Goal: Information Seeking & Learning: Learn about a topic

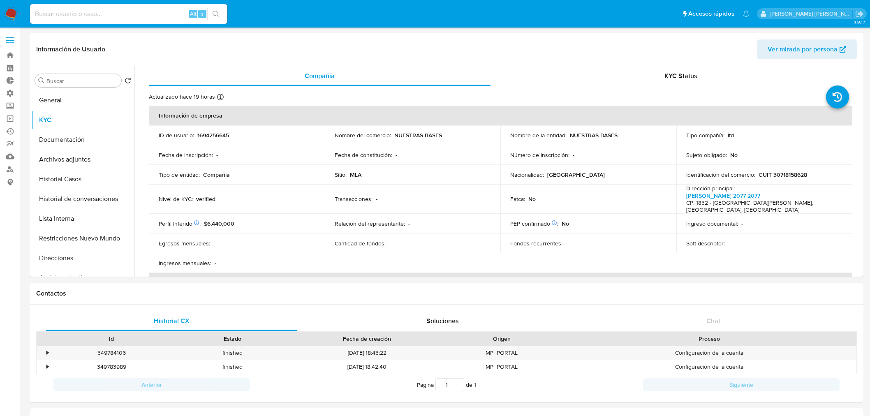
select select "10"
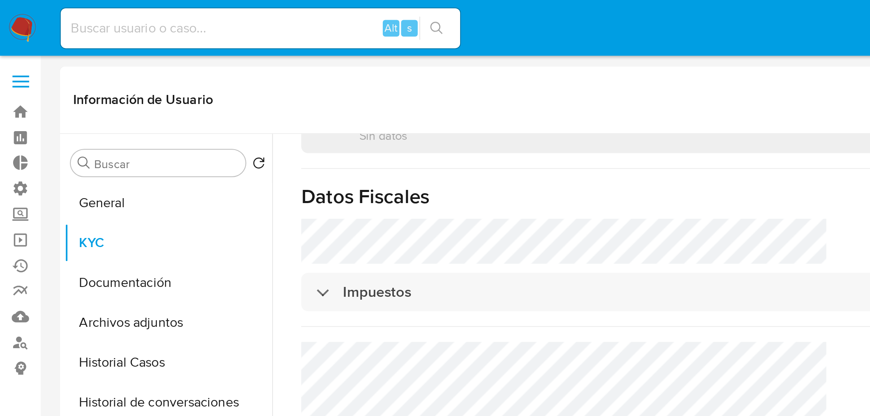
scroll to position [567, 0]
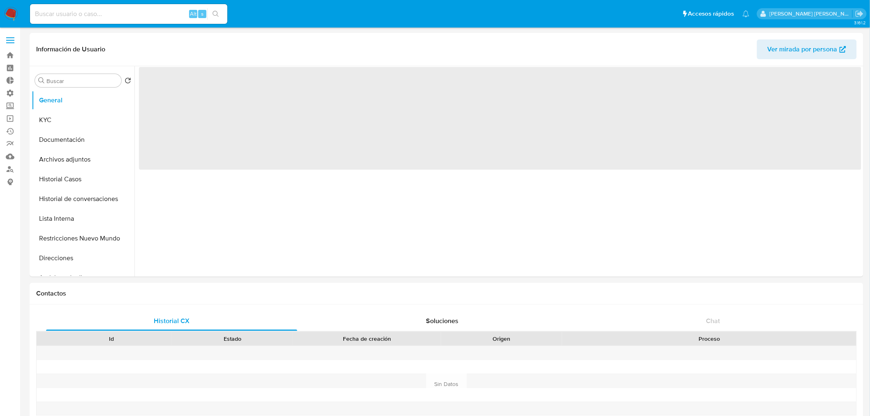
select select "10"
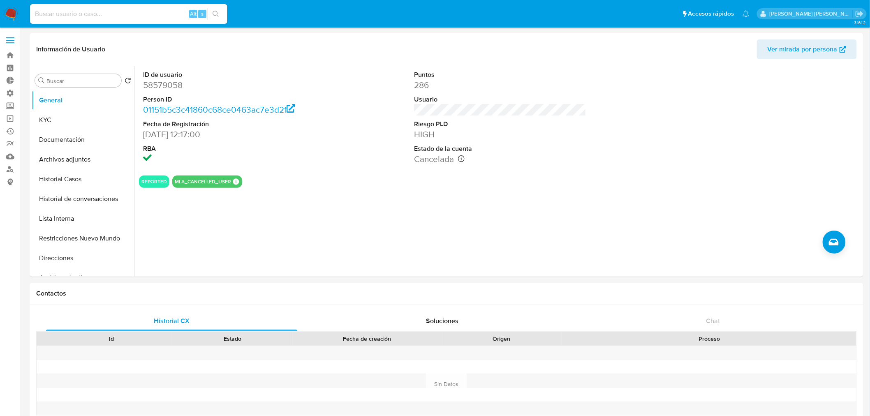
click at [91, 21] on div "Alt s" at bounding box center [128, 14] width 197 height 20
click at [92, 14] on input at bounding box center [128, 14] width 197 height 11
paste input "LEUZZIJUANCARLOS"
type input "LEUZZIJUANCARLOS"
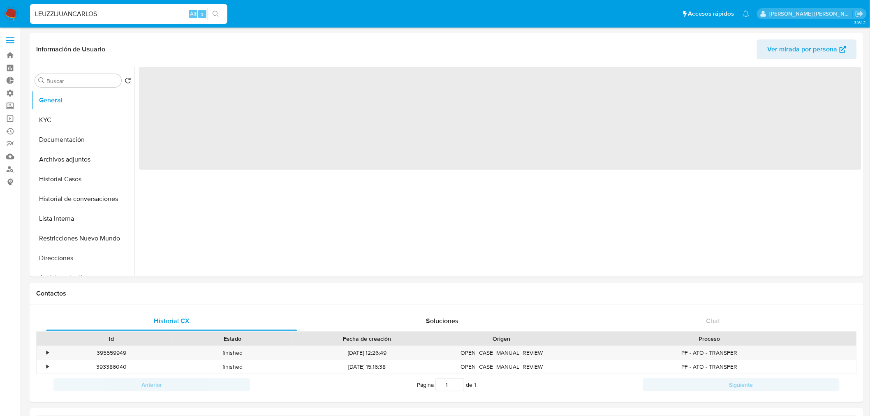
select select "10"
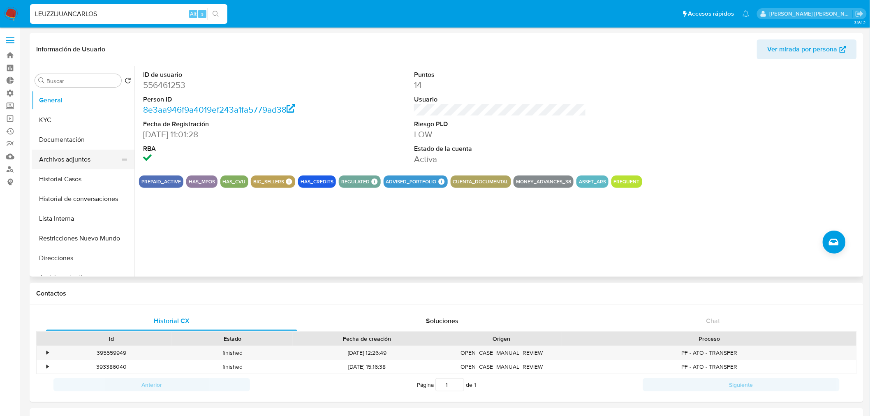
click at [81, 162] on button "Archivos adjuntos" at bounding box center [80, 160] width 96 height 20
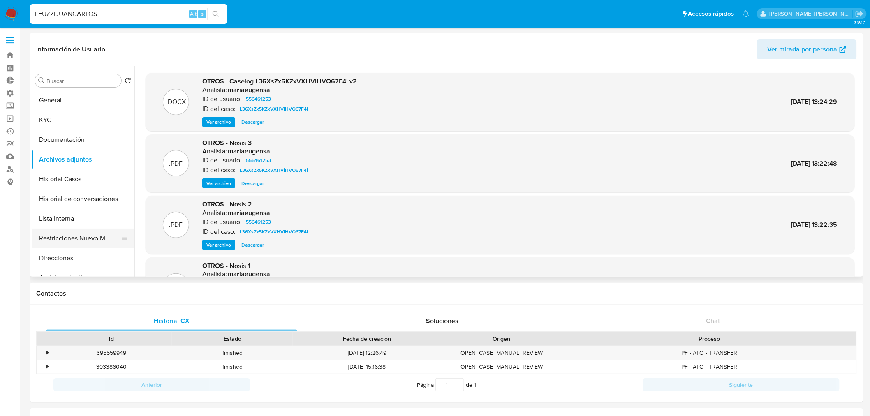
click at [55, 239] on button "Restricciones Nuevo Mundo" at bounding box center [80, 239] width 96 height 20
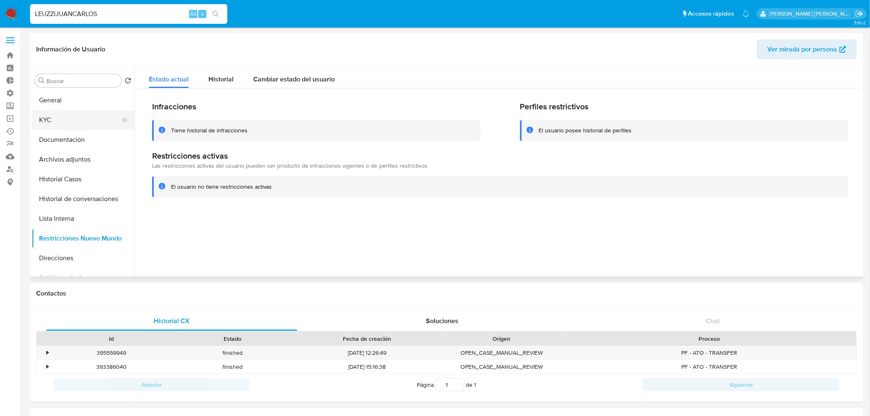
click at [58, 110] on button "KYC" at bounding box center [80, 120] width 96 height 20
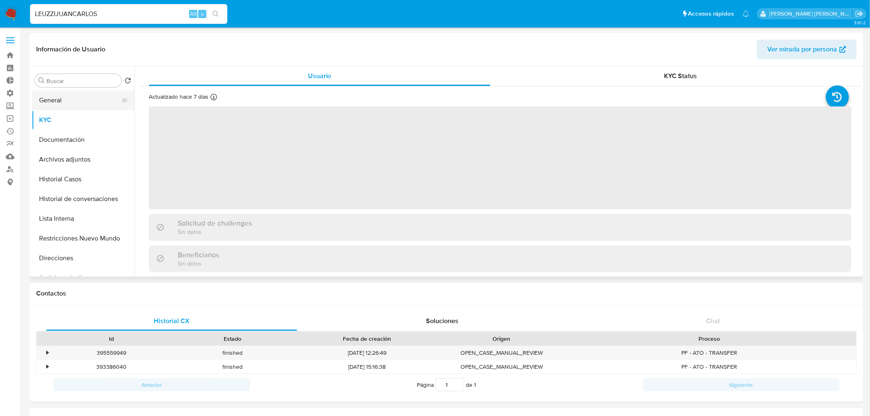
click at [58, 105] on button "General" at bounding box center [80, 100] width 96 height 20
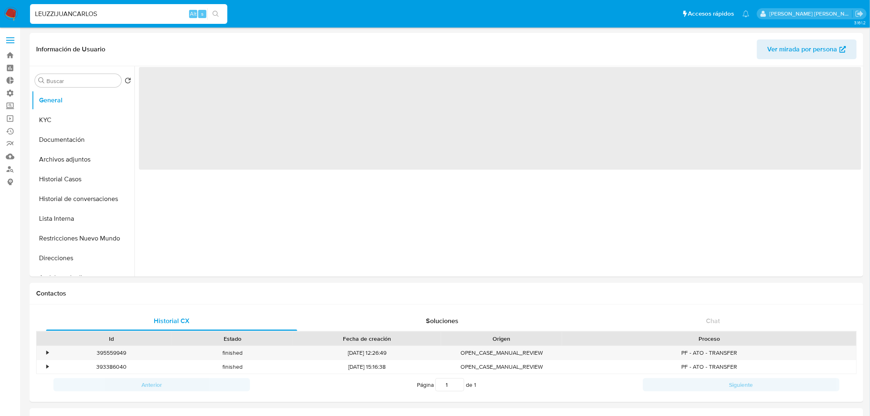
click at [81, 14] on input "LEUZZIJUANCARLOS" at bounding box center [128, 14] width 197 height 11
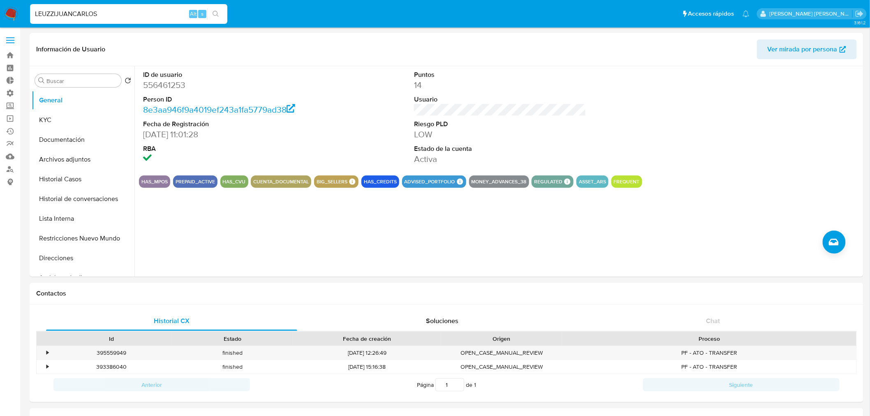
click at [126, 11] on input "LEUZZIJUANCARLOS" at bounding box center [128, 14] width 197 height 11
click at [126, 49] on header "Información de Usuario Ver mirada por persona" at bounding box center [446, 49] width 820 height 20
click at [97, 14] on input "LEUZZIJUANCARLOS" at bounding box center [128, 14] width 197 height 11
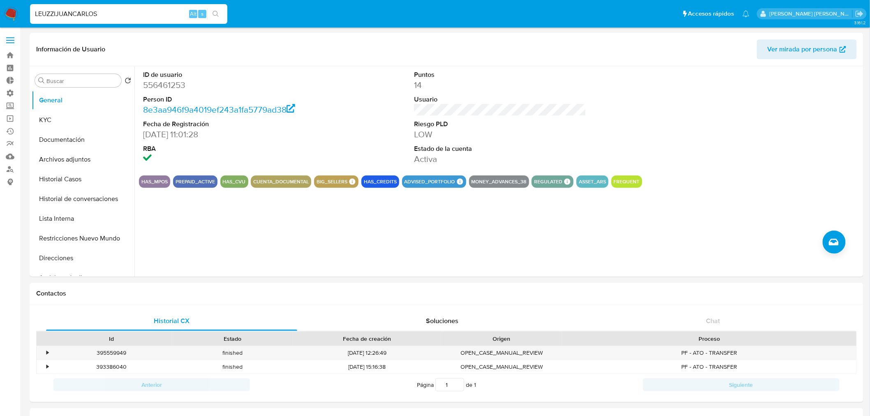
paste input "1355962270"
type input "1355962270"
click at [219, 13] on button "search-icon" at bounding box center [215, 14] width 17 height 12
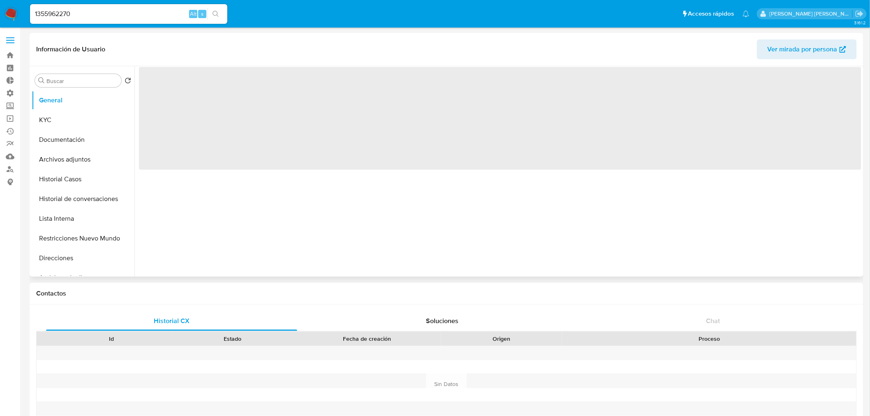
select select "10"
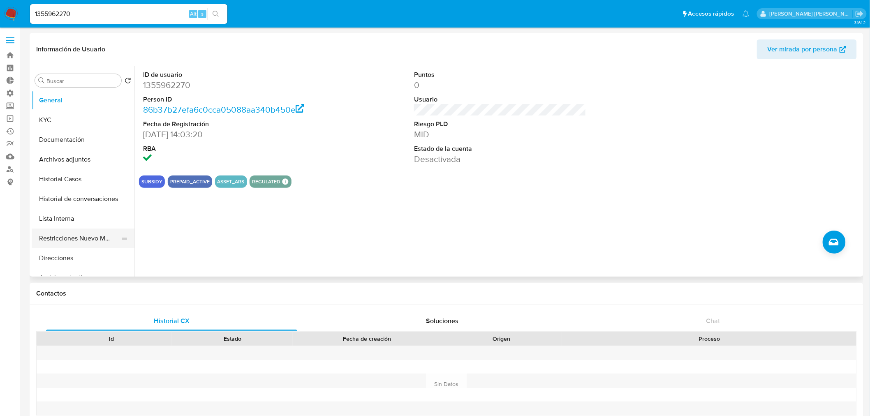
click at [105, 244] on button "Restricciones Nuevo Mundo" at bounding box center [80, 239] width 96 height 20
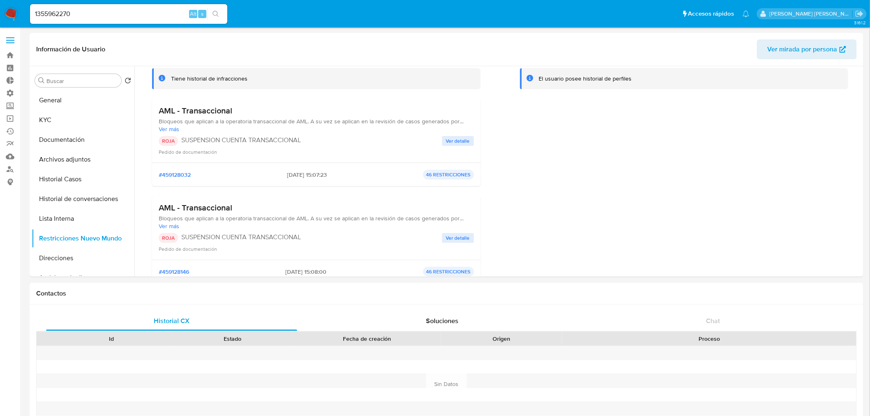
scroll to position [137, 0]
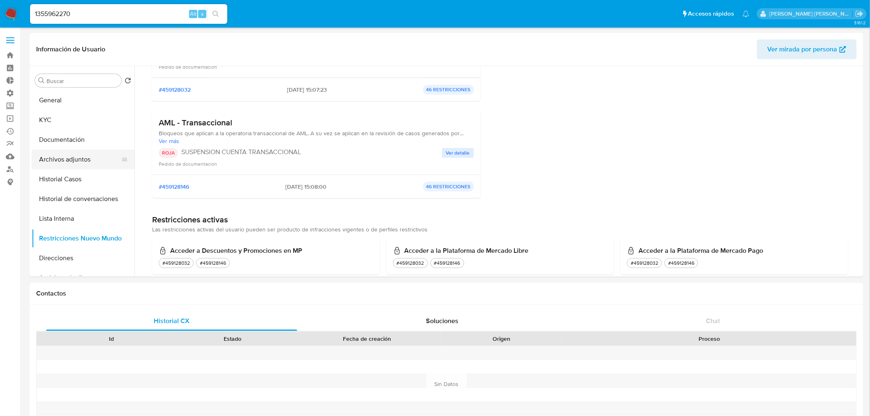
click at [71, 164] on button "Archivos adjuntos" at bounding box center [80, 160] width 96 height 20
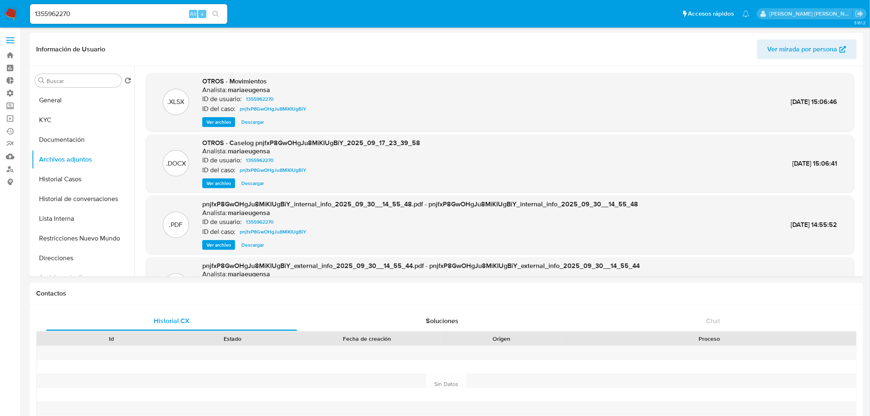
click at [138, 7] on div "1355962270 Alt s" at bounding box center [128, 14] width 197 height 20
click at [138, 22] on div "1355962270 Alt s" at bounding box center [128, 14] width 197 height 20
click at [96, 11] on input "1355962270" at bounding box center [128, 14] width 197 height 11
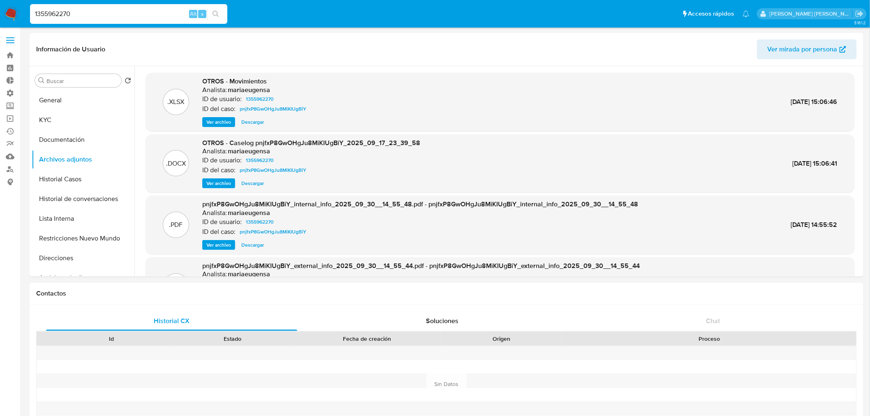
paste input "20715112"
type input "1207151120"
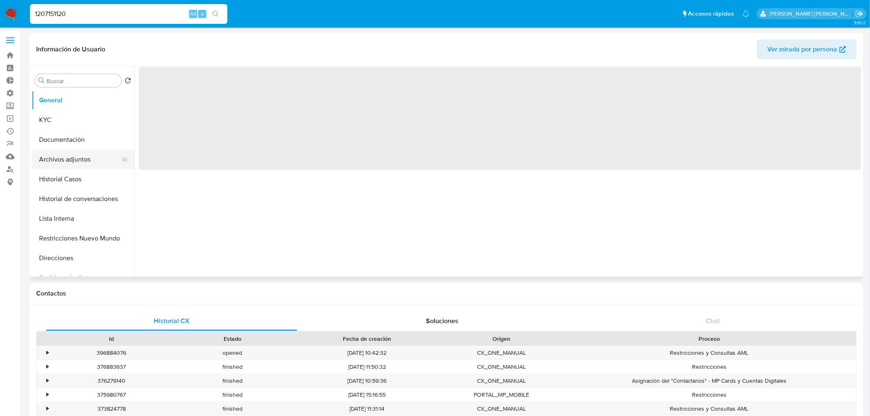
select select "10"
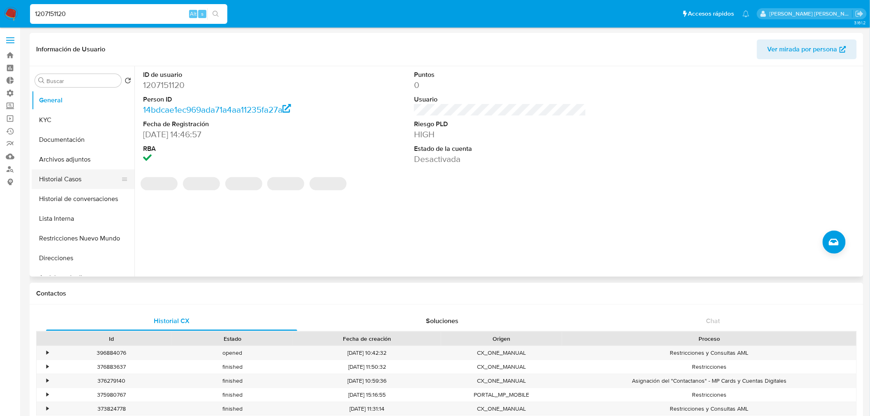
click at [83, 180] on button "Historial Casos" at bounding box center [80, 179] width 96 height 20
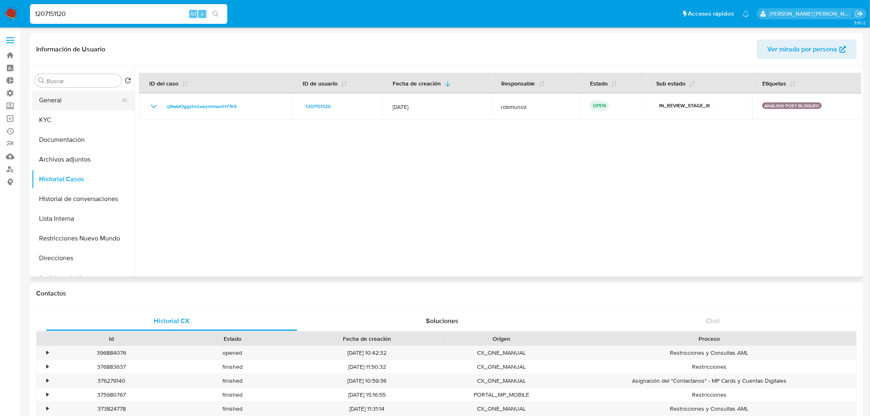
click at [66, 101] on button "General" at bounding box center [80, 100] width 96 height 20
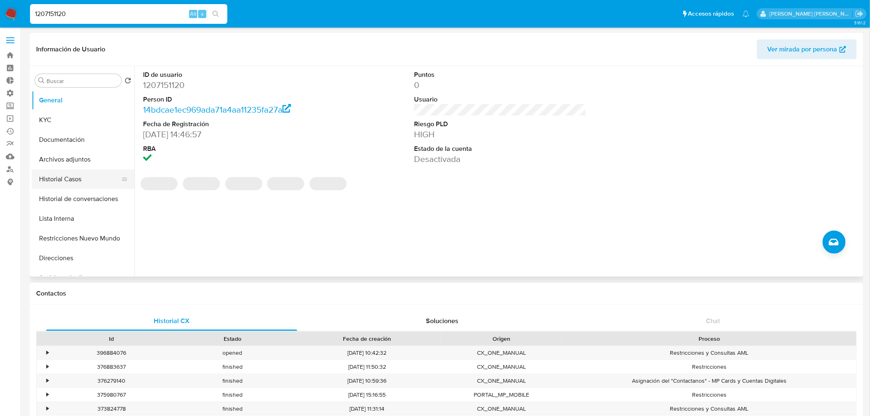
click at [92, 179] on button "Historial Casos" at bounding box center [80, 179] width 96 height 20
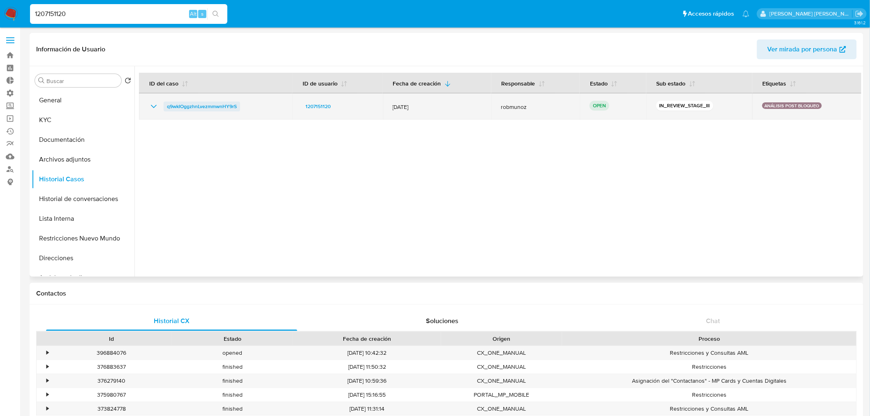
click at [198, 108] on span "q9wkIOggzhnLvezmmwnHY9rS" at bounding box center [202, 107] width 70 height 10
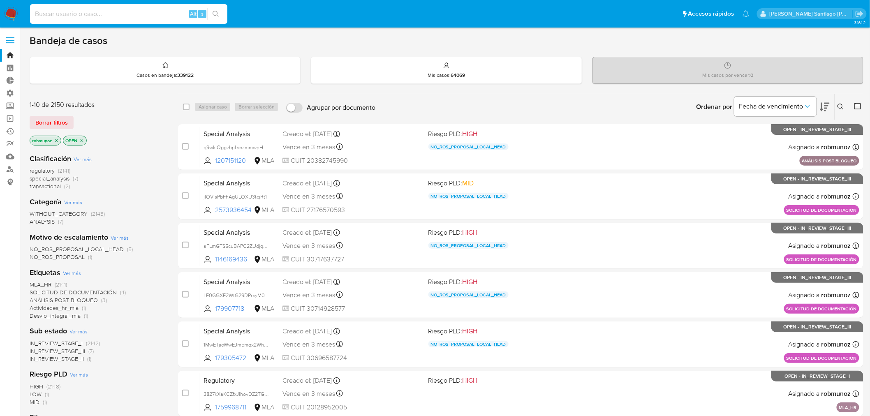
click at [50, 10] on input at bounding box center [128, 14] width 197 height 11
paste input "61946002"
type input "61946002"
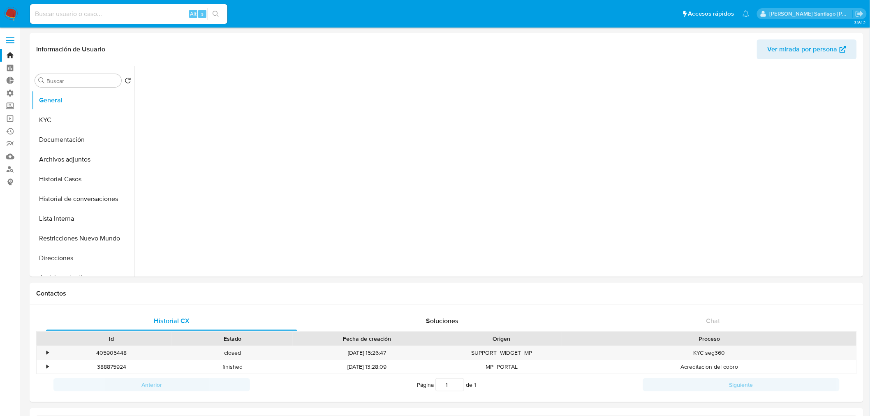
select select "10"
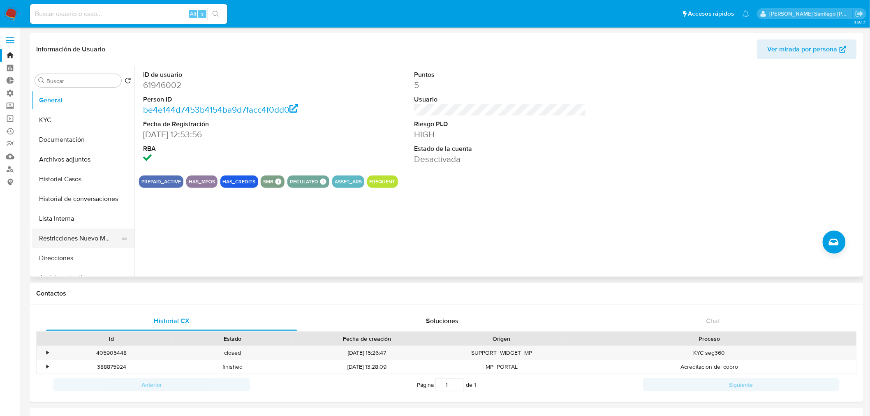
click at [63, 247] on button "Restricciones Nuevo Mundo" at bounding box center [80, 239] width 96 height 20
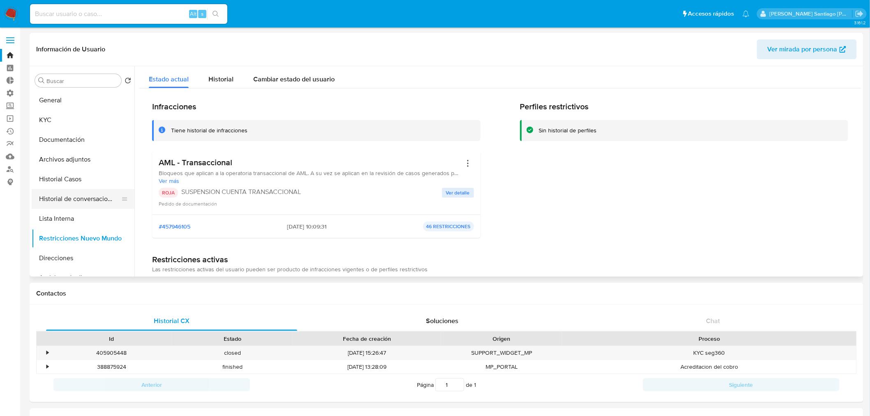
click at [91, 206] on button "Historial de conversaciones" at bounding box center [80, 199] width 96 height 20
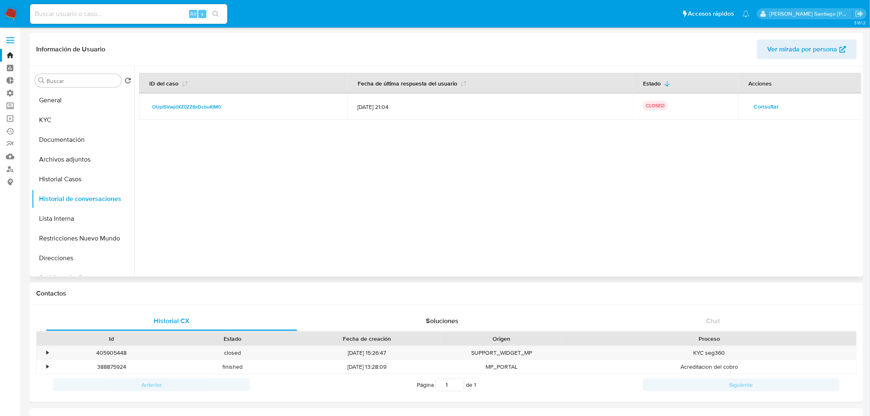
click at [765, 107] on span "Consultar" at bounding box center [766, 107] width 25 height 12
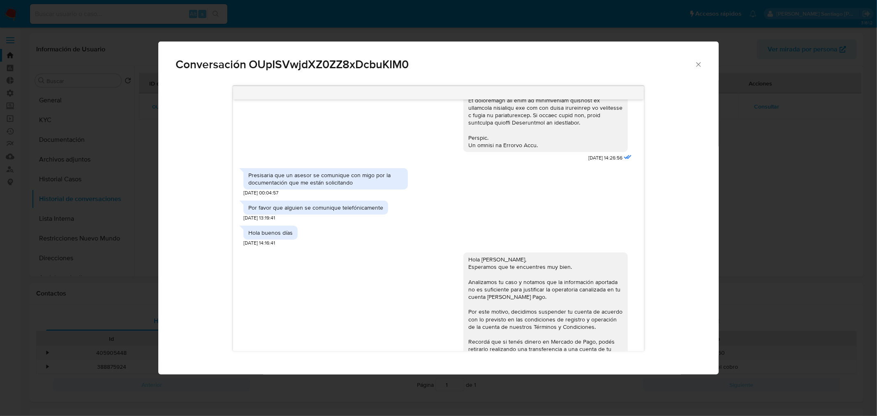
scroll to position [447, 0]
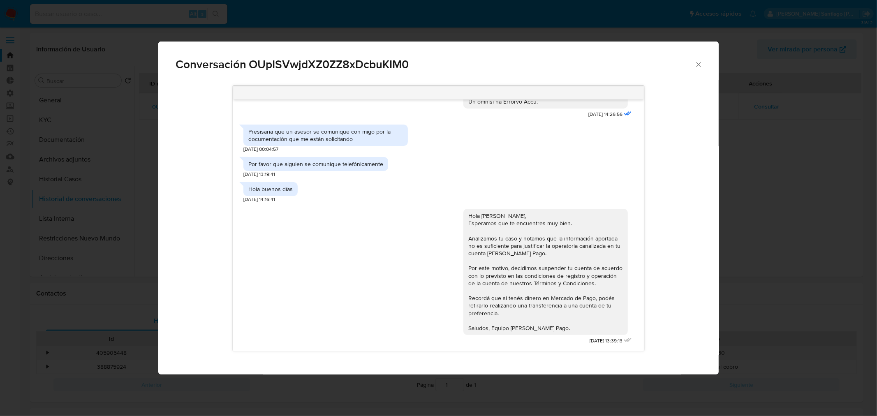
click at [822, 240] on div "Conversación OUpISVwjdXZ0ZZ8xDcbuKIM0 17/09/2025 14:26:56 Presisaria que un ase…" at bounding box center [438, 208] width 877 height 416
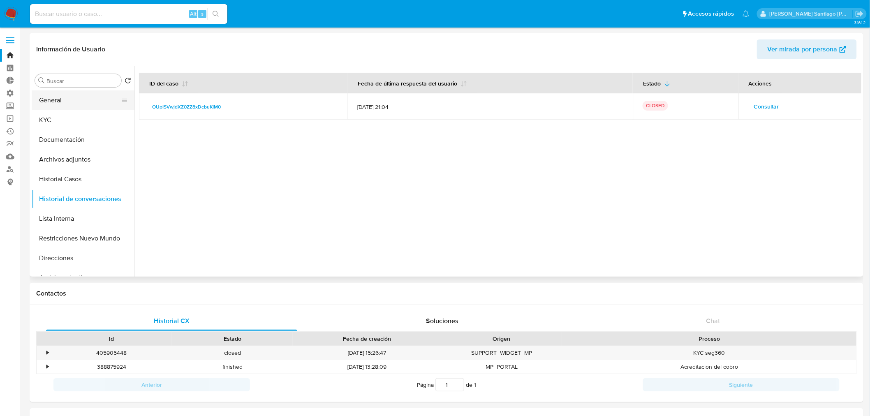
click at [88, 103] on button "General" at bounding box center [80, 100] width 96 height 20
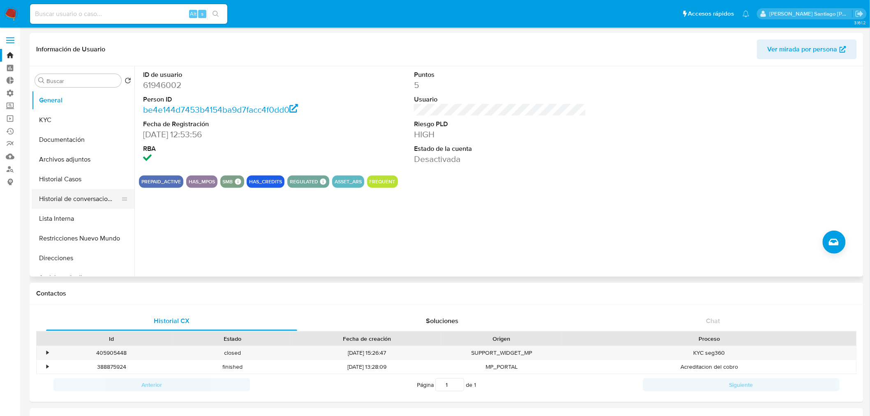
click at [113, 199] on button "Historial de conversaciones" at bounding box center [80, 199] width 96 height 20
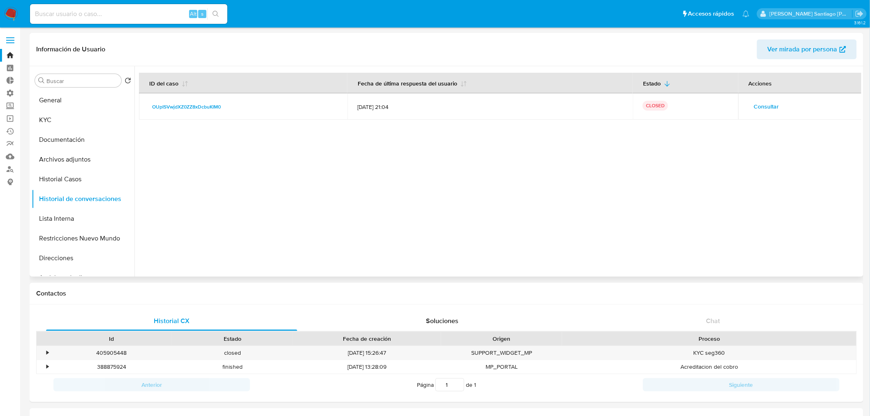
click at [757, 104] on span "Consultar" at bounding box center [766, 107] width 25 height 12
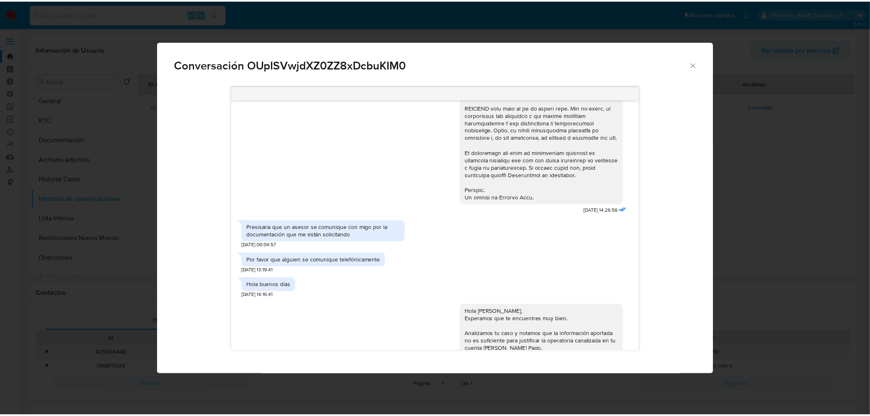
scroll to position [219, 0]
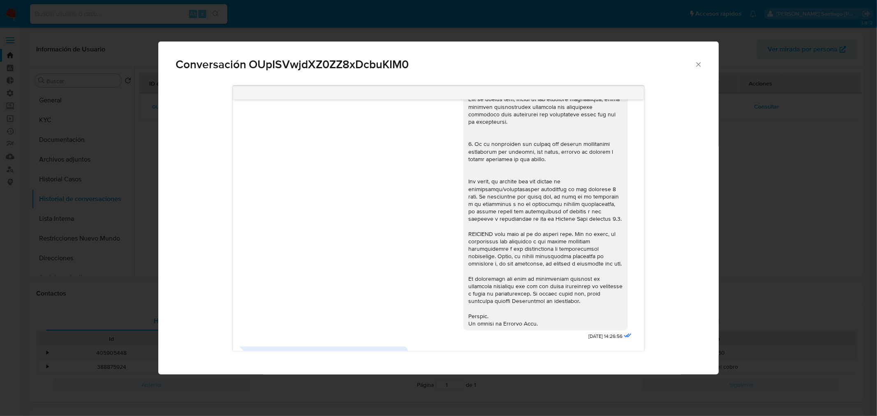
click at [776, 205] on div "Conversación OUpISVwjdXZ0ZZ8xDcbuKIM0 17/09/2025 14:26:56 Presisaria que un ase…" at bounding box center [438, 208] width 877 height 416
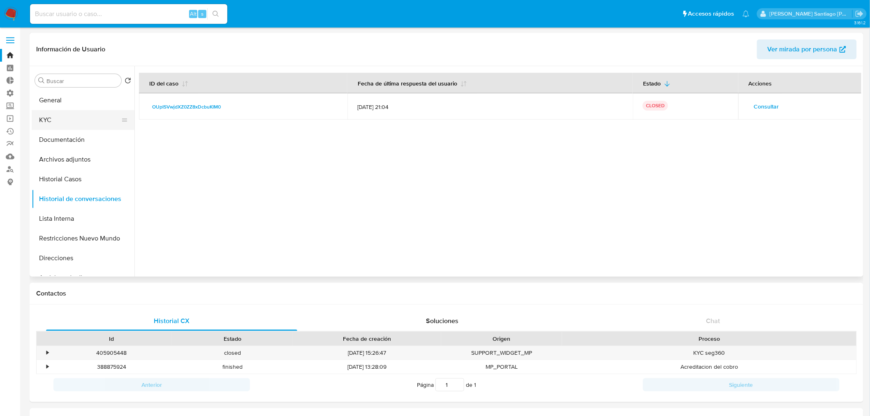
click at [79, 111] on button "KYC" at bounding box center [80, 120] width 96 height 20
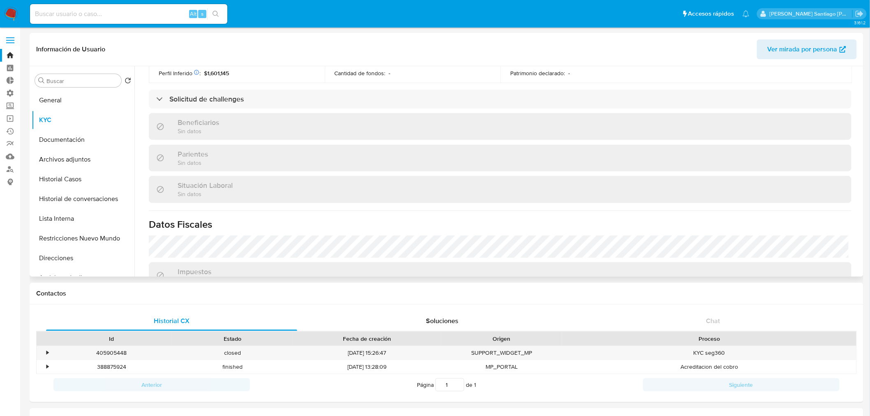
scroll to position [319, 0]
click at [66, 162] on button "Archivos adjuntos" at bounding box center [80, 160] width 96 height 20
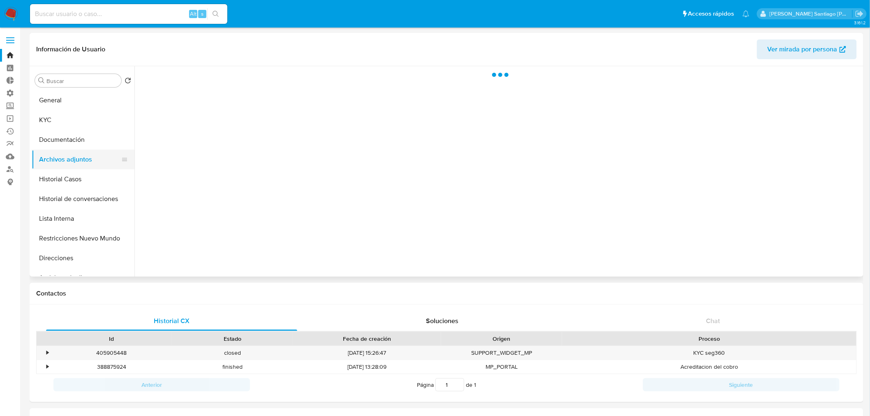
scroll to position [0, 0]
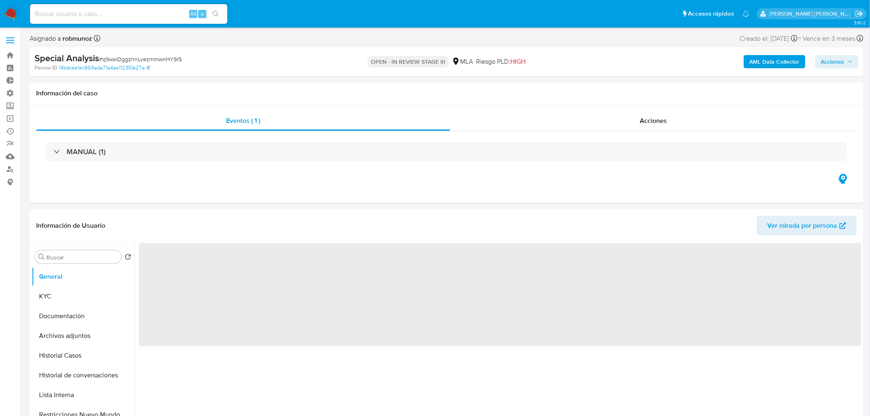
click at [844, 63] on span "Acciones" at bounding box center [832, 61] width 23 height 13
select select "10"
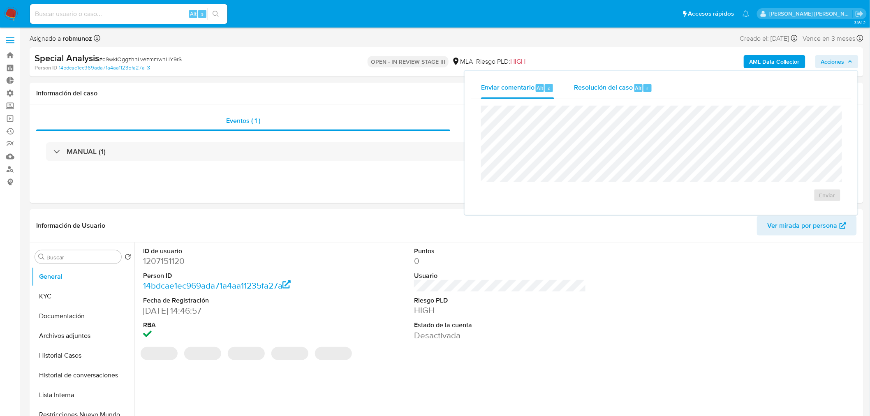
click at [631, 85] on span "Resolución del caso" at bounding box center [603, 87] width 59 height 9
click at [634, 134] on textarea at bounding box center [660, 140] width 359 height 66
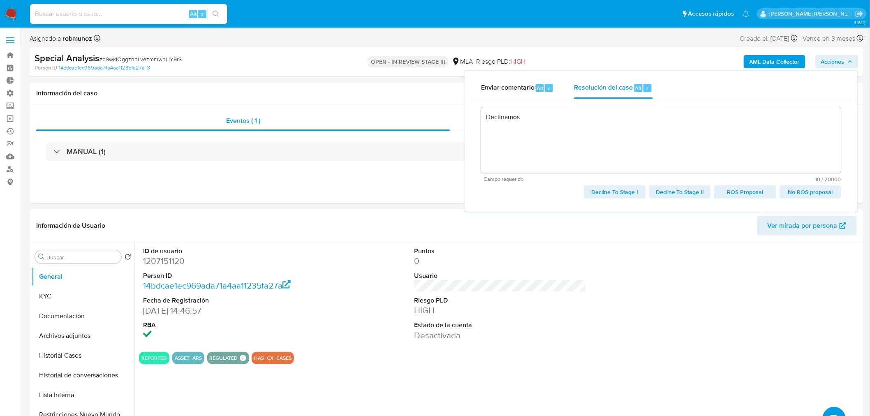
click at [629, 191] on span "Decline To Stage I" at bounding box center [614, 192] width 50 height 12
type textarea "Declinamos"
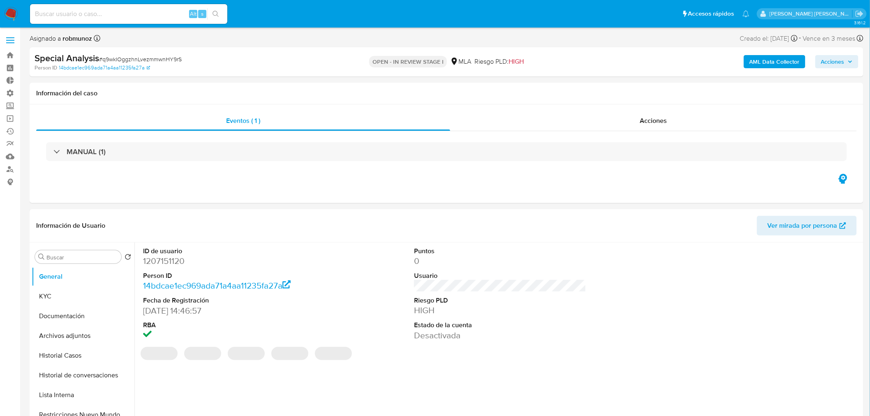
select select "10"
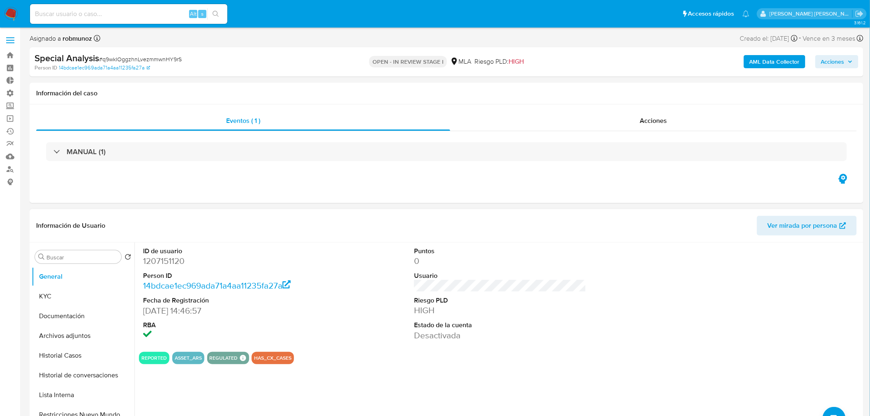
click at [175, 258] on dd "1207151120" at bounding box center [229, 261] width 172 height 12
copy dd "1207151120"
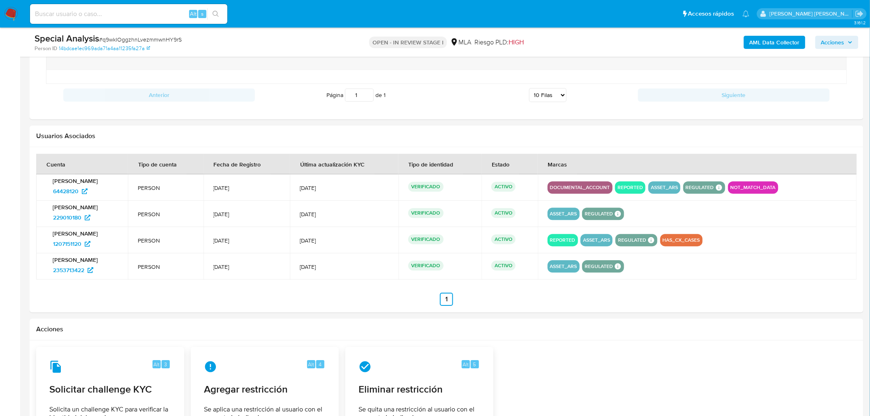
scroll to position [959, 0]
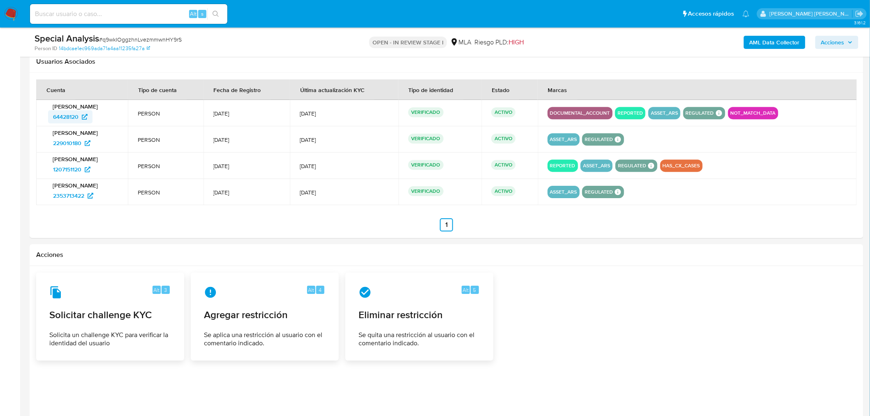
click at [72, 114] on span "64428120" at bounding box center [65, 116] width 25 height 13
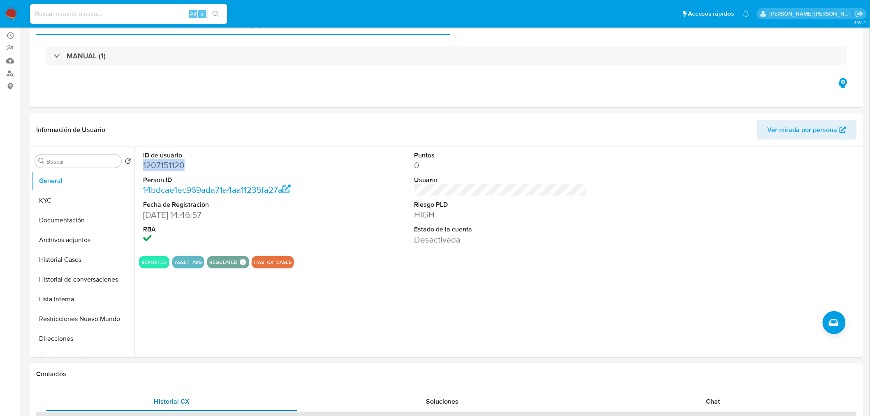
scroll to position [0, 0]
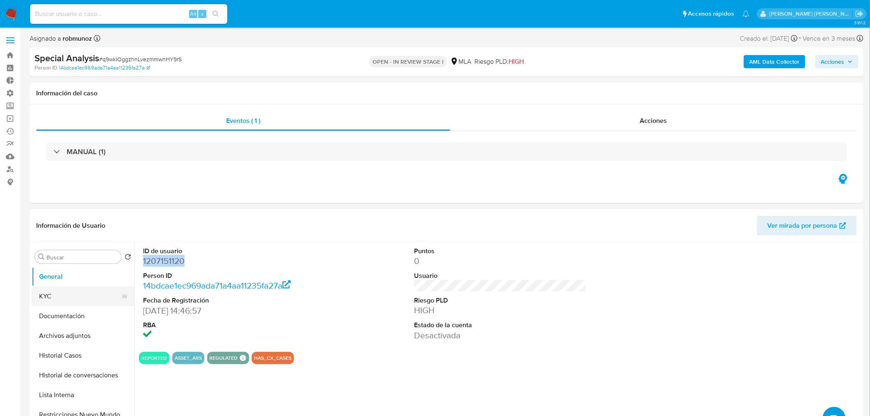
click at [62, 291] on button "KYC" at bounding box center [80, 296] width 96 height 20
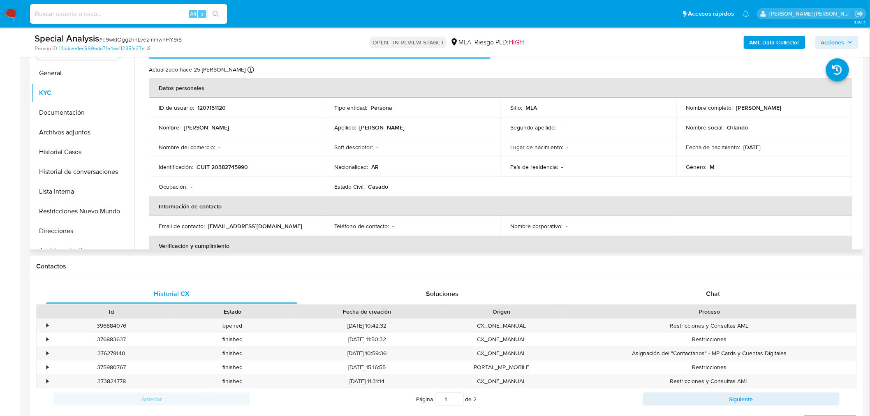
scroll to position [182, 0]
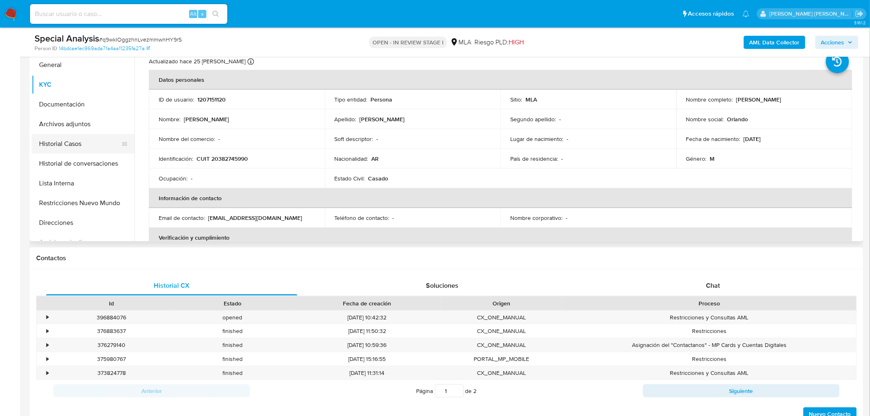
click at [60, 141] on button "Historial Casos" at bounding box center [80, 144] width 96 height 20
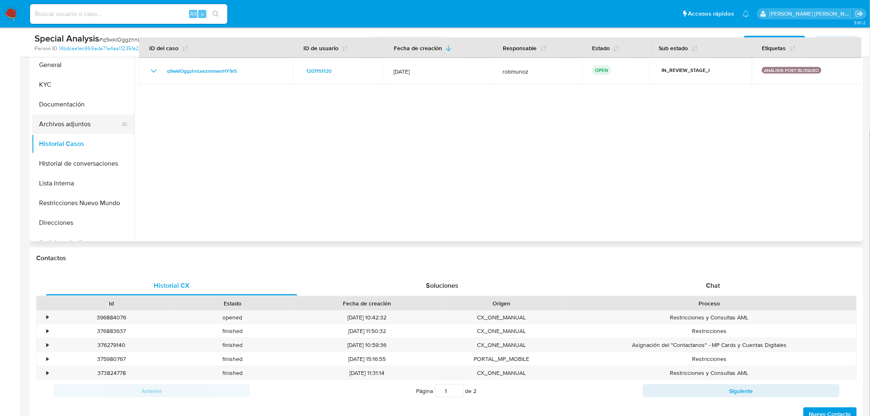
click at [69, 123] on button "Archivos adjuntos" at bounding box center [80, 124] width 96 height 20
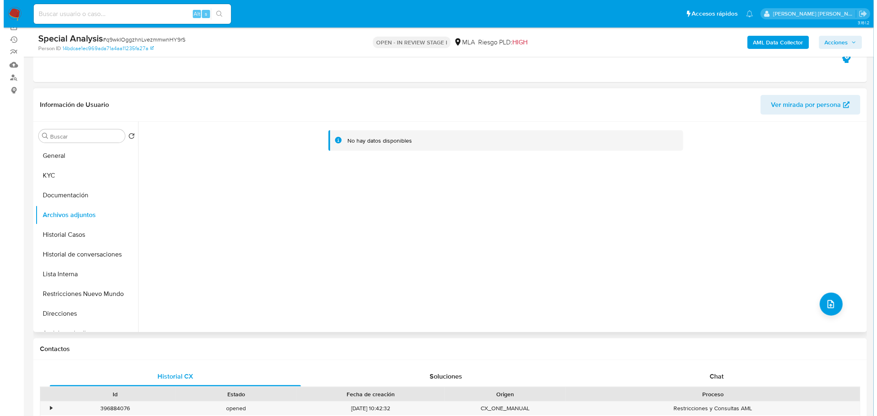
scroll to position [91, 0]
click at [816, 301] on button "upload-file" at bounding box center [827, 304] width 23 height 23
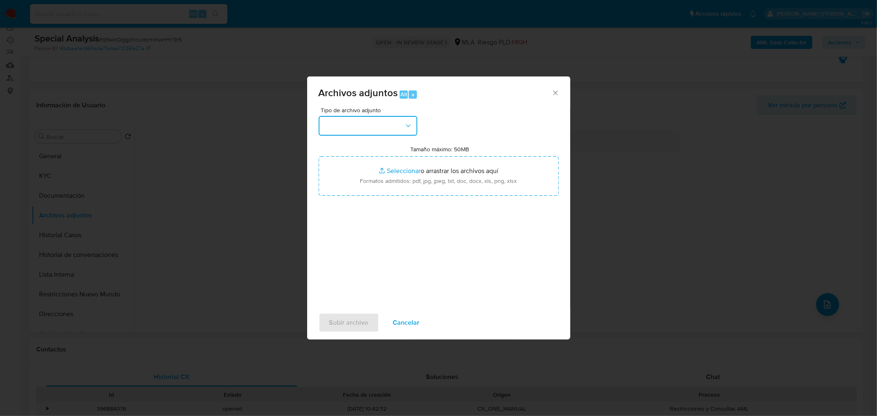
click at [375, 133] on button "button" at bounding box center [368, 126] width 99 height 20
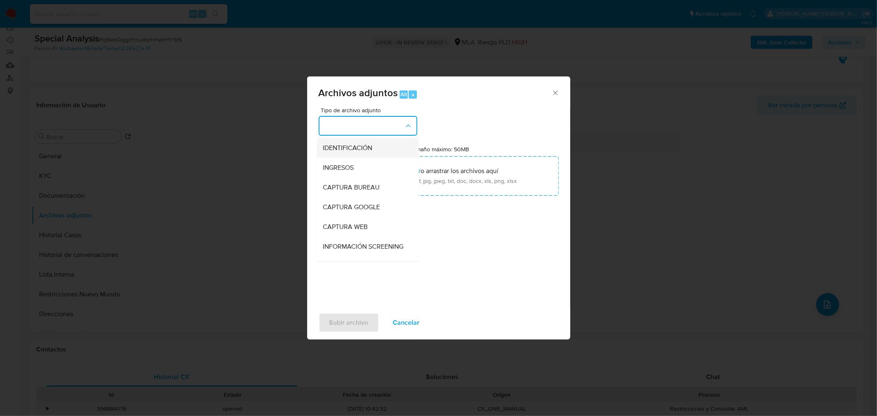
click at [362, 151] on span "IDENTIFICACIÓN" at bounding box center [347, 147] width 49 height 8
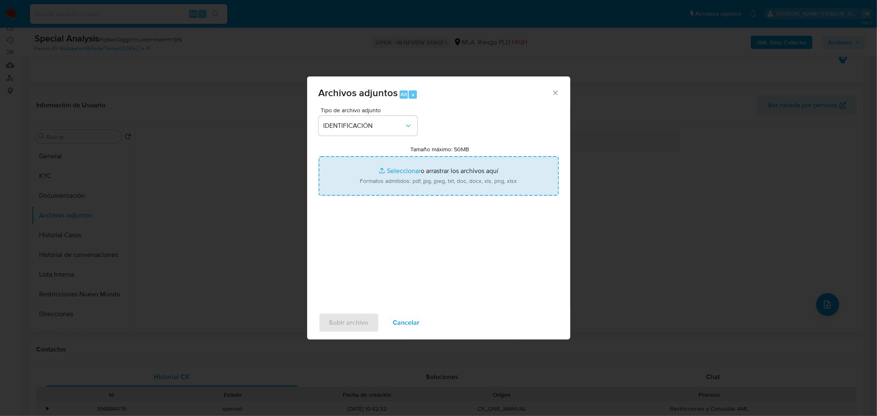
click at [379, 177] on input "Tamaño máximo: 50MB Seleccionar archivos" at bounding box center [439, 175] width 240 height 39
type input "C:\fakepath\Comprobantes emitidos 2023.pdf"
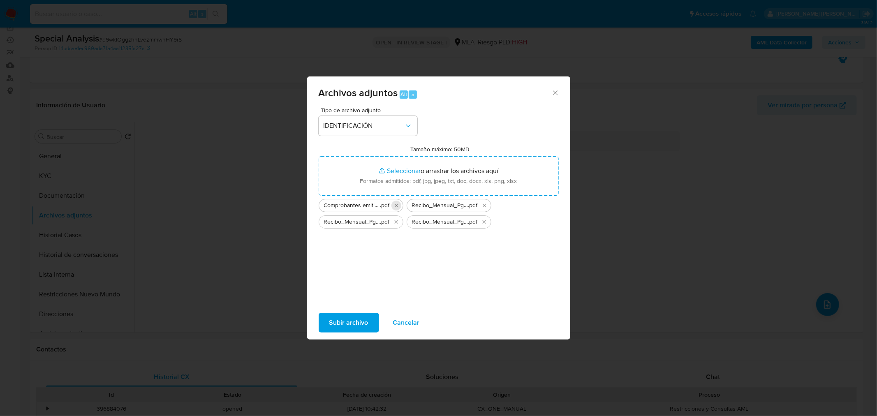
click at [396, 205] on icon "Eliminar Comprobantes emitidos 2023.pdf" at bounding box center [396, 205] width 4 height 4
click at [403, 127] on span "IDENTIFICACIÓN" at bounding box center [363, 126] width 81 height 8
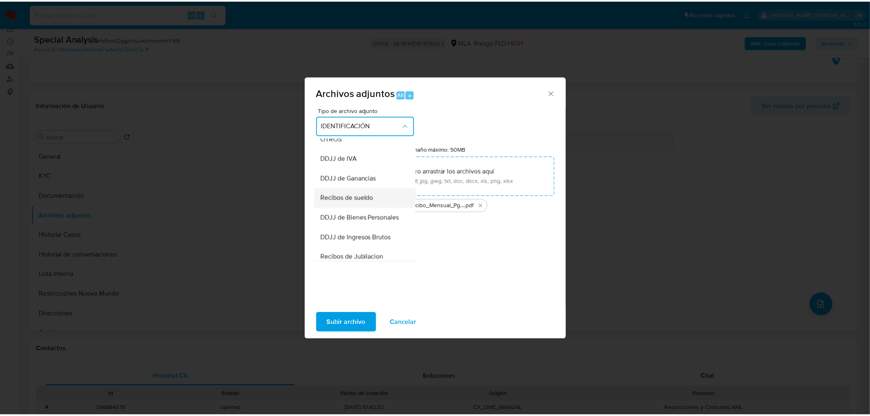
scroll to position [182, 0]
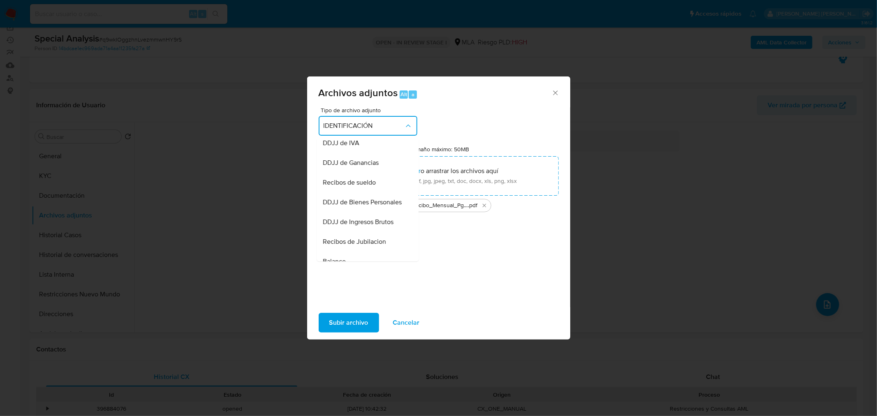
drag, startPoint x: 373, startPoint y: 195, endPoint x: 378, endPoint y: 219, distance: 23.9
click at [372, 192] on div "Recibos de sueldo" at bounding box center [365, 182] width 84 height 20
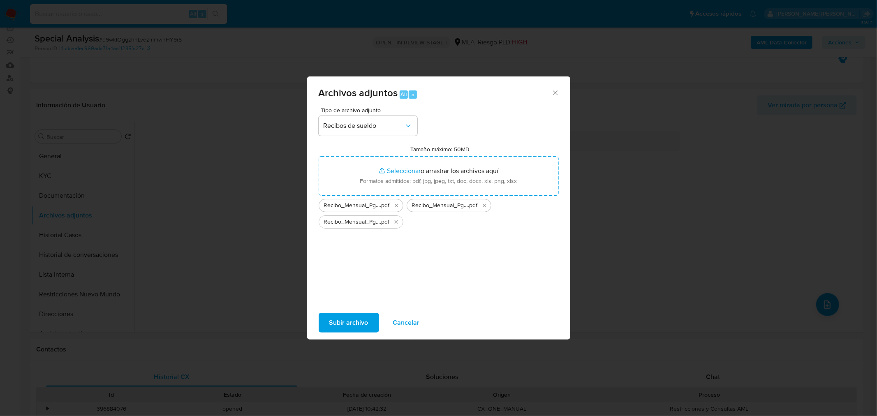
click at [355, 319] on span "Subir archivo" at bounding box center [348, 323] width 39 height 18
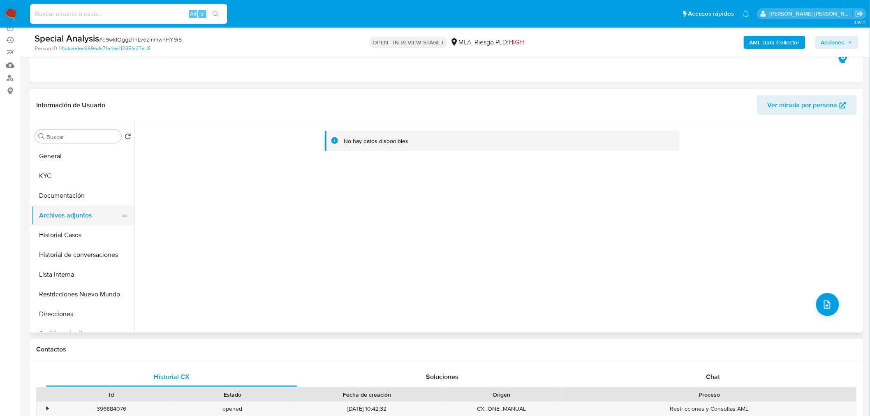
click at [76, 205] on ul "General KYC Documentación Archivos adjuntos Historial Casos Historial de conver…" at bounding box center [83, 238] width 103 height 185
click at [81, 192] on button "Documentación" at bounding box center [80, 196] width 96 height 20
click at [81, 218] on button "Archivos adjuntos" at bounding box center [80, 215] width 96 height 20
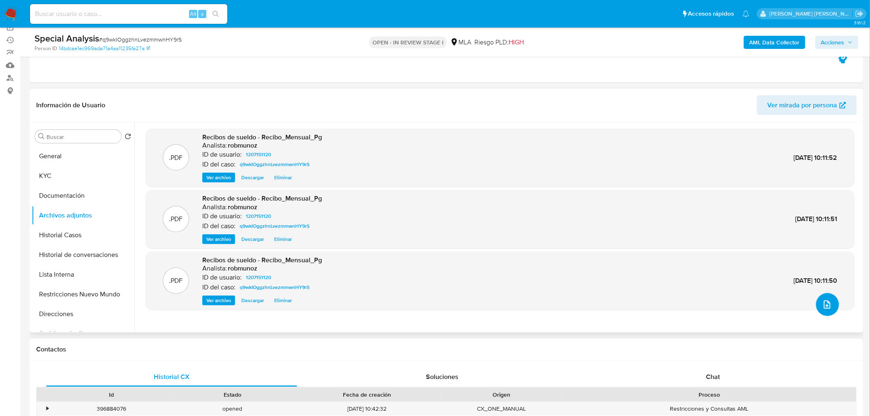
click at [823, 300] on span "upload-file" at bounding box center [826, 305] width 9 height 10
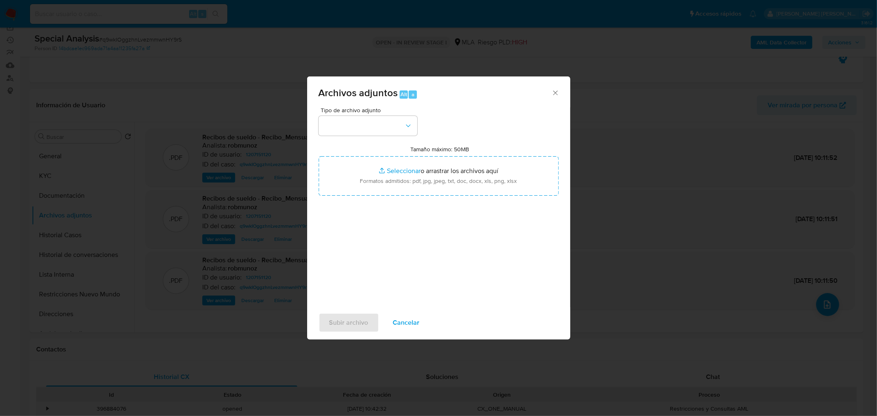
click at [394, 136] on div "Tipo de archivo adjunto Tamaño máximo: 50MB Seleccionar archivos Seleccionar o …" at bounding box center [439, 204] width 240 height 194
click at [390, 126] on button "button" at bounding box center [368, 126] width 99 height 20
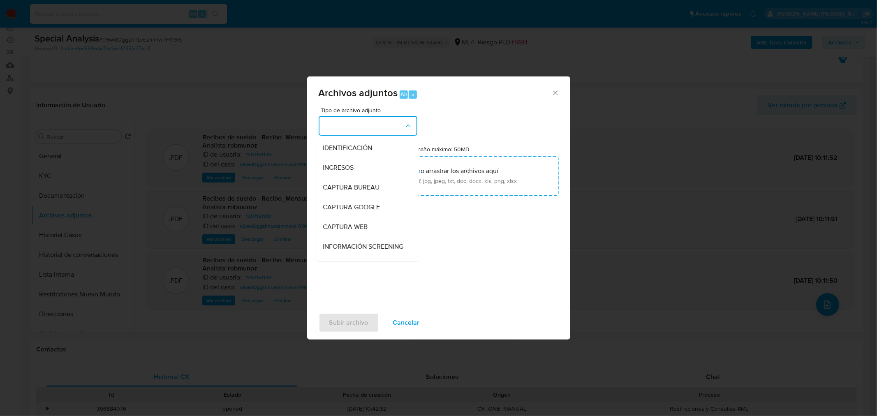
click at [381, 145] on div "IDENTIFICACIÓN" at bounding box center [365, 148] width 84 height 20
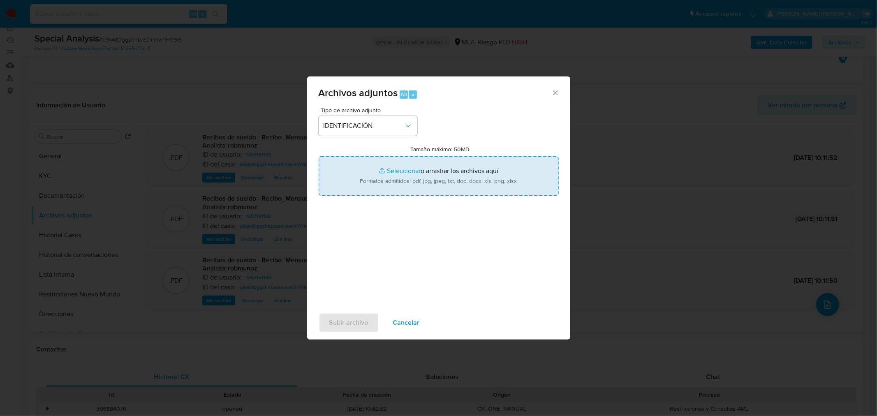
click at [410, 178] on input "Tamaño máximo: 50MB Seleccionar archivos" at bounding box center [439, 175] width 240 height 39
type input "C:\fakepath\Comprobantes emitidos 2023.pdf"
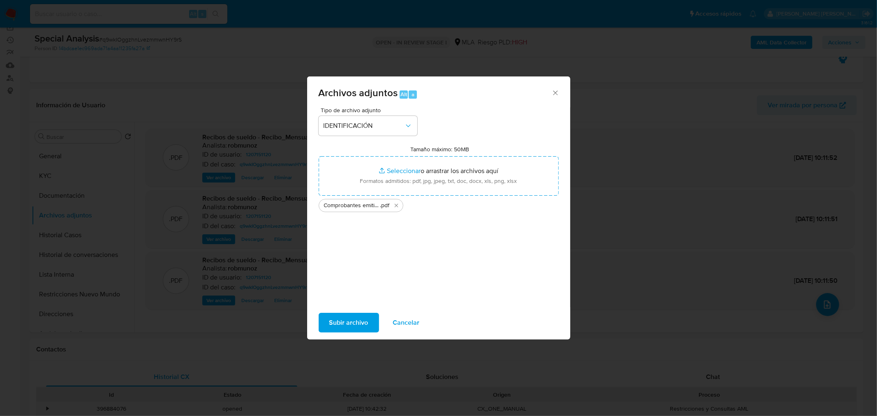
click at [367, 326] on span "Subir archivo" at bounding box center [348, 323] width 39 height 18
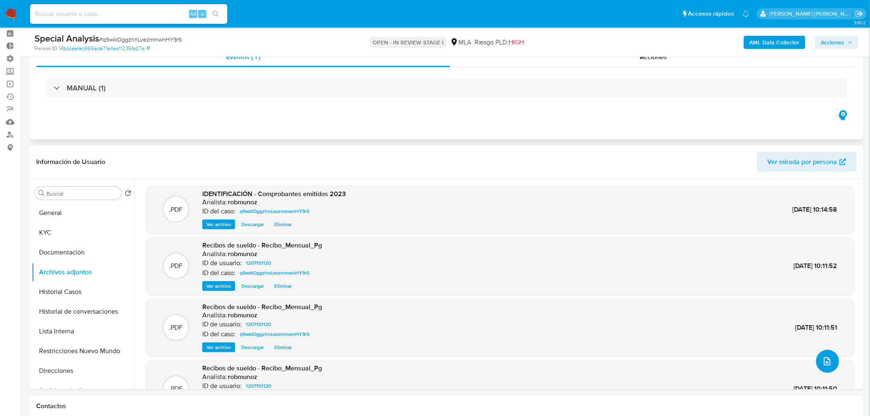
scroll to position [0, 0]
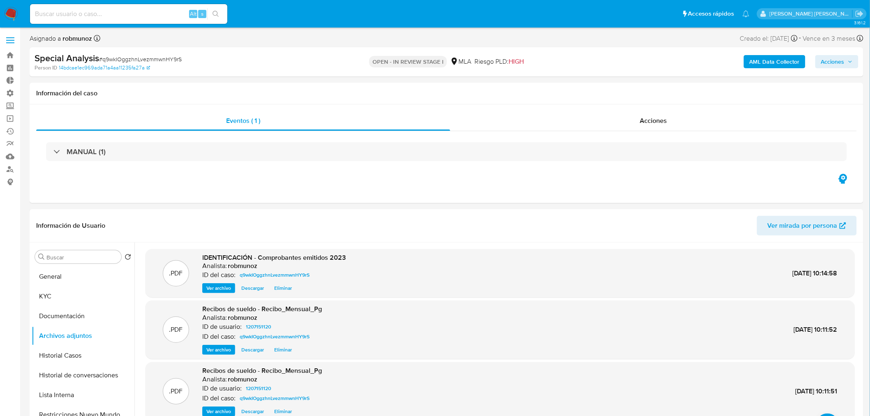
click at [823, 62] on span "Acciones" at bounding box center [832, 61] width 23 height 13
click at [392, 217] on header "Información de Usuario Ver mirada por persona" at bounding box center [446, 226] width 820 height 20
click at [92, 406] on button "Restricciones Nuevo Mundo" at bounding box center [80, 415] width 96 height 20
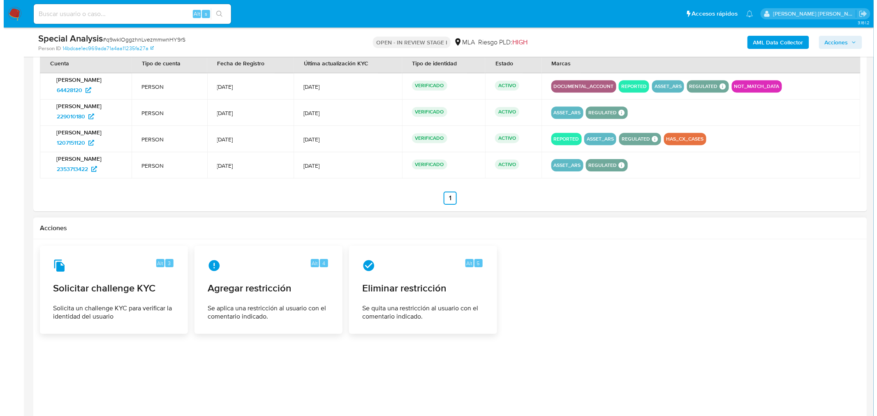
scroll to position [1032, 0]
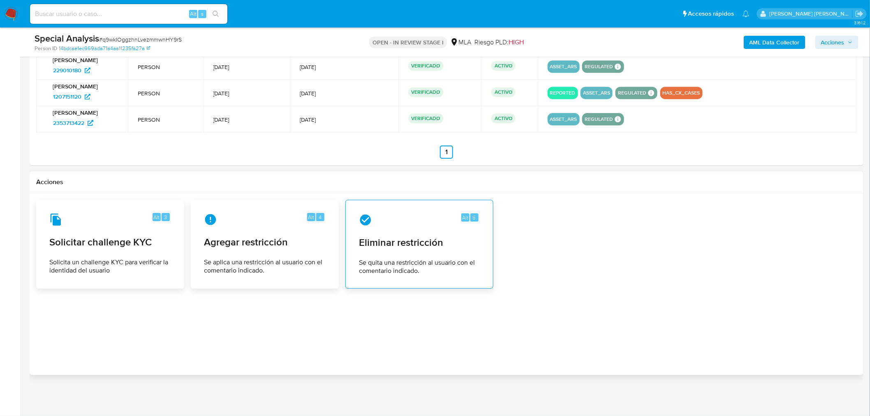
click at [451, 278] on div "Alt 5 Eliminar restricción Se quita una restricción al usuario con el comentari…" at bounding box center [419, 244] width 134 height 75
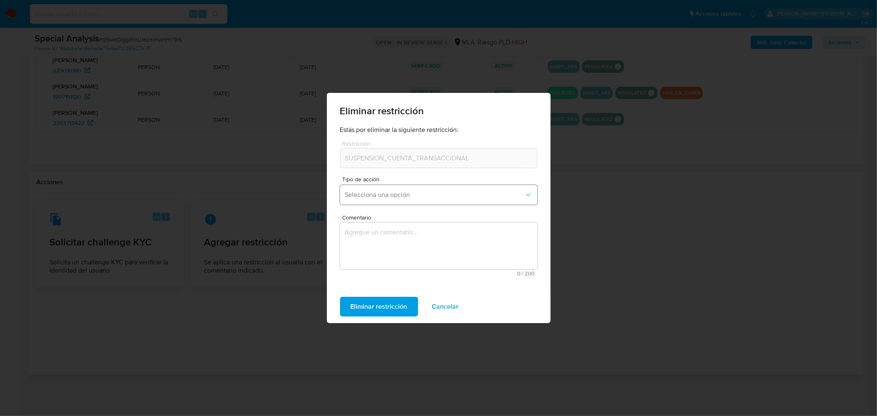
drag, startPoint x: 387, startPoint y: 187, endPoint x: 387, endPoint y: 199, distance: 11.9
click at [387, 188] on button "Selecciona una opción" at bounding box center [438, 195] width 197 height 20
click at [397, 216] on div "Rehabilitación" at bounding box center [435, 217] width 182 height 20
click at [404, 255] on textarea "Comentario" at bounding box center [438, 245] width 197 height 47
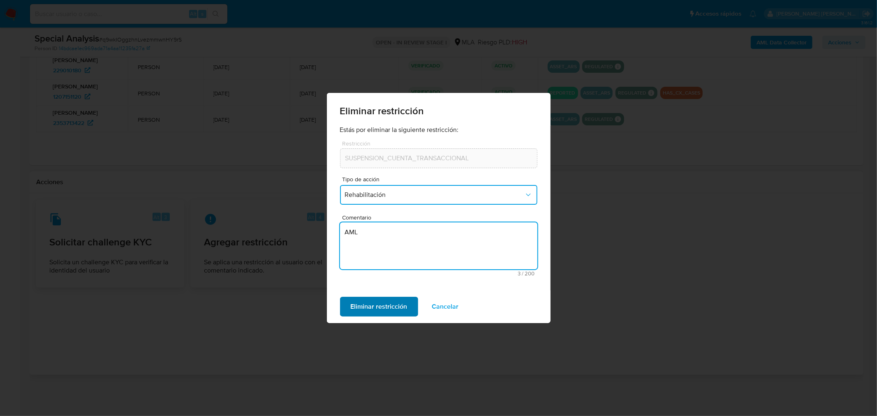
type textarea "AML"
click at [386, 305] on span "Eliminar restricción" at bounding box center [379, 307] width 57 height 18
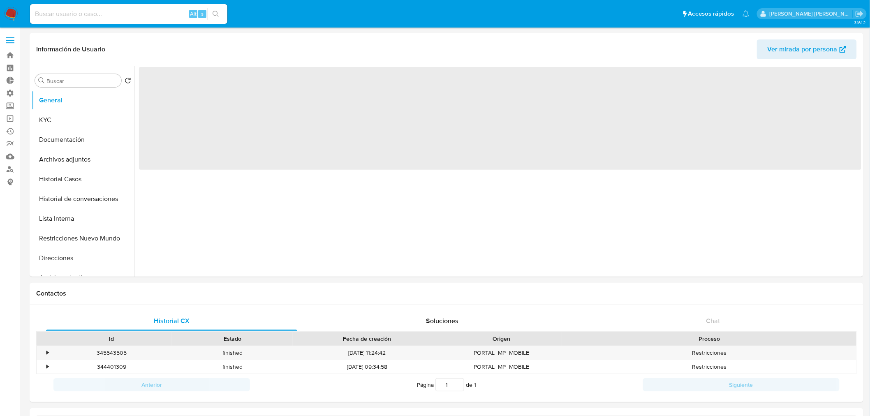
select select "10"
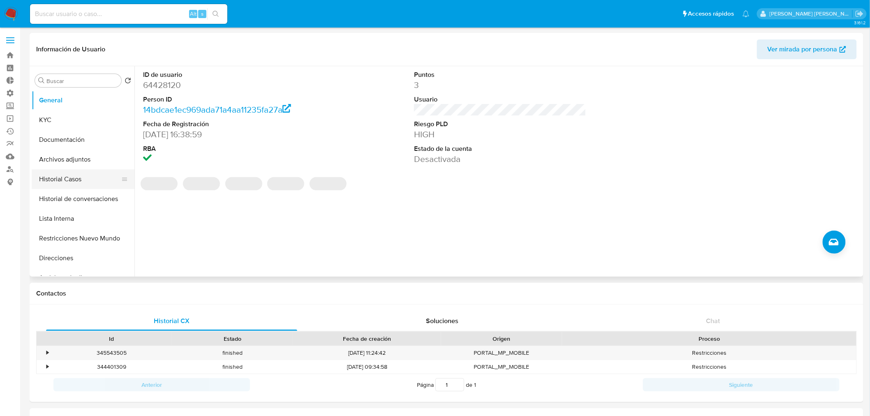
click at [61, 184] on button "Historial Casos" at bounding box center [80, 179] width 96 height 20
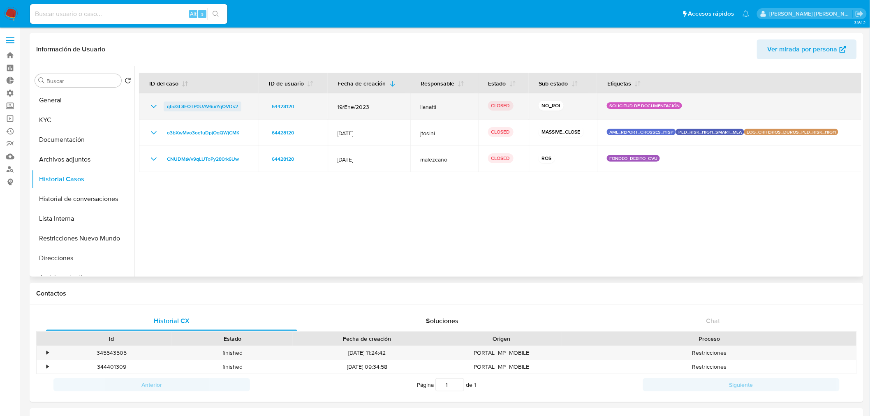
click at [182, 104] on span "qbcGL8EOTP0UAV6urYqOVDs2" at bounding box center [202, 107] width 71 height 10
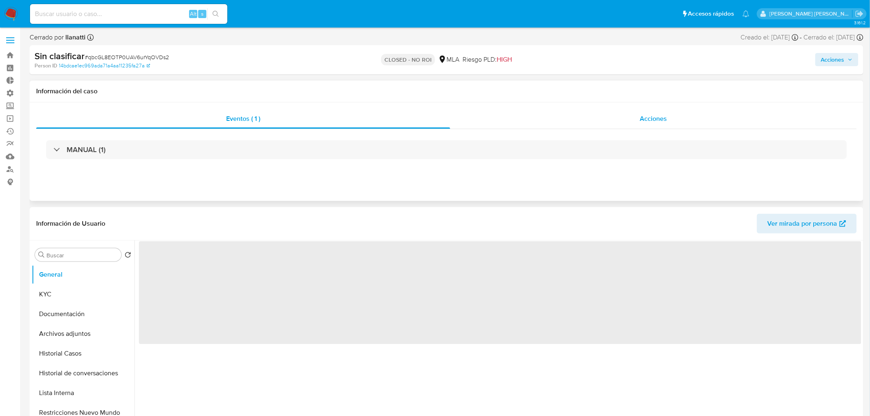
click at [675, 121] on div "Acciones" at bounding box center [653, 119] width 407 height 20
select select "10"
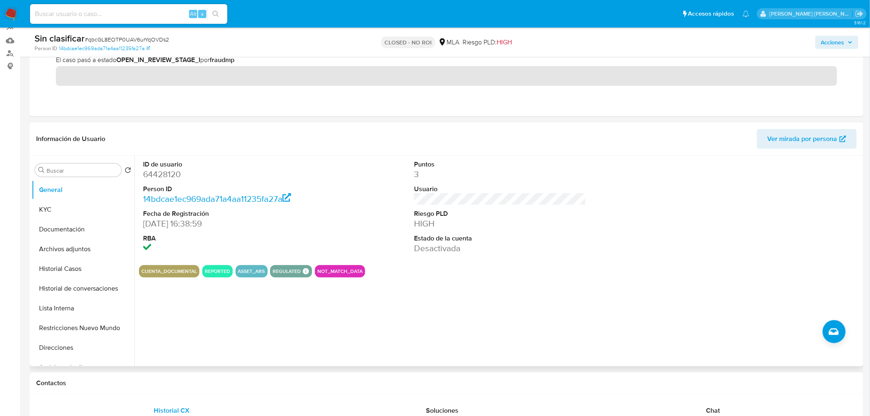
scroll to position [137, 0]
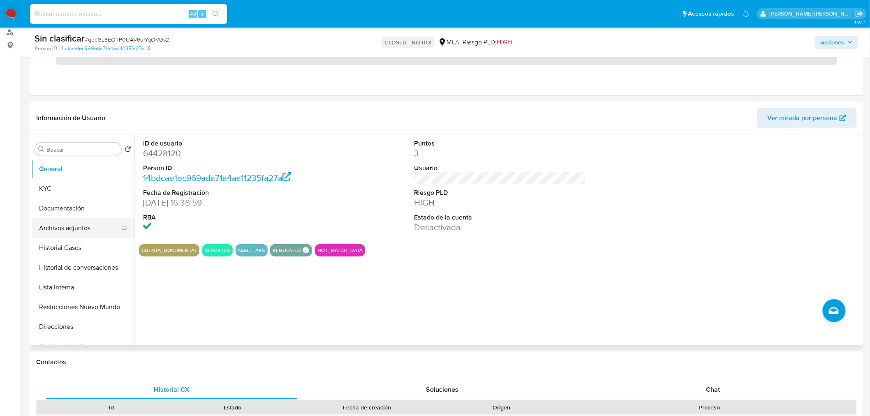
click at [69, 235] on button "Archivos adjuntos" at bounding box center [80, 228] width 96 height 20
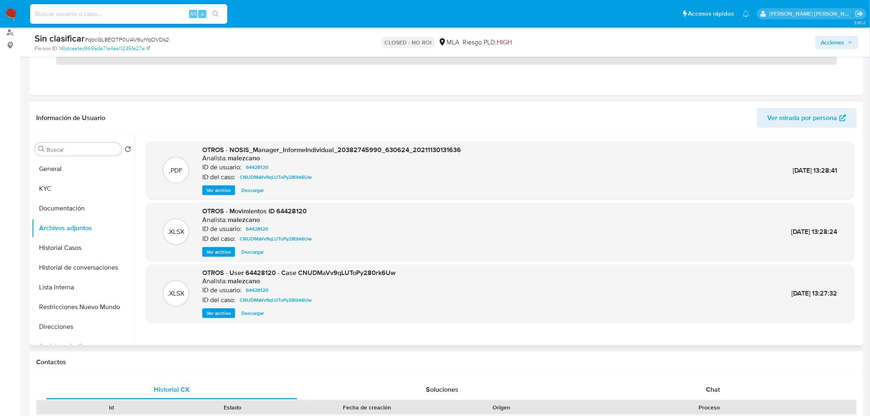
click at [217, 311] on span "Ver archivo" at bounding box center [218, 313] width 25 height 8
click at [255, 310] on div "Ver archivo Ver archivo Descargar" at bounding box center [298, 313] width 193 height 10
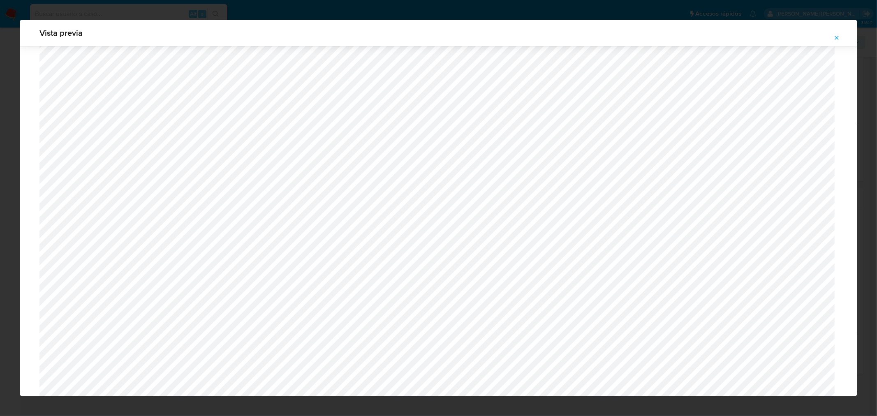
scroll to position [269, 0]
click at [836, 35] on icon "Attachment preview" at bounding box center [836, 38] width 7 height 7
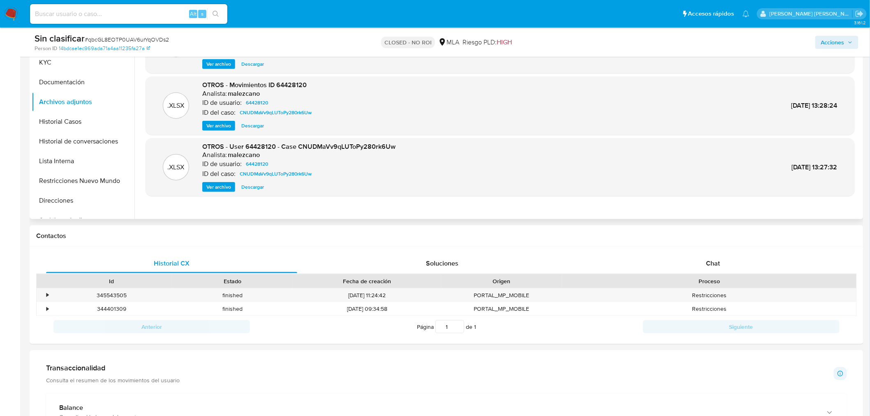
scroll to position [180, 0]
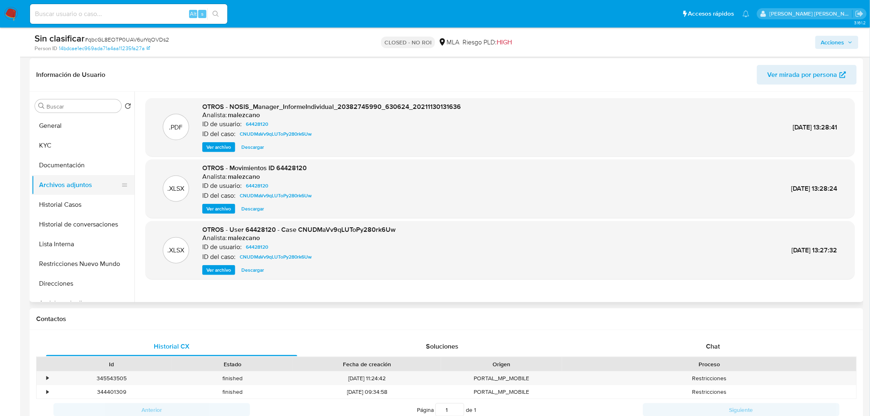
click at [65, 178] on button "Archivos adjuntos" at bounding box center [80, 185] width 96 height 20
click at [65, 158] on button "Documentación" at bounding box center [80, 165] width 96 height 20
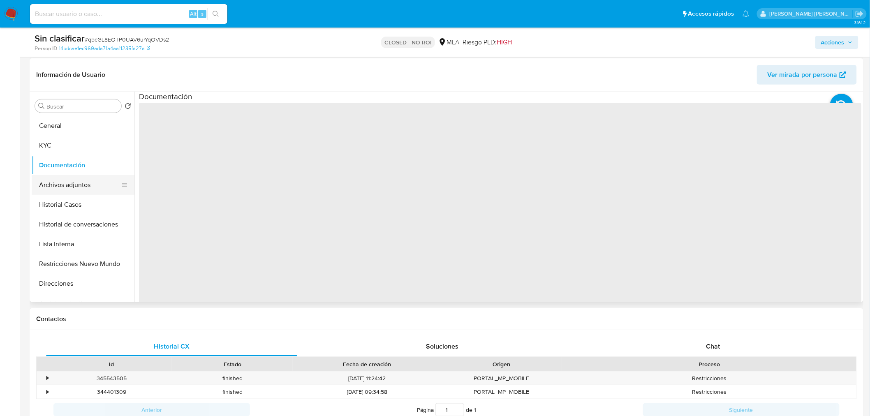
click at [75, 184] on button "Archivos adjuntos" at bounding box center [80, 185] width 96 height 20
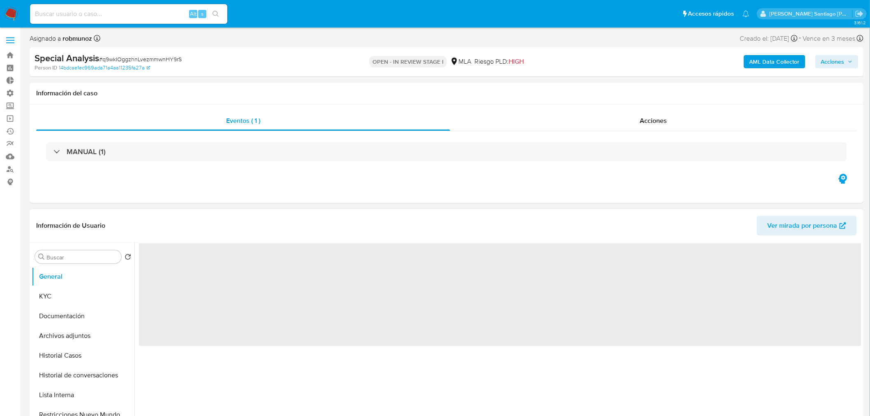
select select "10"
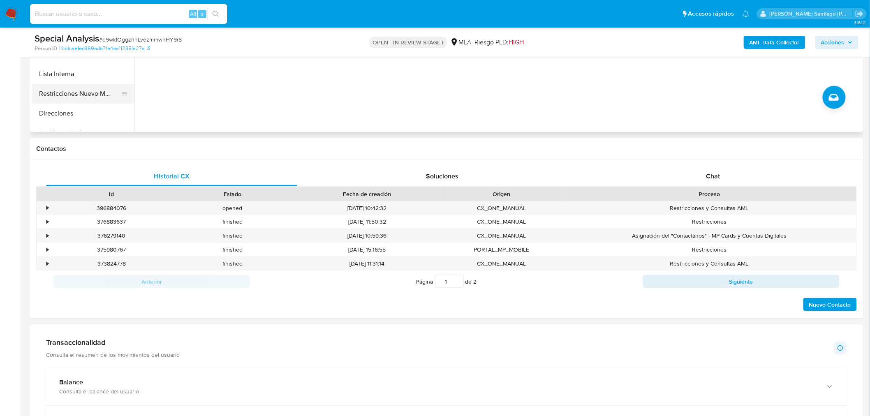
scroll to position [182, 0]
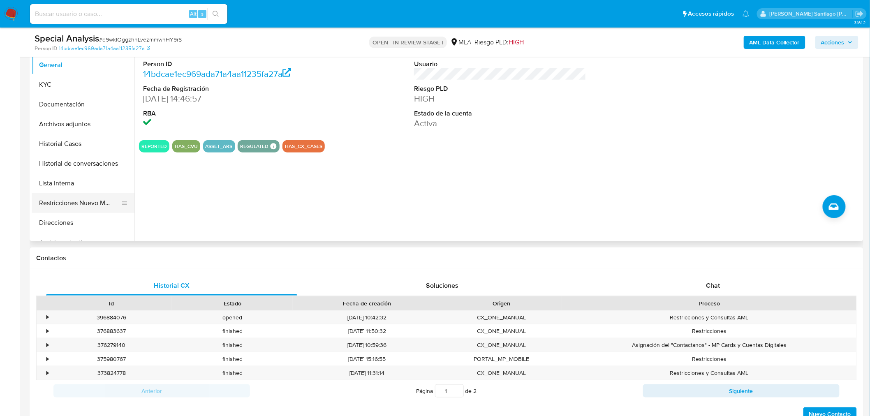
click at [83, 201] on button "Restricciones Nuevo Mundo" at bounding box center [80, 203] width 96 height 20
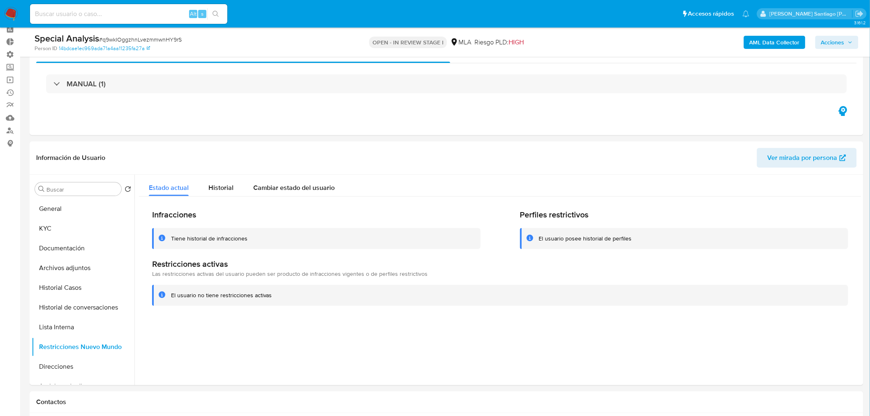
scroll to position [0, 0]
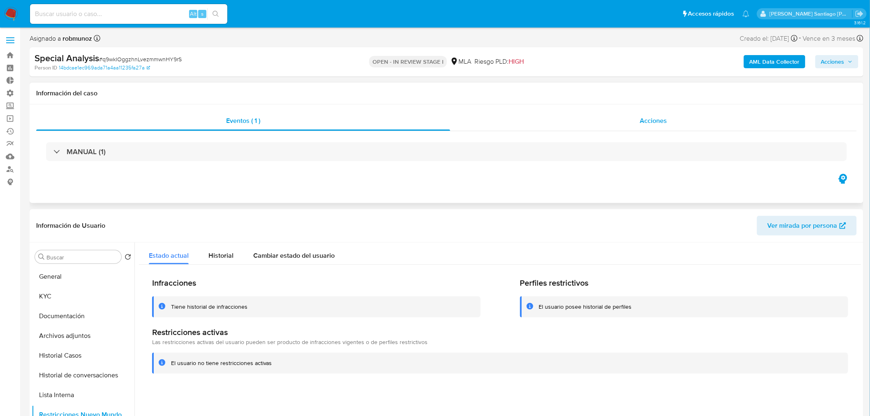
click at [697, 127] on div "Acciones" at bounding box center [653, 121] width 407 height 20
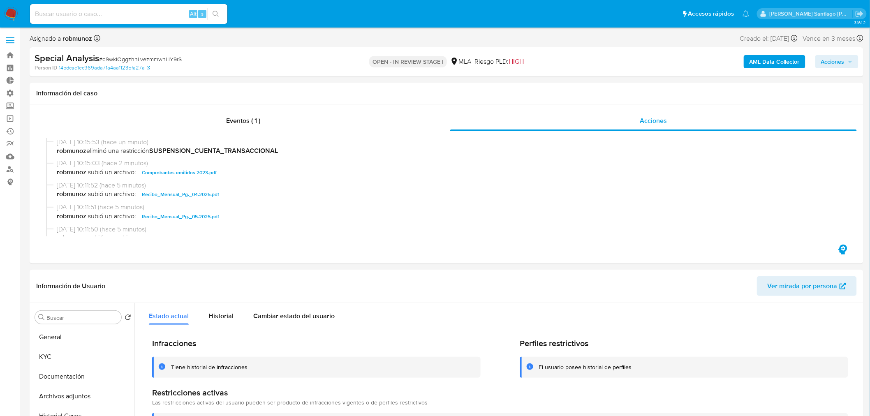
click at [840, 62] on span "Acciones" at bounding box center [832, 61] width 23 height 13
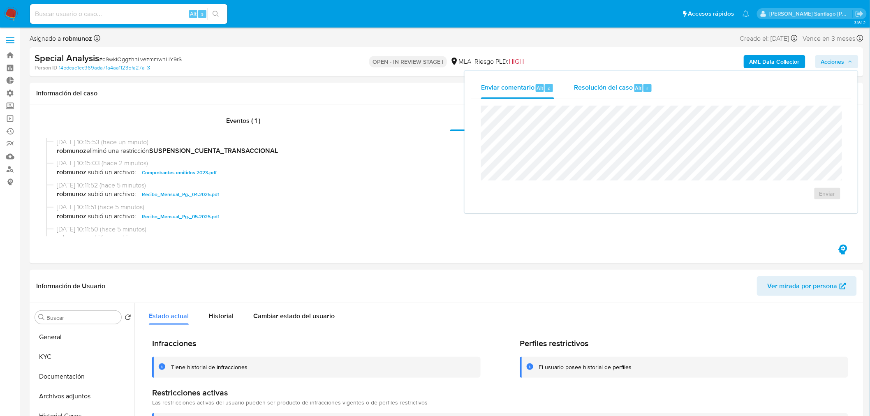
click at [646, 88] on span "r" at bounding box center [647, 88] width 2 height 8
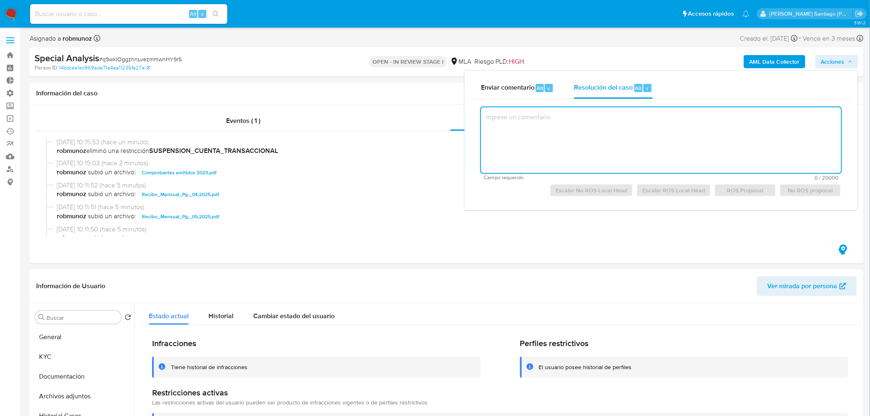
click at [526, 152] on textarea at bounding box center [661, 140] width 360 height 66
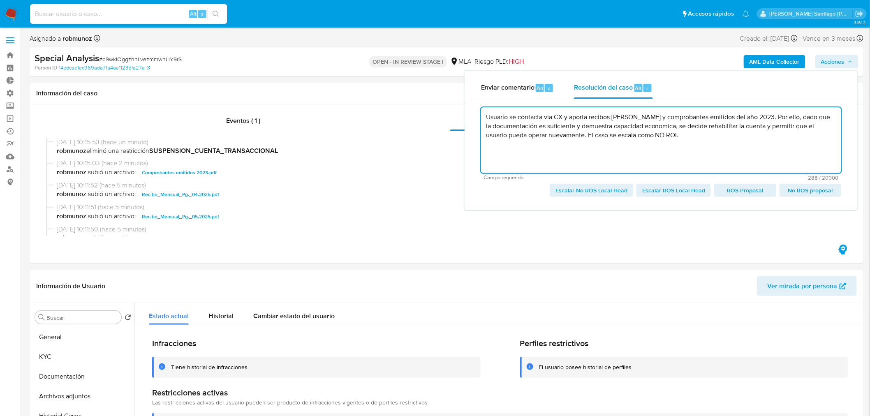
click at [548, 118] on textarea "Usuario se contacta via CX y aporta recibos de sueldo y comprobantes emitidos d…" at bounding box center [661, 140] width 360 height 66
click at [0, 0] on lt-span "vía" at bounding box center [0, 0] width 0 height 0
click at [648, 124] on textarea "Usuario se contacta vía CX y aporta recibos de sueldo y comprobantes emitidos d…" at bounding box center [661, 140] width 360 height 66
click at [656, 126] on textarea "Usuario se contacta vía CX y aporta recibos de sueldo y comprobantes emitidos d…" at bounding box center [661, 140] width 360 height 66
click at [0, 0] on lt-span "económica" at bounding box center [0, 0] width 0 height 0
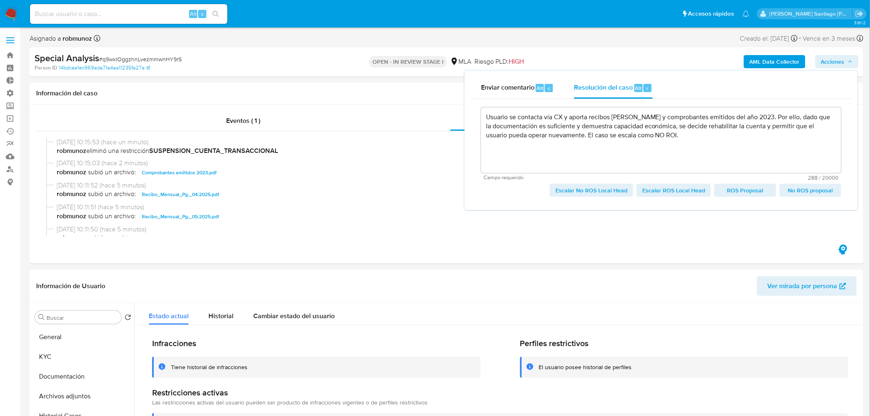
click at [586, 189] on span "Escalar No ROS Local Head" at bounding box center [591, 191] width 72 height 12
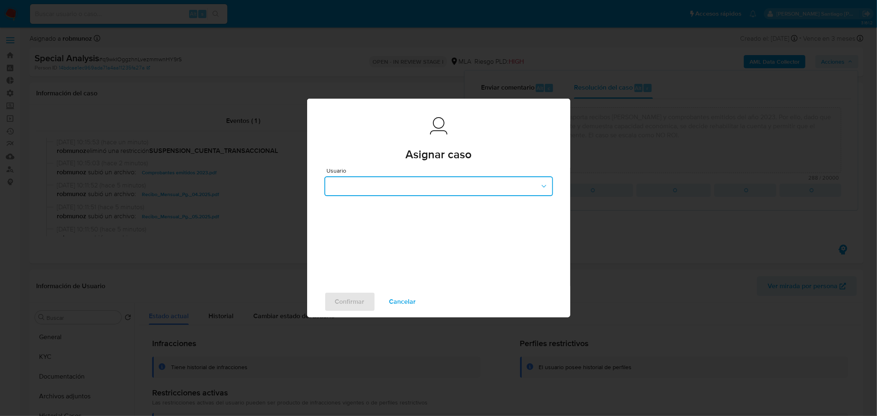
click at [508, 189] on button "button" at bounding box center [438, 186] width 229 height 20
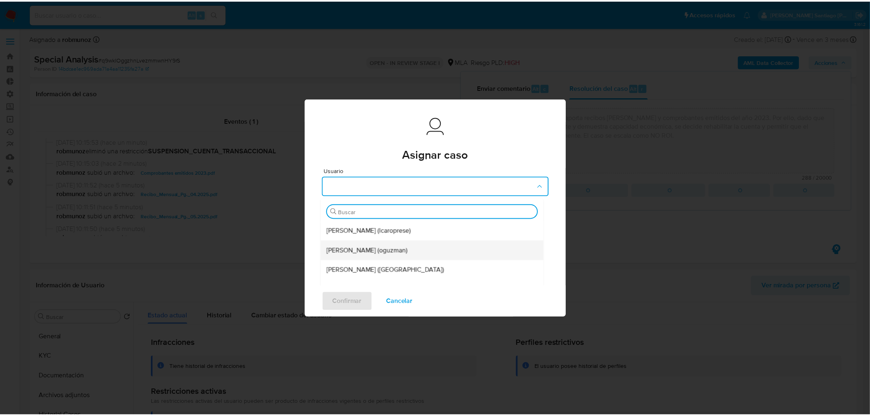
scroll to position [182, 0]
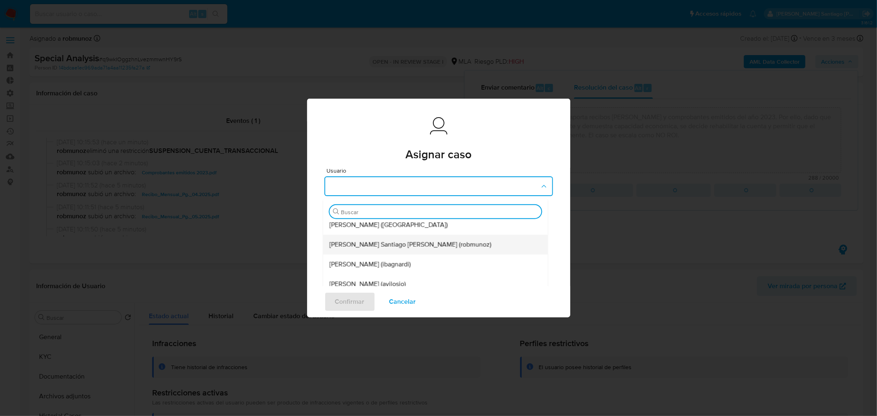
click at [440, 245] on div "Roberto Santiago Munoz (robmunoz)" at bounding box center [432, 245] width 207 height 20
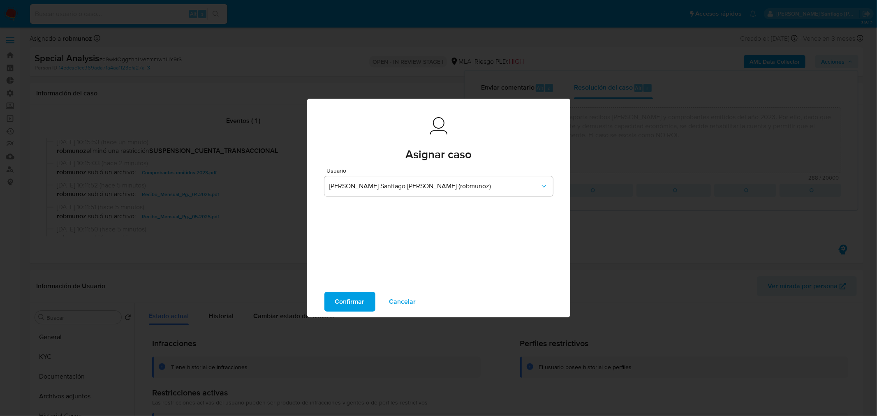
click at [345, 302] on span "Confirmar" at bounding box center [350, 302] width 30 height 18
type textarea "Usuario se contacta vía CX y aporta recibos de sueldo y comprobantes emitidos d…"
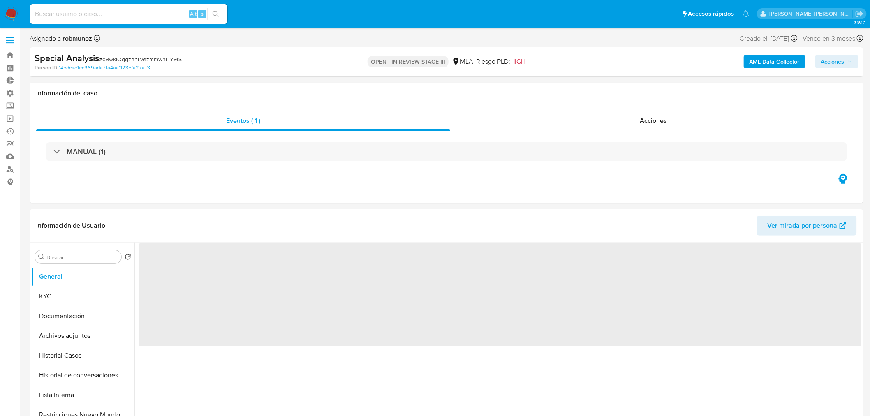
select select "10"
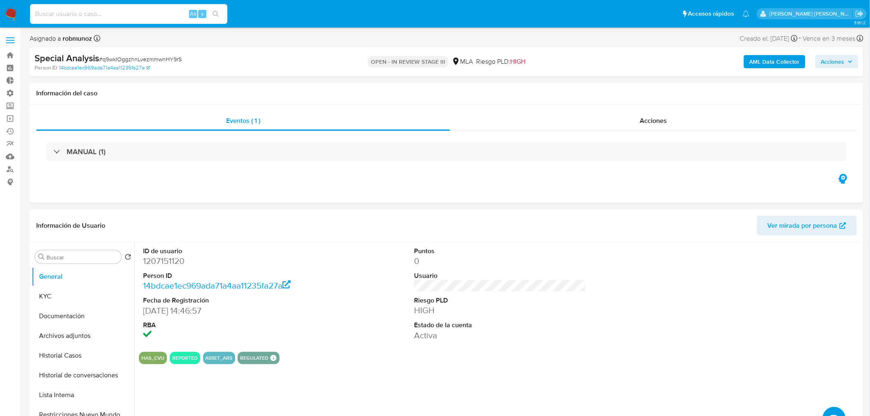
click at [46, 14] on input at bounding box center [128, 14] width 197 height 11
paste input "142723127"
type input "142723127"
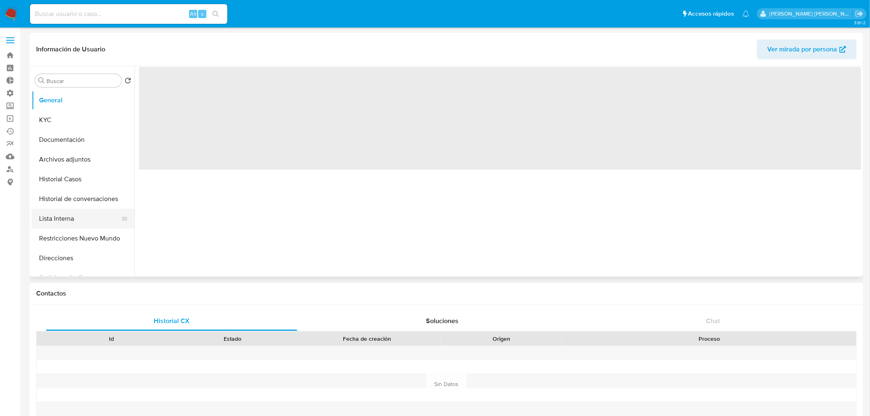
select select "10"
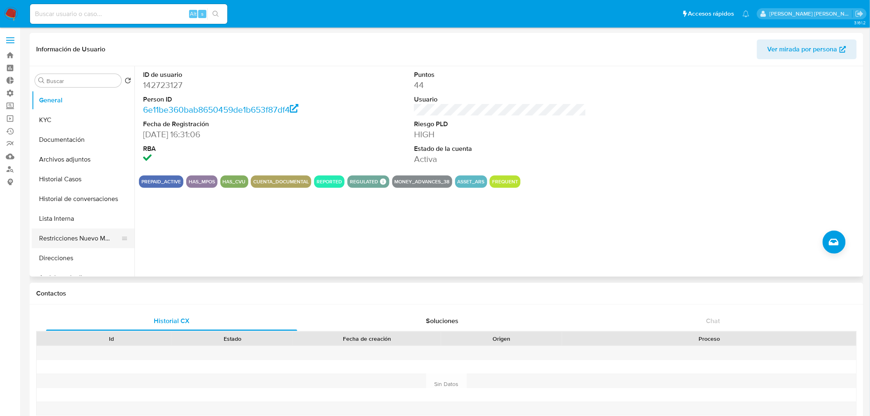
click at [58, 240] on button "Restricciones Nuevo Mundo" at bounding box center [80, 239] width 96 height 20
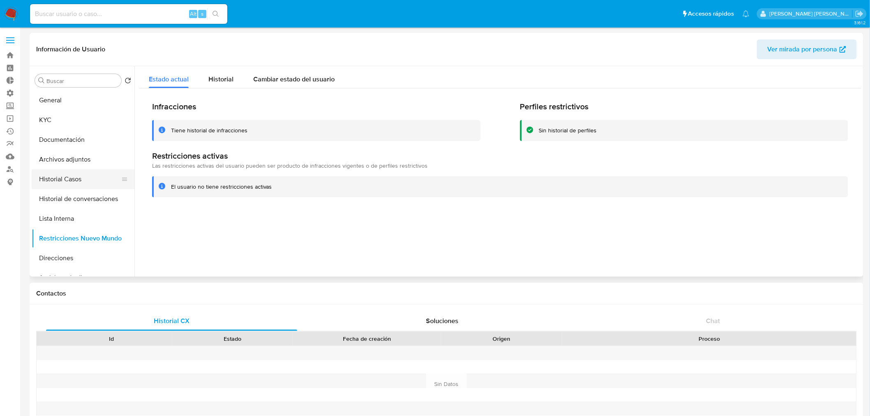
click at [79, 184] on button "Historial Casos" at bounding box center [80, 179] width 96 height 20
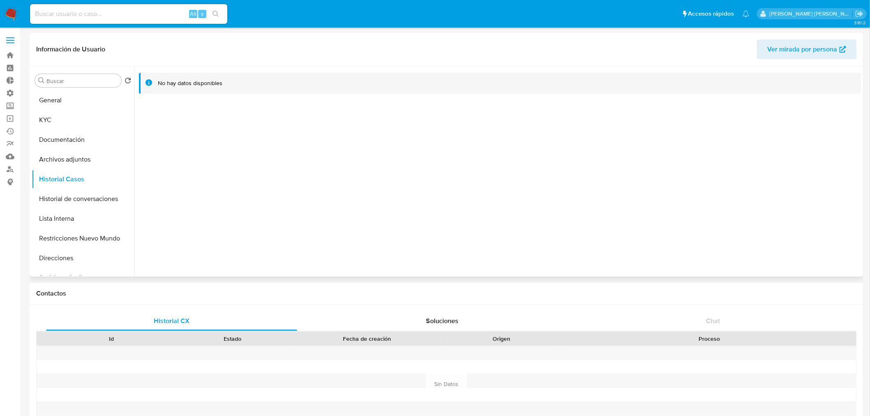
click at [77, 88] on div "Buscar Volver al orden por defecto General KYC Documentación Archivos adjuntos …" at bounding box center [83, 171] width 103 height 209
click at [76, 99] on button "General" at bounding box center [80, 100] width 96 height 20
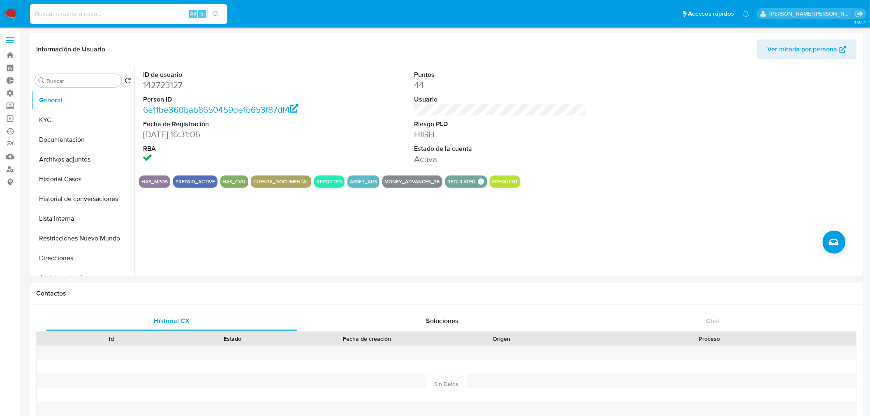
click at [104, 11] on input at bounding box center [128, 14] width 197 height 11
paste input "1698094039"
type input "1698094039"
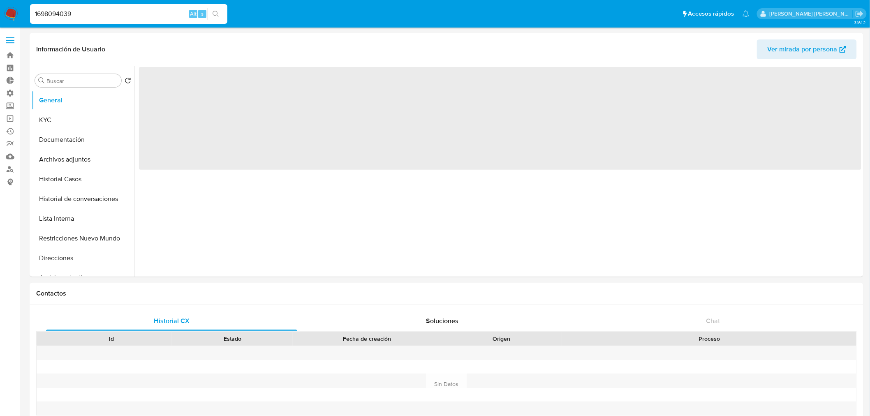
select select "10"
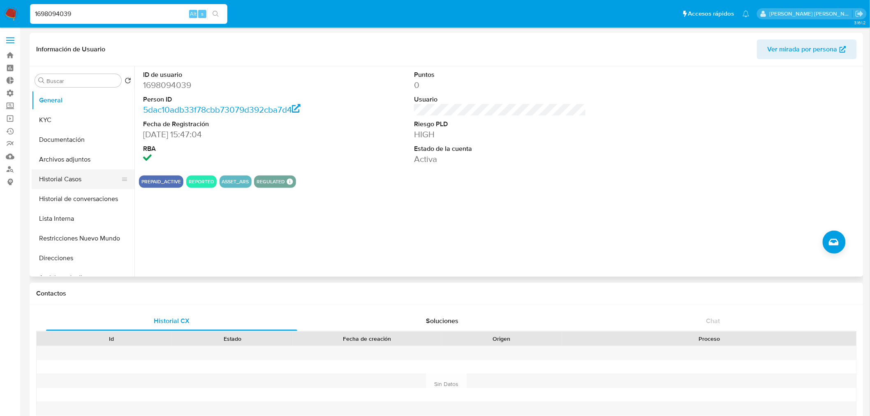
click at [70, 173] on button "Historial Casos" at bounding box center [80, 179] width 96 height 20
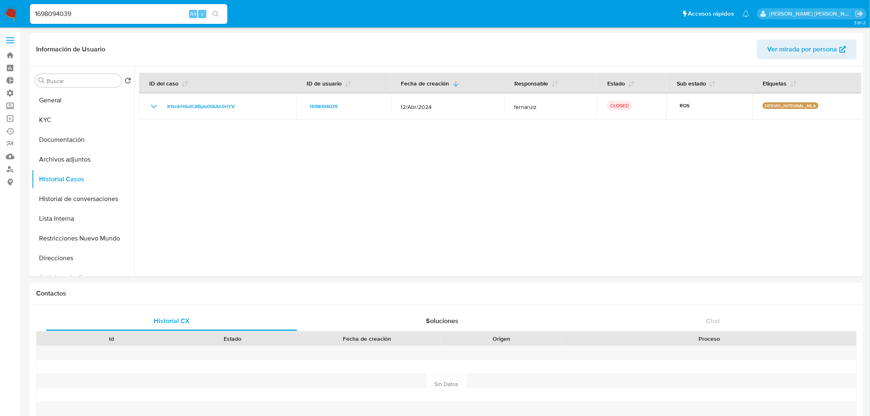
click at [91, 15] on input "1698094039" at bounding box center [128, 14] width 197 height 11
click at [91, 14] on input "1698094039" at bounding box center [128, 14] width 197 height 11
paste input "244419912"
type input "244419912"
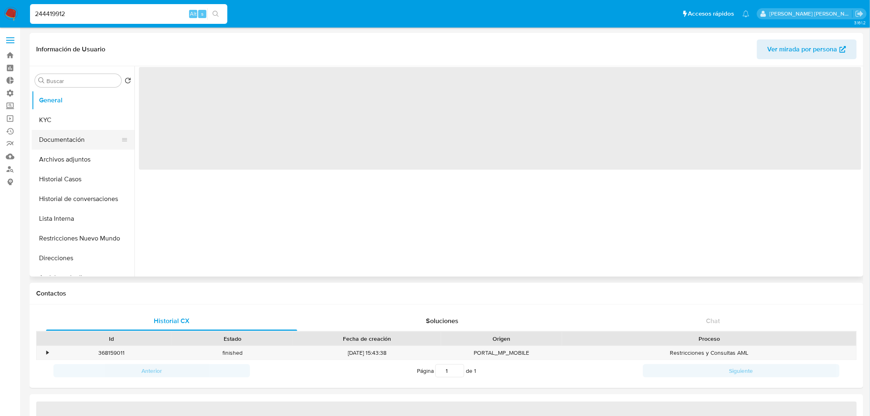
select select "10"
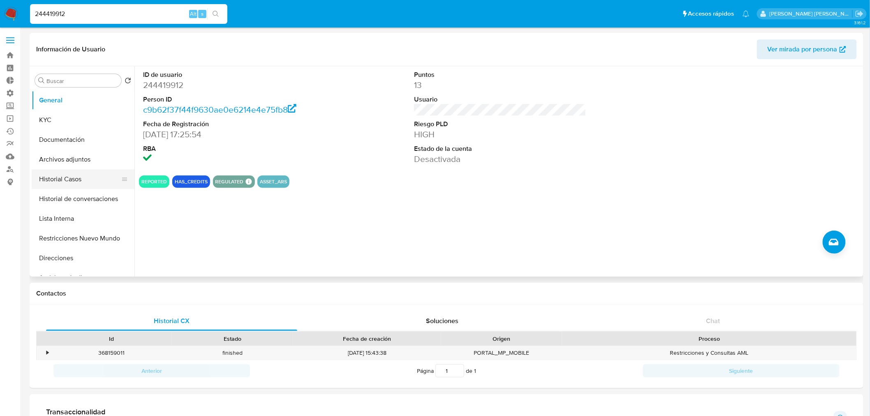
click at [70, 169] on button "Historial Casos" at bounding box center [80, 179] width 96 height 20
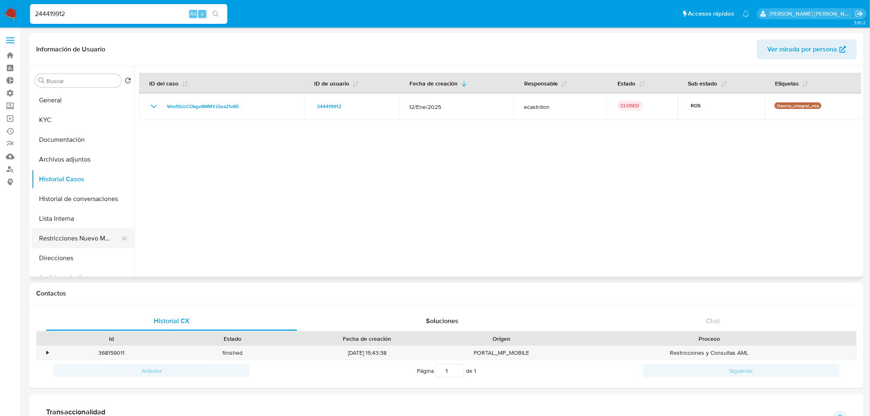
click at [90, 244] on button "Restricciones Nuevo Mundo" at bounding box center [80, 239] width 96 height 20
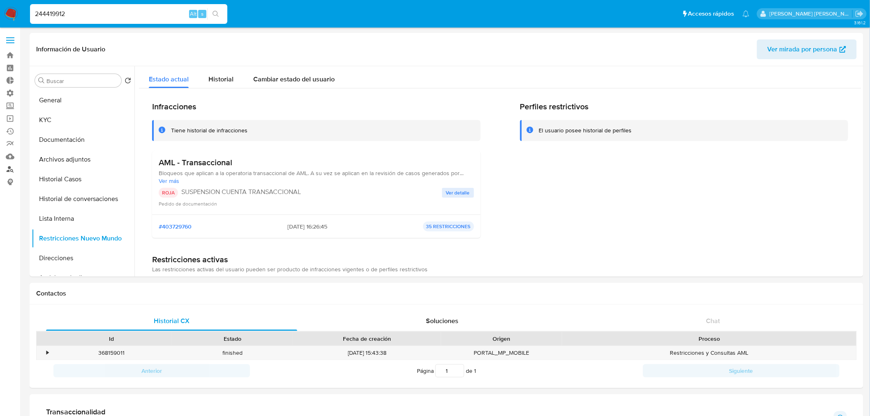
click at [12, 173] on link "Buscador de personas" at bounding box center [49, 169] width 98 height 13
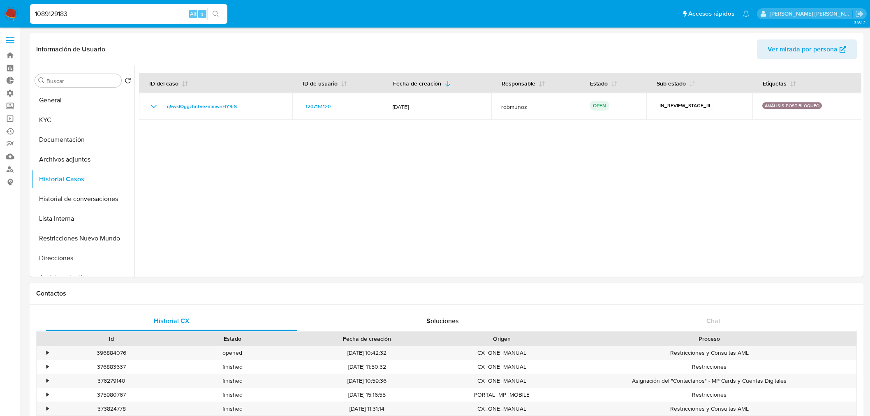
select select "10"
type input "1089129183"
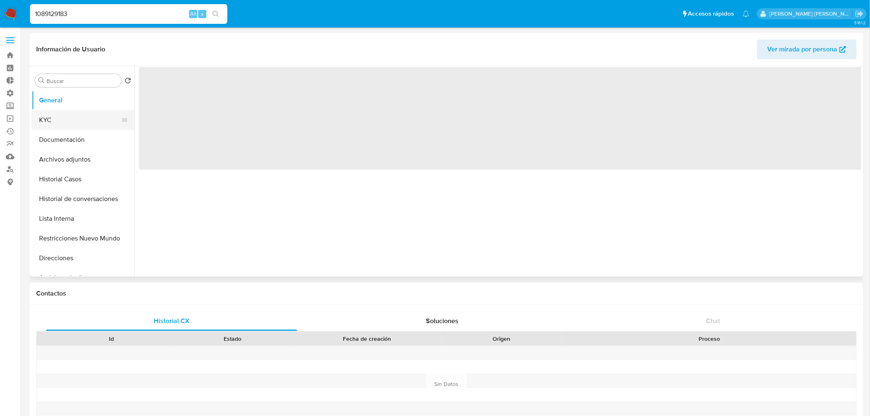
select select "10"
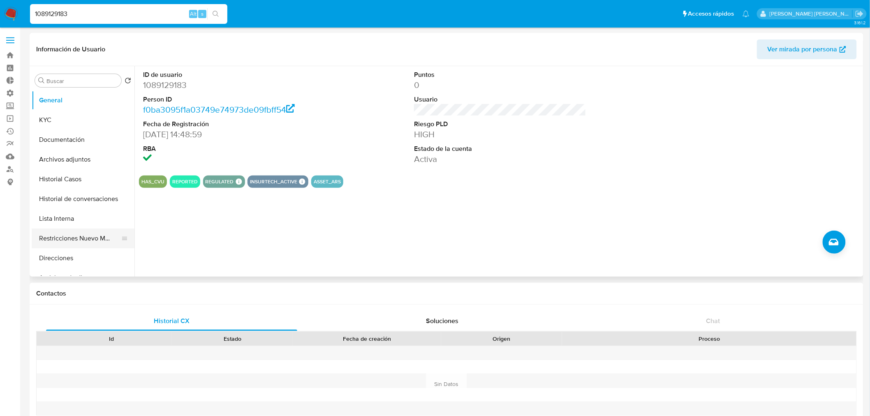
click at [90, 241] on button "Restricciones Nuevo Mundo" at bounding box center [80, 239] width 96 height 20
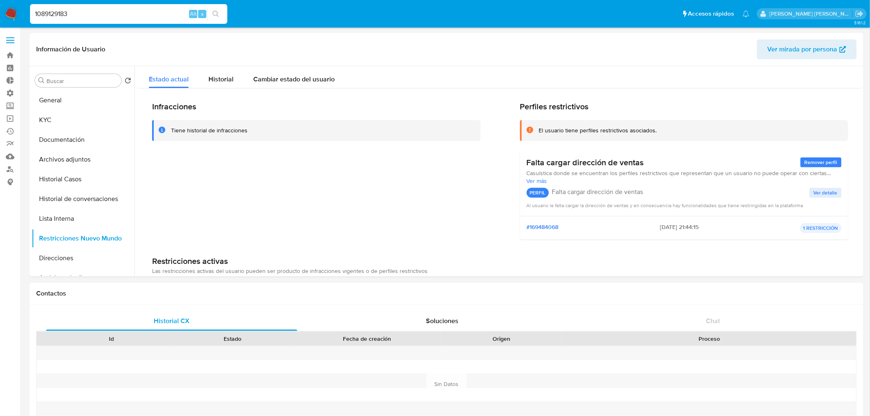
click at [85, 11] on input "1089129183" at bounding box center [128, 14] width 197 height 11
drag, startPoint x: 85, startPoint y: 11, endPoint x: 91, endPoint y: 12, distance: 6.0
click at [85, 10] on input "1089129183" at bounding box center [128, 14] width 197 height 11
paste input "257552314"
type input "257552314"
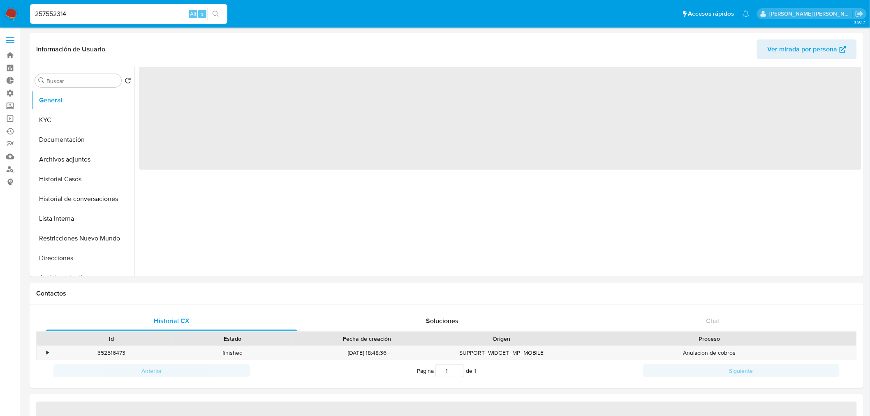
select select "10"
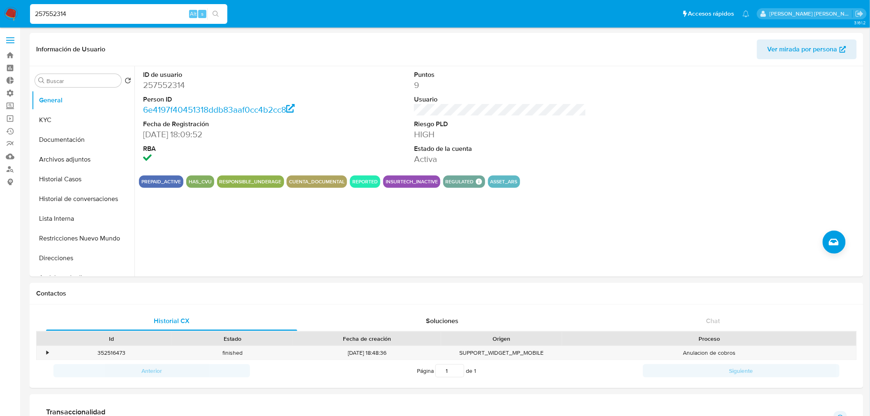
click at [81, 10] on input "257552314" at bounding box center [128, 14] width 197 height 11
paste input "478195305"
type input "478195305"
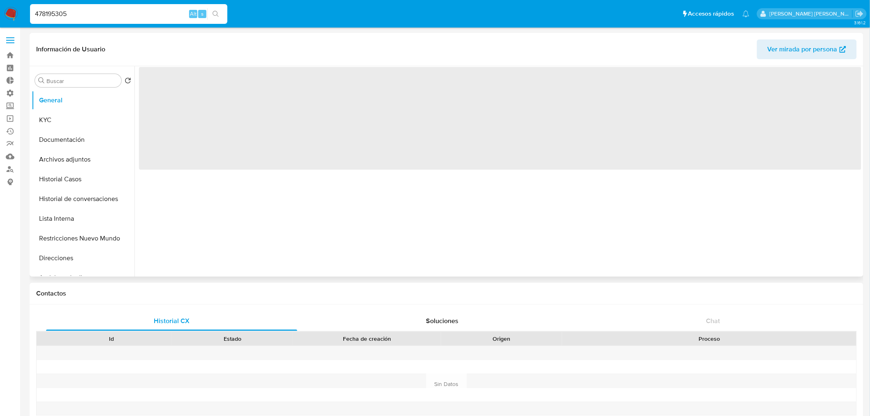
select select "10"
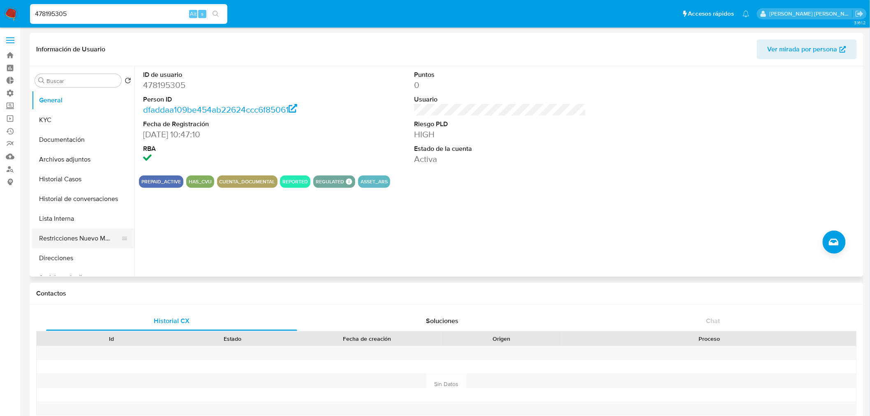
click at [50, 238] on button "Restricciones Nuevo Mundo" at bounding box center [80, 239] width 96 height 20
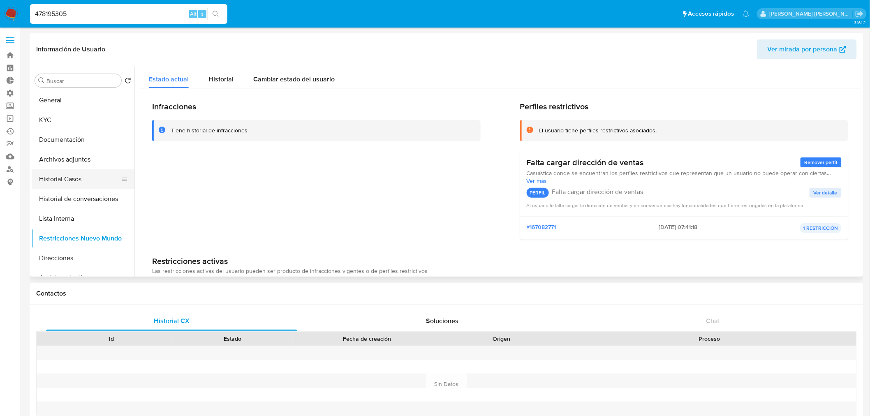
click at [40, 179] on button "Historial Casos" at bounding box center [80, 179] width 96 height 20
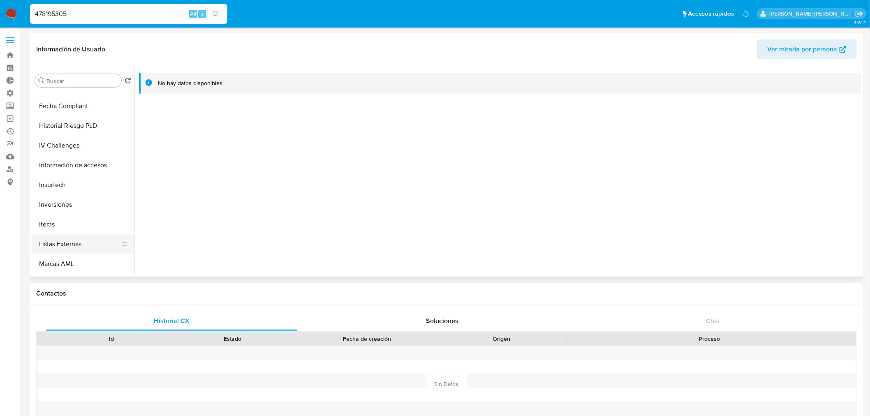
scroll to position [365, 0]
click at [71, 248] on button "Marcas AML" at bounding box center [80, 248] width 96 height 20
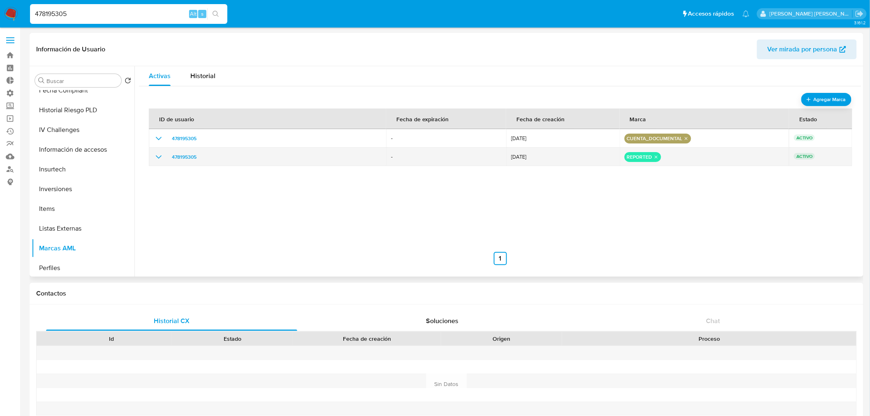
click at [163, 159] on icon "show_hidden_detail_by_id_478195305" at bounding box center [159, 157] width 10 height 10
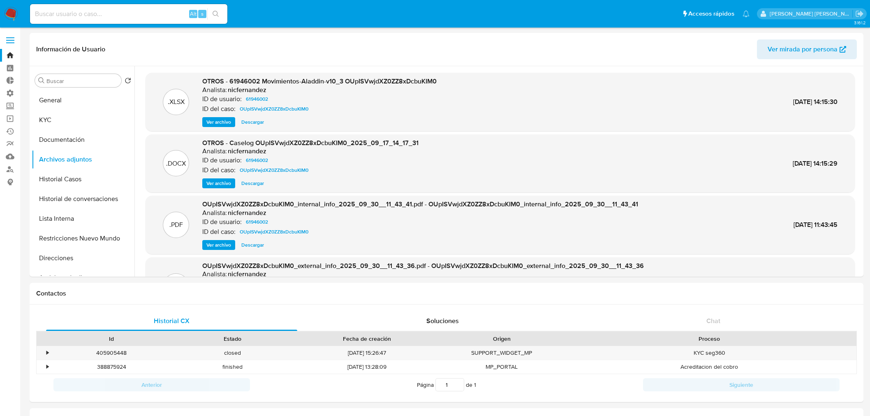
select select "10"
click at [14, 60] on link "Bandeja" at bounding box center [49, 55] width 98 height 13
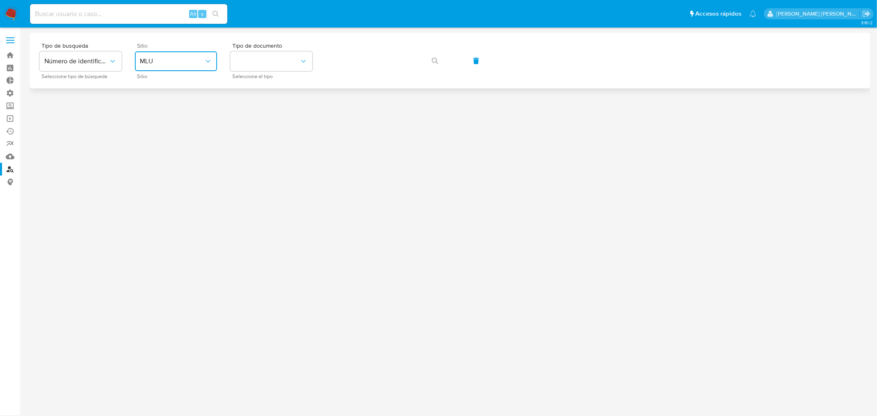
click at [141, 62] on span "MLU" at bounding box center [172, 61] width 64 height 8
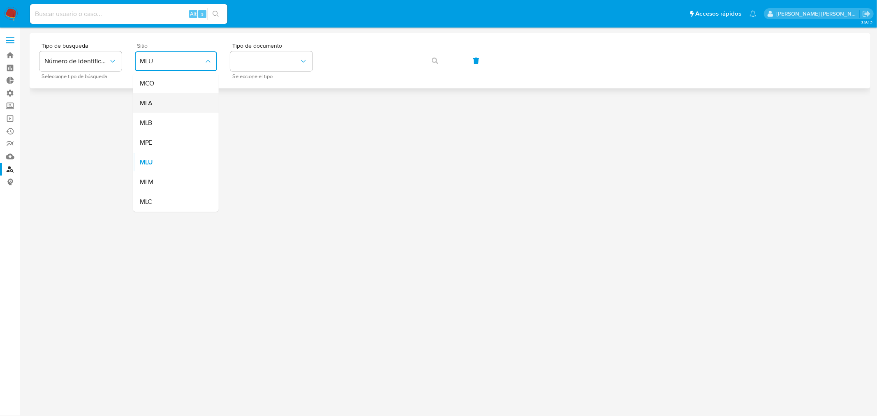
click at [173, 97] on div "MLA" at bounding box center [173, 103] width 67 height 20
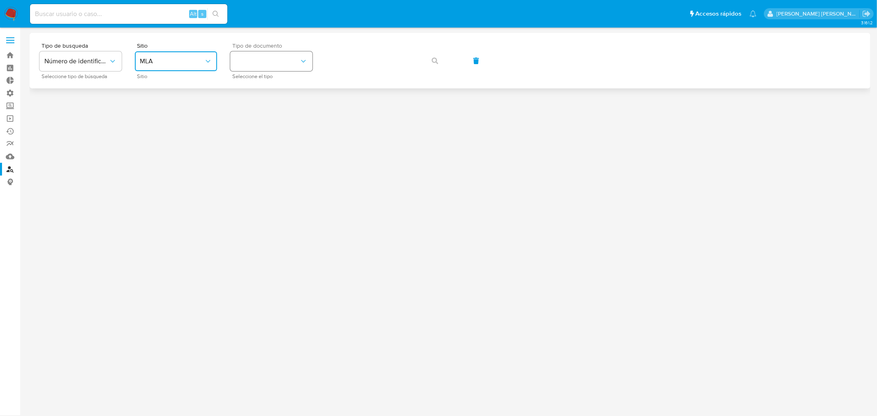
click at [300, 66] on button "identificationType" at bounding box center [271, 61] width 82 height 20
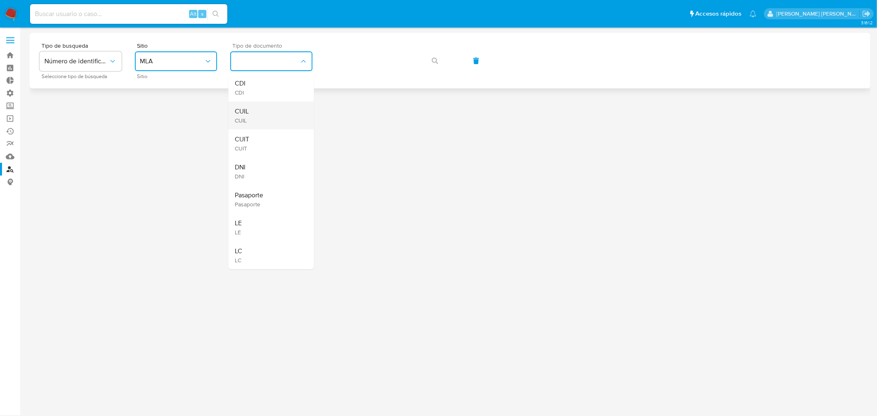
click at [262, 110] on div "CUIL CUIL" at bounding box center [268, 116] width 67 height 28
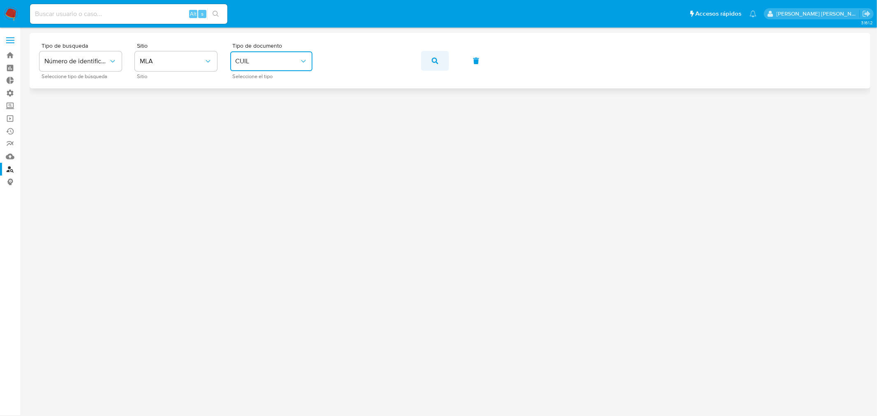
click at [432, 62] on icon "button" at bounding box center [435, 61] width 7 height 7
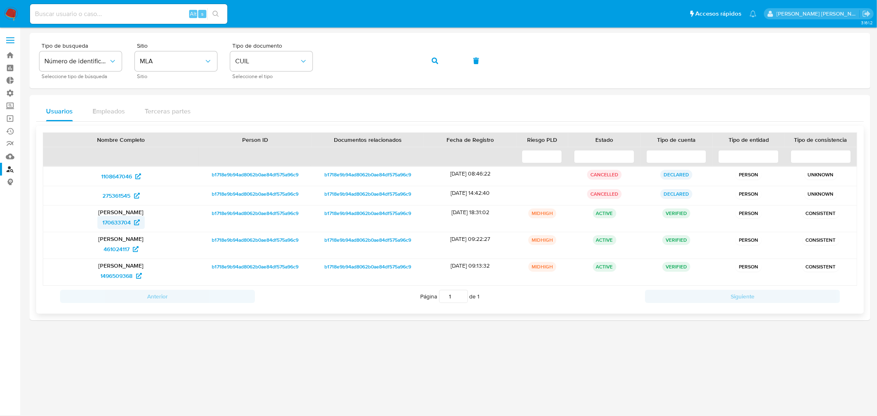
click at [124, 223] on span "170633704" at bounding box center [116, 222] width 28 height 13
click at [427, 60] on button "button" at bounding box center [435, 61] width 28 height 20
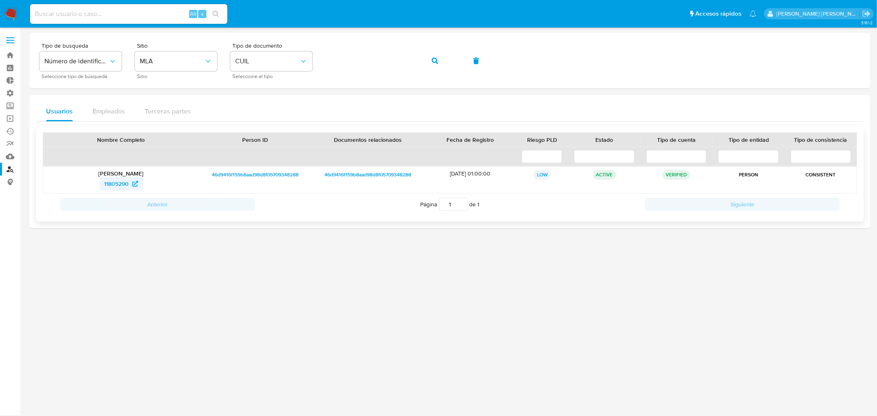
click at [120, 183] on span "11805290" at bounding box center [116, 183] width 25 height 13
click at [9, 158] on link "Mulan" at bounding box center [49, 156] width 98 height 13
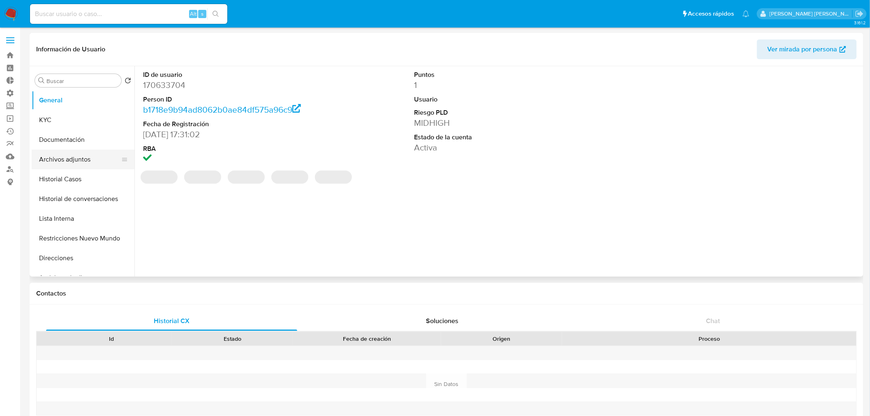
select select "10"
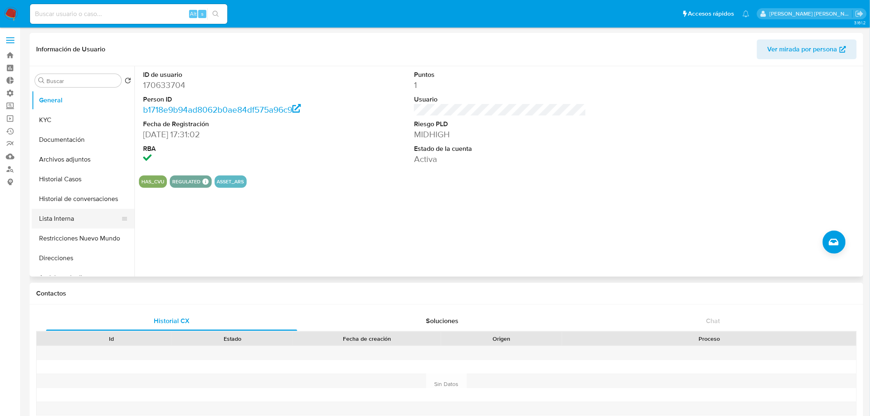
click at [79, 213] on button "Lista Interna" at bounding box center [80, 219] width 96 height 20
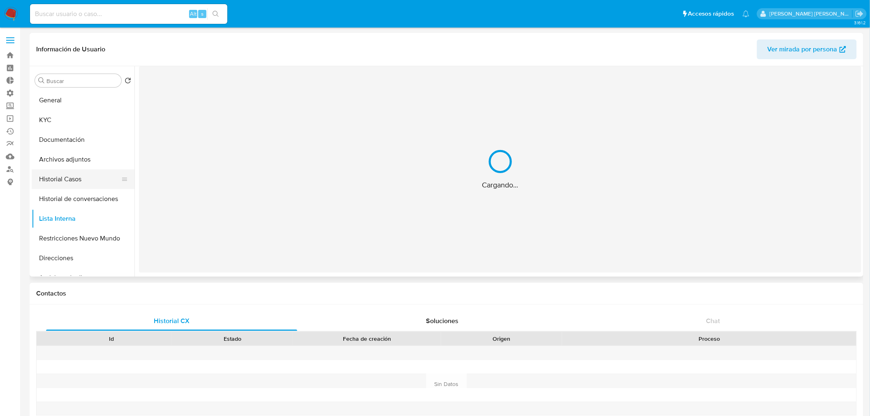
click at [77, 178] on button "Historial Casos" at bounding box center [80, 179] width 96 height 20
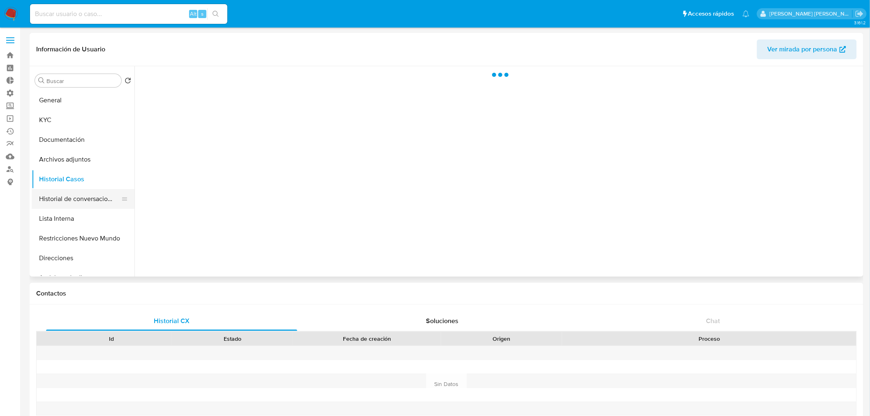
click at [88, 205] on button "Historial de conversaciones" at bounding box center [80, 199] width 96 height 20
click at [75, 161] on button "Archivos adjuntos" at bounding box center [80, 160] width 96 height 20
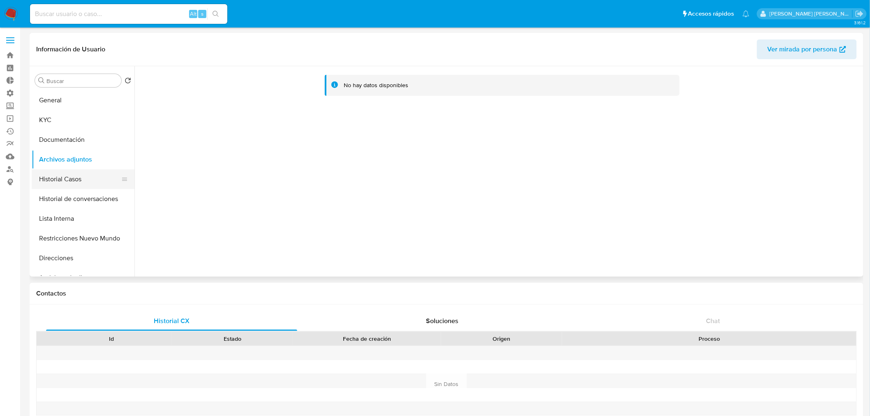
click at [83, 186] on button "Historial Casos" at bounding box center [80, 179] width 96 height 20
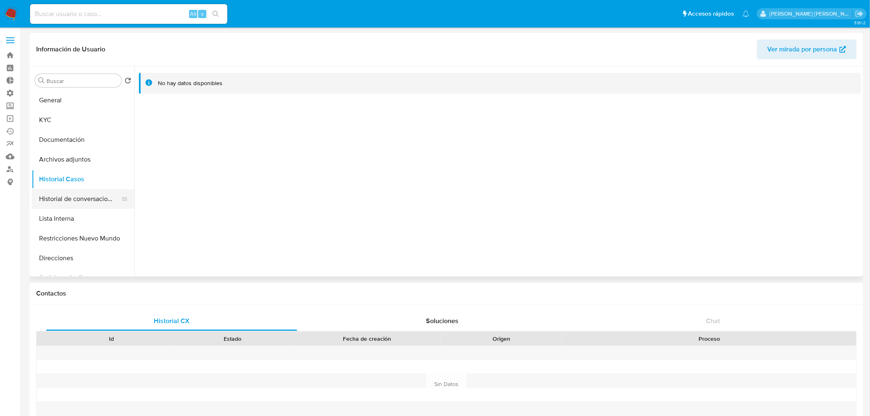
click at [99, 201] on button "Historial de conversaciones" at bounding box center [80, 199] width 96 height 20
click at [84, 99] on button "General" at bounding box center [80, 100] width 96 height 20
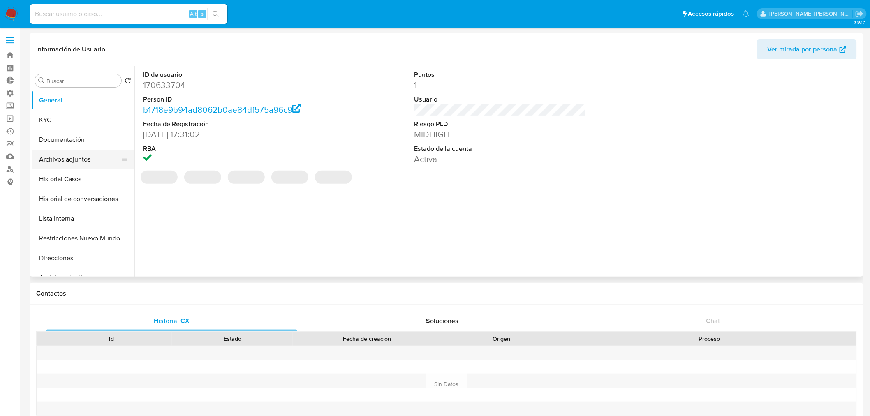
drag, startPoint x: 78, startPoint y: 162, endPoint x: 81, endPoint y: 167, distance: 6.4
click at [78, 162] on button "Archivos adjuntos" at bounding box center [80, 160] width 96 height 20
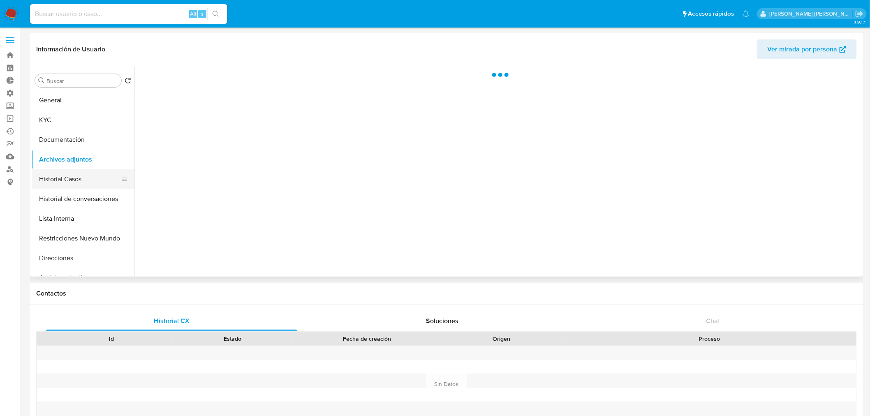
click at [81, 182] on button "Historial Casos" at bounding box center [80, 179] width 96 height 20
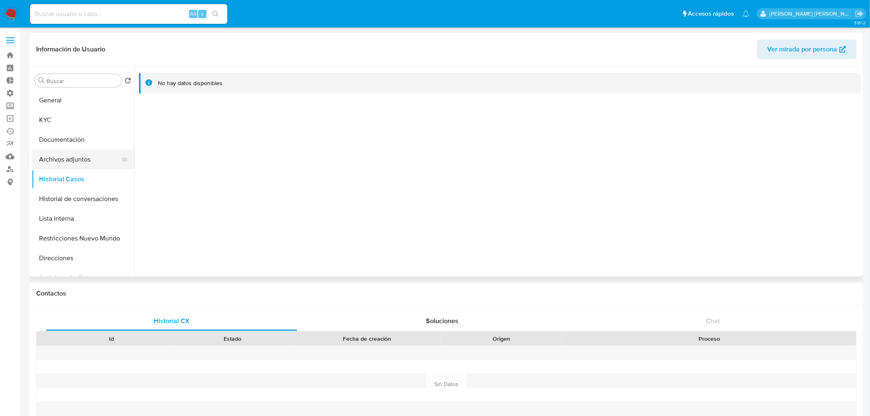
click at [90, 165] on button "Archivos adjuntos" at bounding box center [80, 160] width 96 height 20
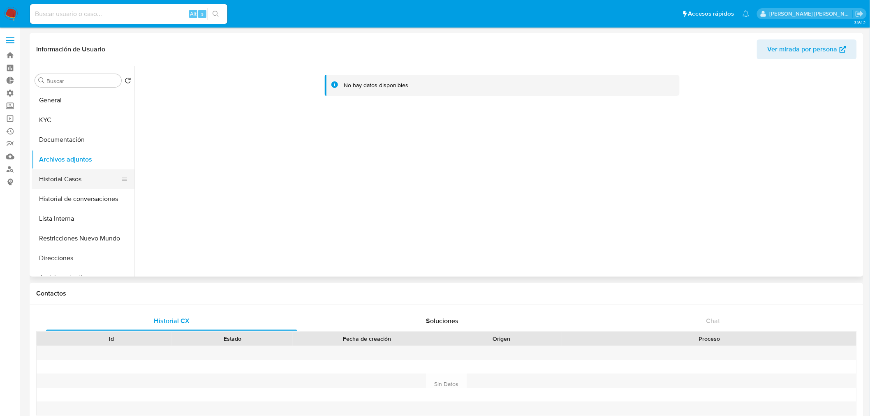
click at [92, 183] on button "Historial Casos" at bounding box center [80, 179] width 96 height 20
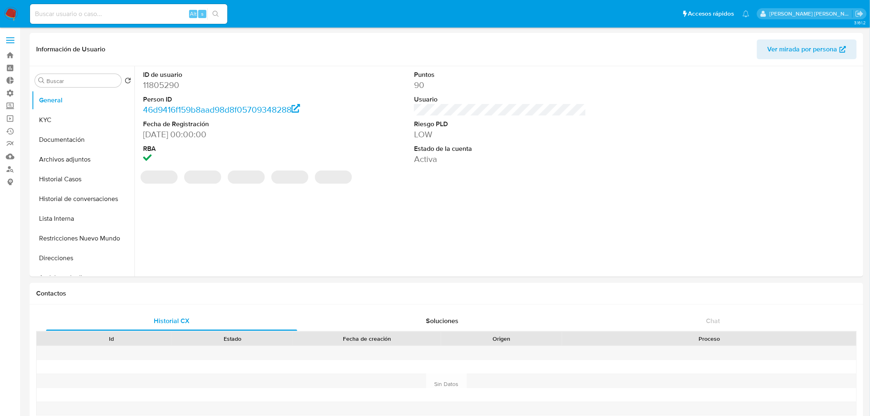
select select "10"
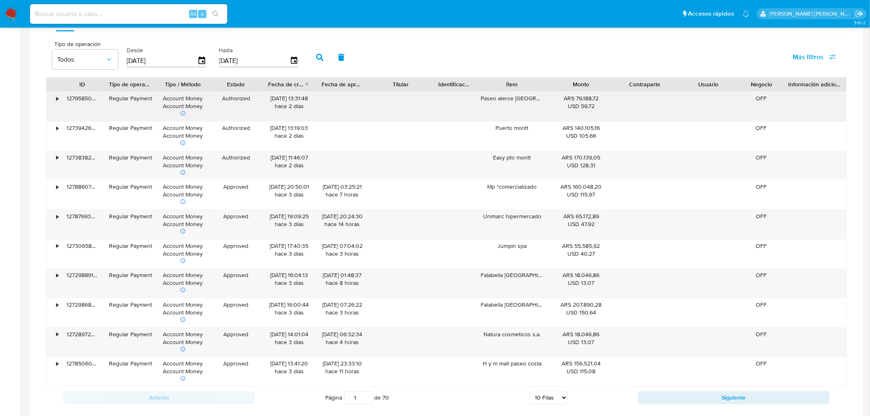
scroll to position [548, 0]
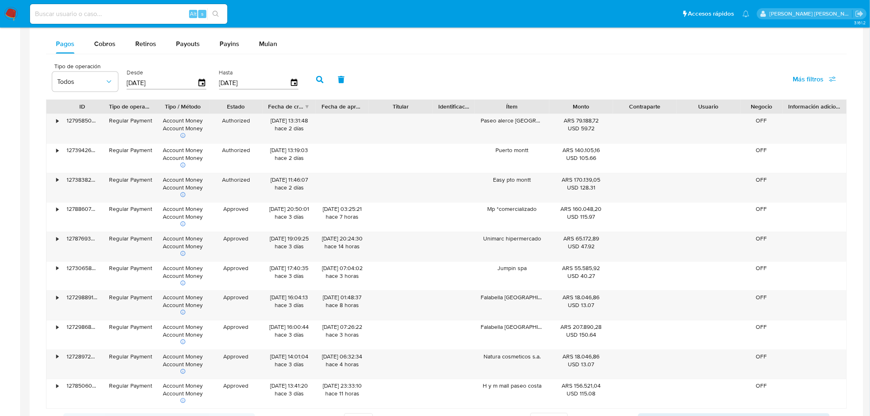
drag, startPoint x: 114, startPoint y: 43, endPoint x: 119, endPoint y: 58, distance: 15.3
click at [114, 43] on span "Cobros" at bounding box center [104, 43] width 21 height 9
select select "10"
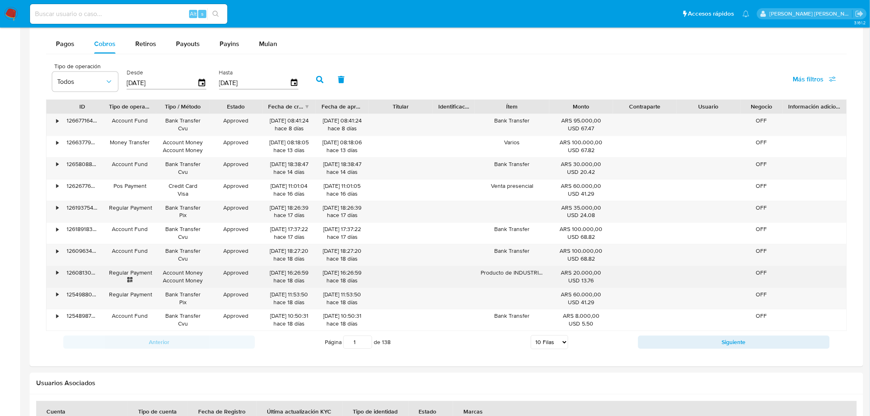
click at [58, 275] on div "•" at bounding box center [57, 273] width 2 height 8
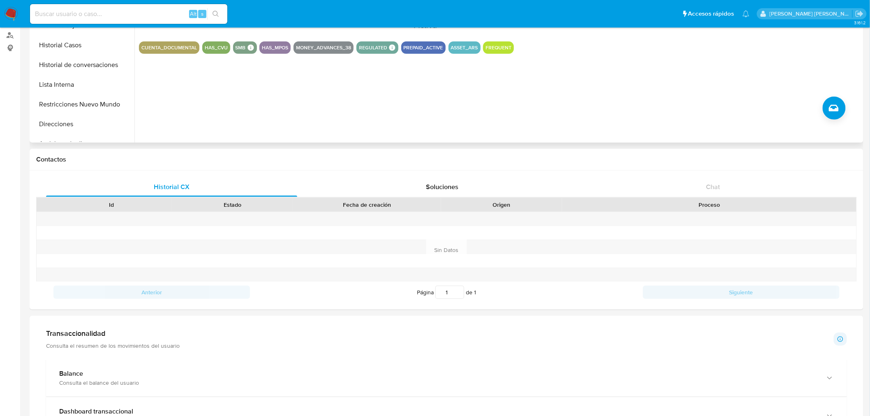
scroll to position [0, 0]
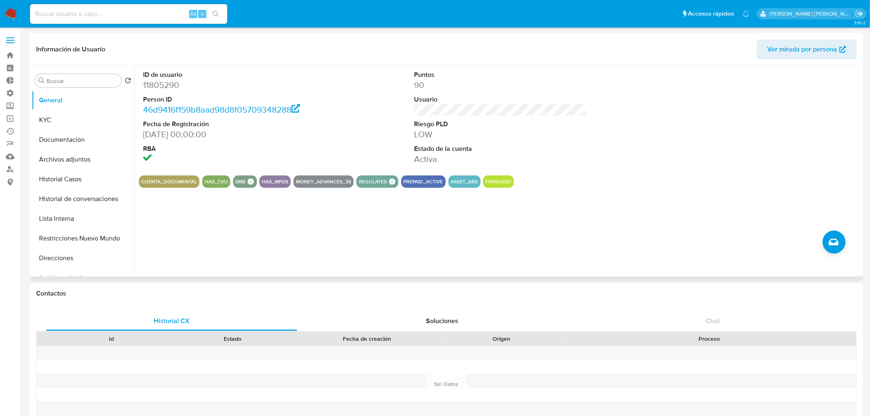
click at [168, 85] on dd "11805290" at bounding box center [229, 85] width 172 height 12
copy dd "11805290"
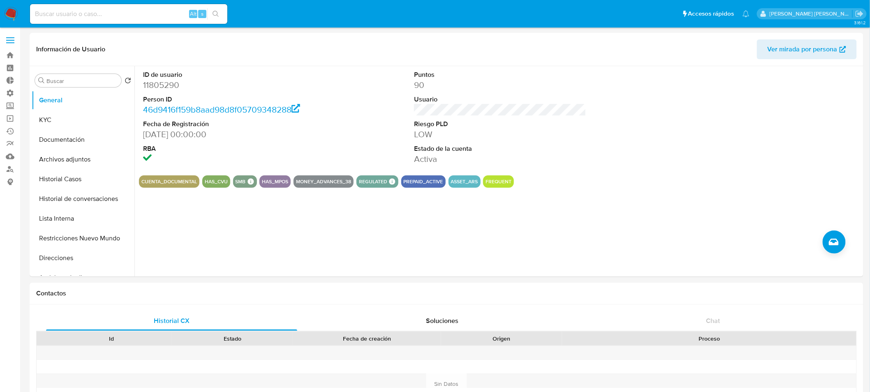
click at [99, 16] on input at bounding box center [128, 14] width 197 height 11
paste input "1048790568"
type input "1048790568"
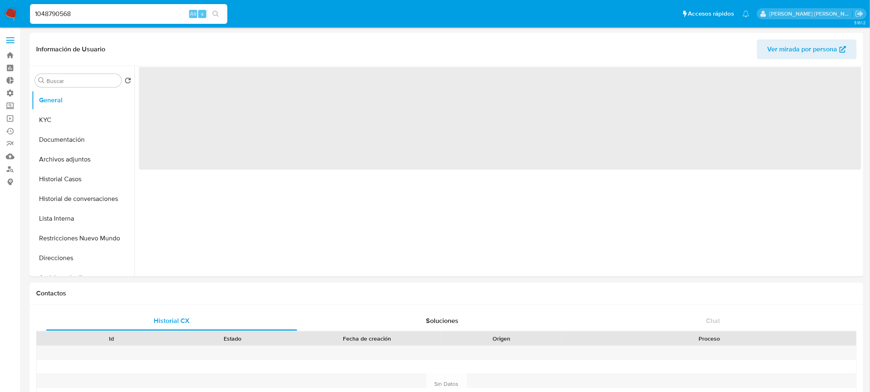
select select "10"
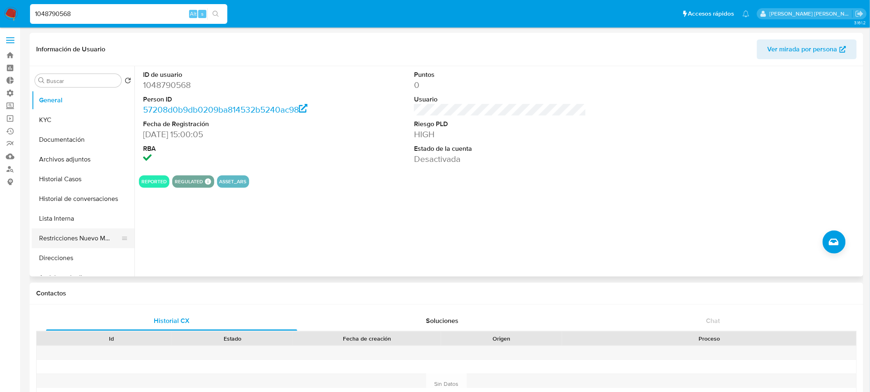
click at [97, 237] on button "Restricciones Nuevo Mundo" at bounding box center [80, 239] width 96 height 20
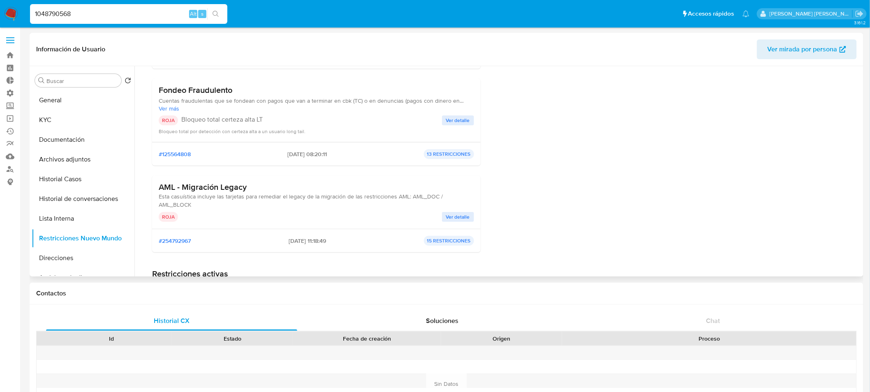
scroll to position [182, 0]
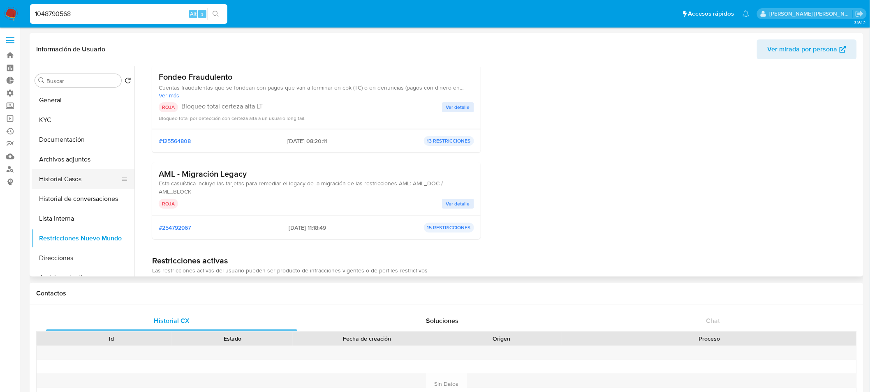
click at [58, 181] on button "Historial Casos" at bounding box center [80, 179] width 96 height 20
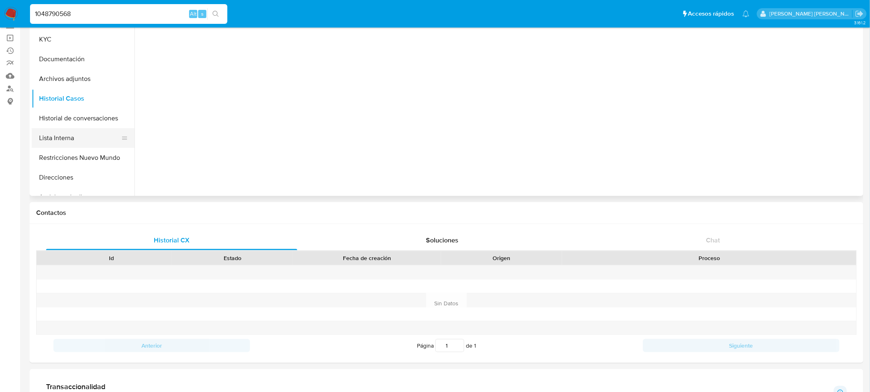
scroll to position [35, 0]
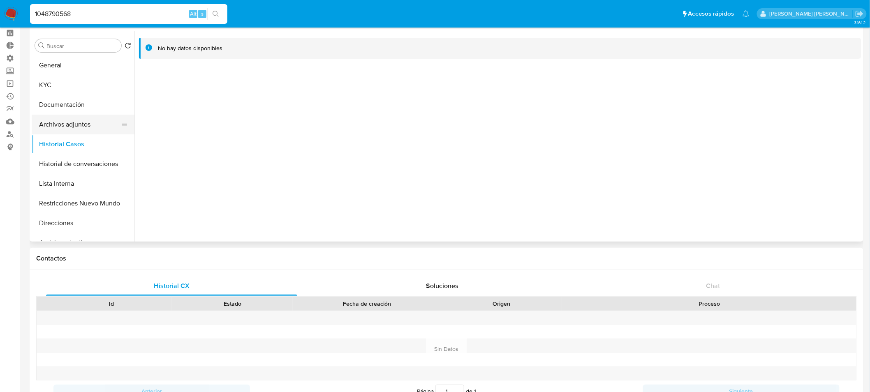
click at [72, 126] on button "Archivos adjuntos" at bounding box center [80, 125] width 96 height 20
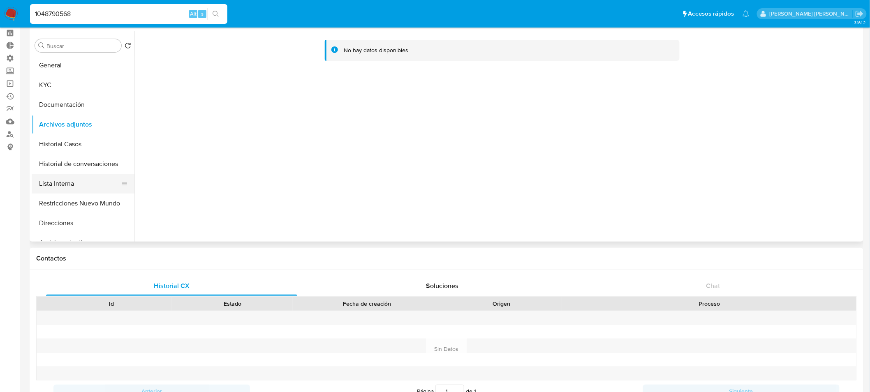
click at [64, 180] on button "Lista Interna" at bounding box center [80, 184] width 96 height 20
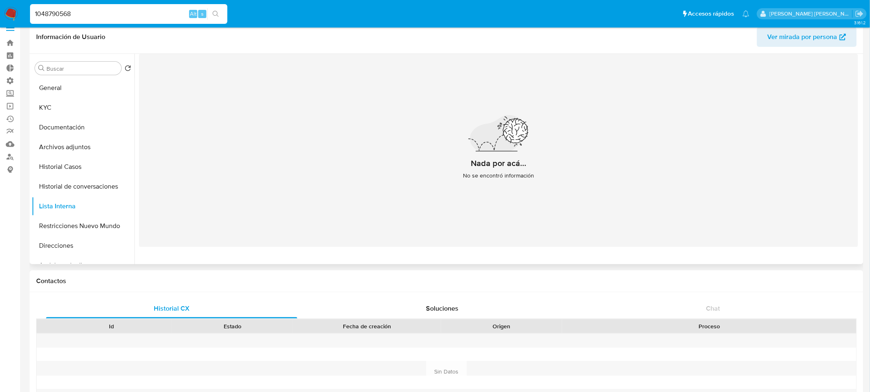
scroll to position [0, 0]
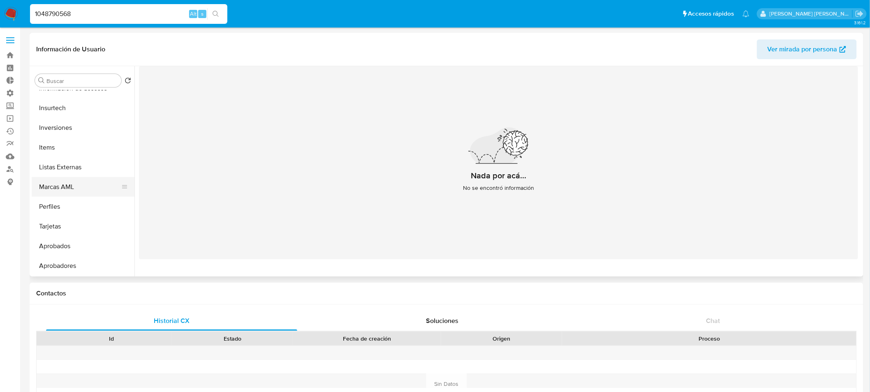
click at [65, 190] on button "Marcas AML" at bounding box center [80, 187] width 96 height 20
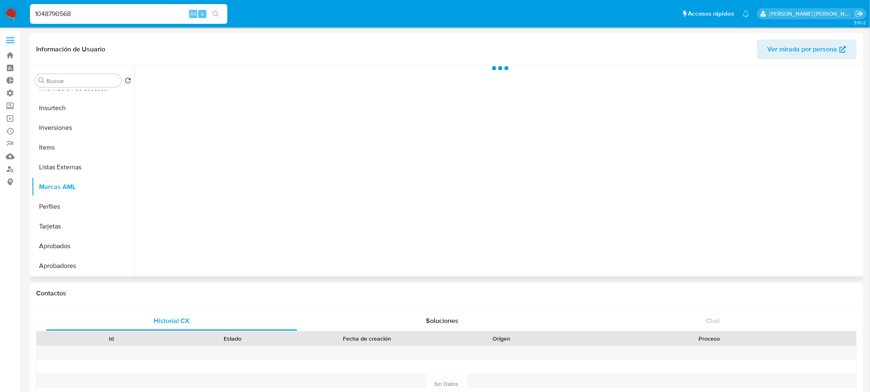
scroll to position [426, 0]
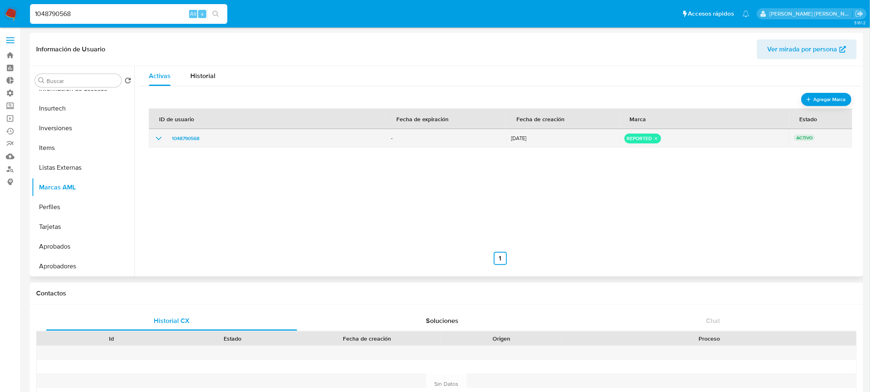
drag, startPoint x: 543, startPoint y: 139, endPoint x: 501, endPoint y: 141, distance: 42.0
click at [501, 141] on tr "1048790568 - 04/10/2022 reported ACTIVO" at bounding box center [500, 138] width 703 height 18
click at [215, 136] on div "1048790568" at bounding box center [267, 139] width 227 height 10
click at [158, 141] on icon "show_hidden_detail_by_id_1048790568" at bounding box center [159, 139] width 10 height 10
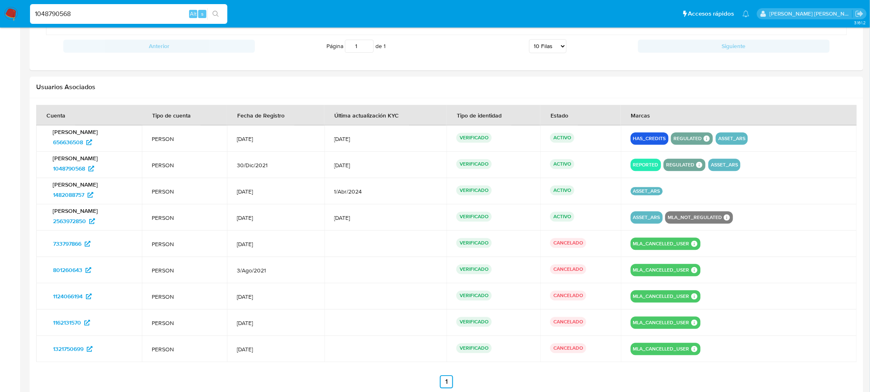
scroll to position [811, 0]
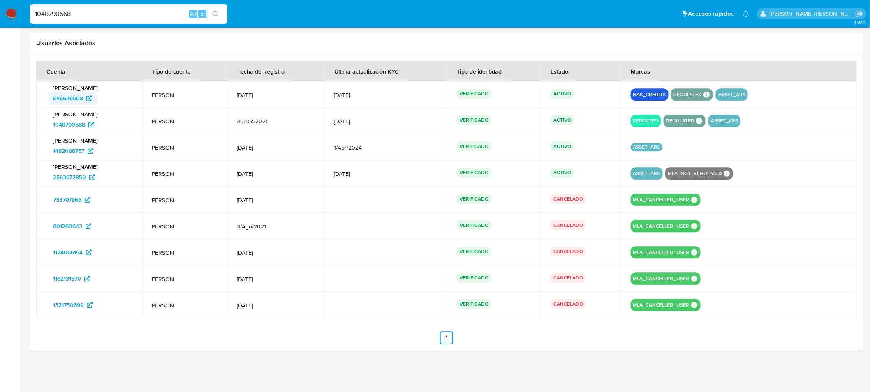
click at [75, 97] on span "656636508" at bounding box center [68, 98] width 30 height 13
click at [72, 175] on span "2563972850" at bounding box center [69, 177] width 33 height 13
click at [105, 14] on input "1048790568" at bounding box center [128, 14] width 197 height 11
paste input "8183586"
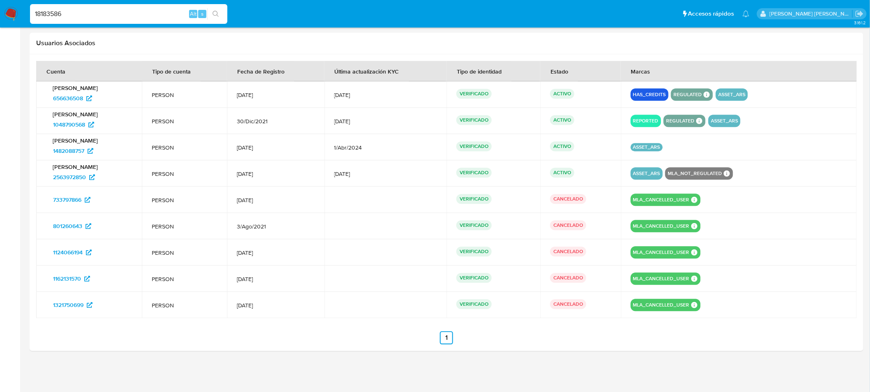
type input "18183586"
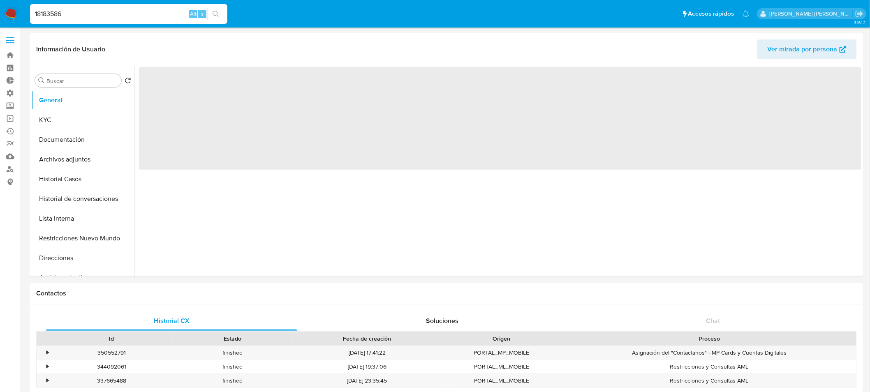
select select "10"
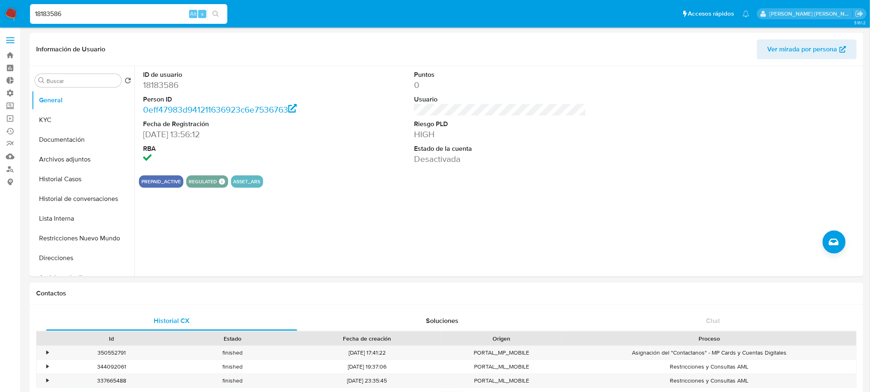
click at [114, 18] on input "18183586" at bounding box center [128, 14] width 197 height 11
paste input "001338367"
type input "1001338367"
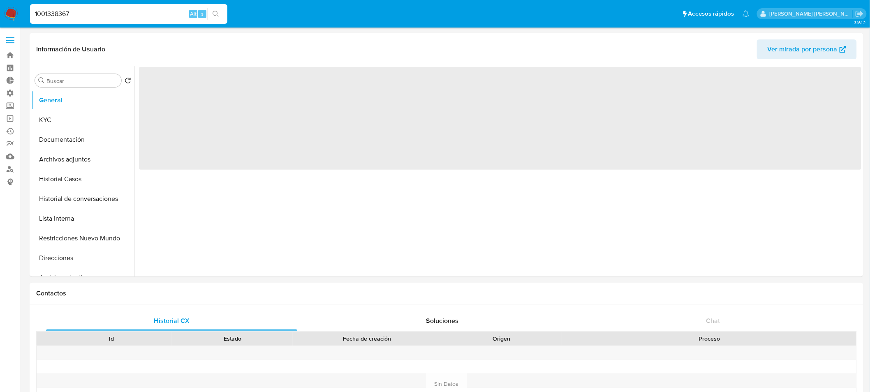
select select "10"
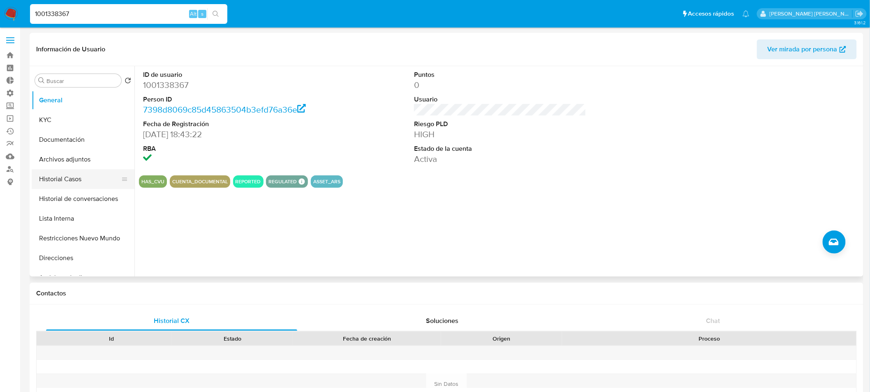
click at [73, 181] on button "Historial Casos" at bounding box center [80, 179] width 96 height 20
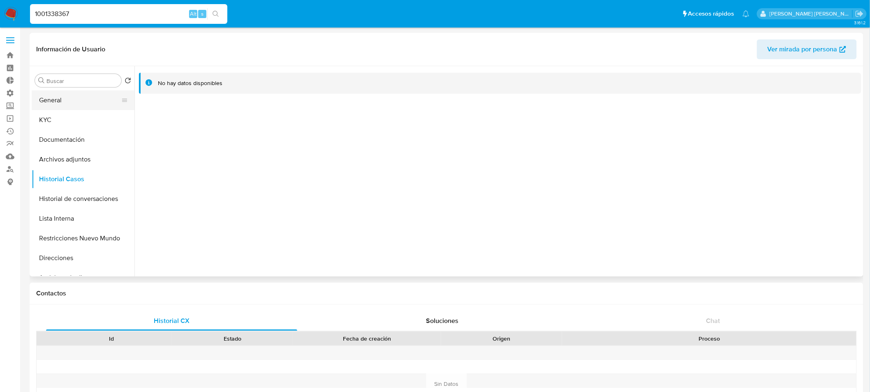
click at [62, 104] on button "General" at bounding box center [80, 100] width 96 height 20
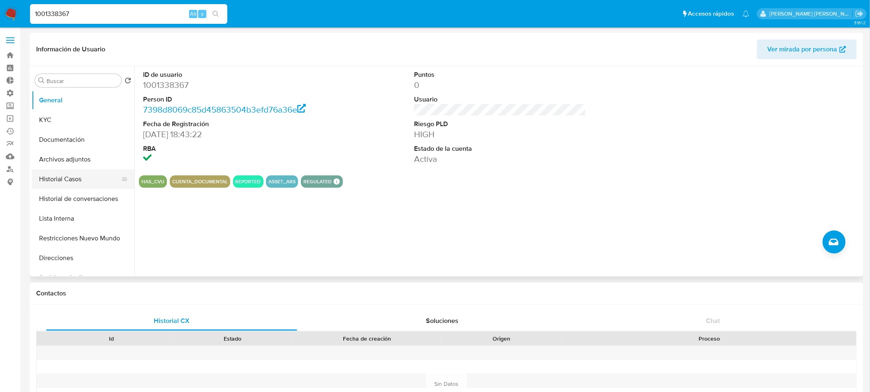
click at [83, 185] on button "Historial Casos" at bounding box center [80, 179] width 96 height 20
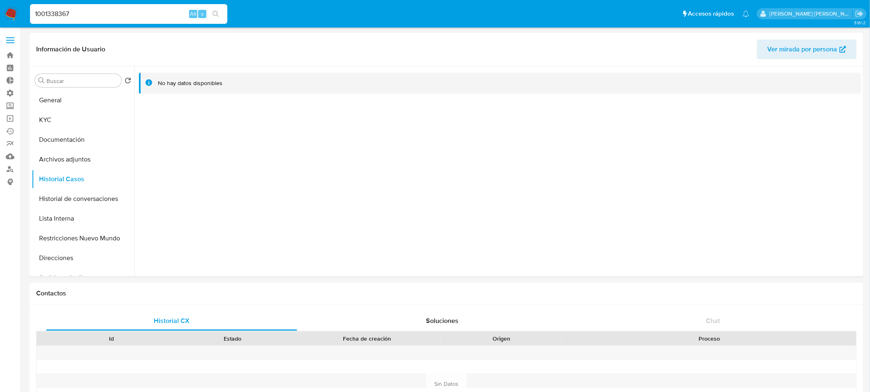
click at [99, 10] on input "1001338367" at bounding box center [128, 14] width 197 height 11
click at [130, 9] on input "1001338367" at bounding box center [128, 14] width 197 height 11
paste input "343957188"
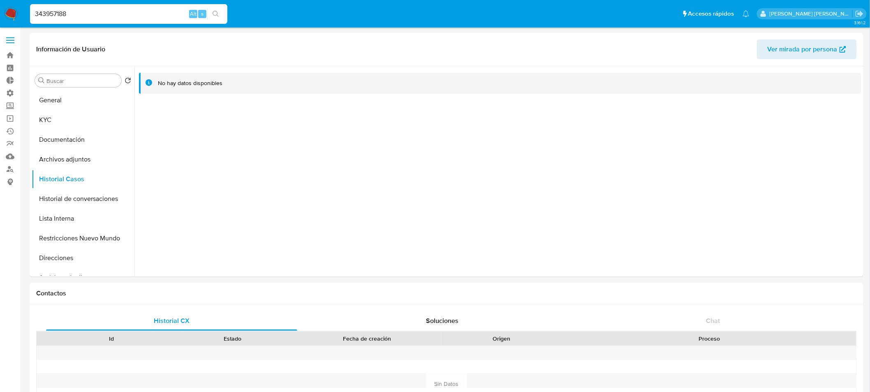
type input "343957188"
click at [212, 15] on icon "search-icon" at bounding box center [215, 14] width 7 height 7
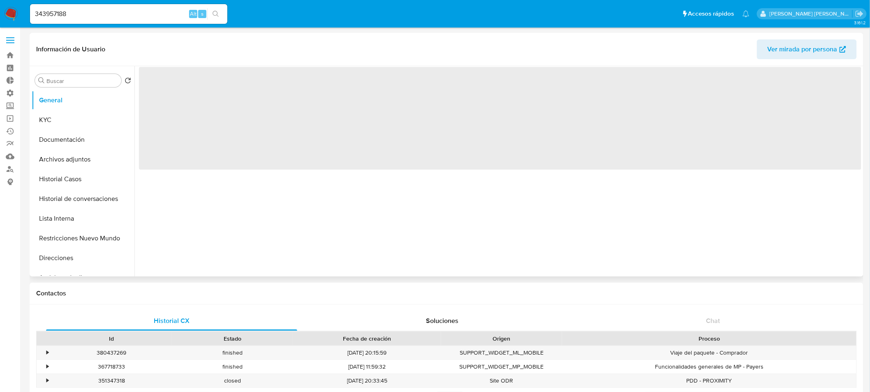
select select "10"
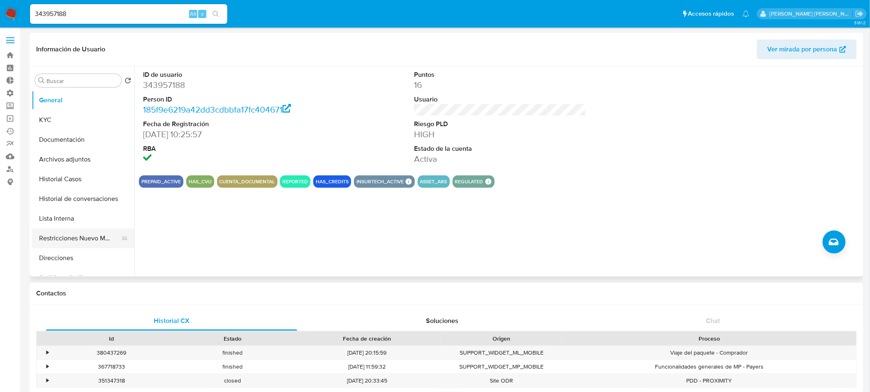
click at [96, 242] on button "Restricciones Nuevo Mundo" at bounding box center [80, 239] width 96 height 20
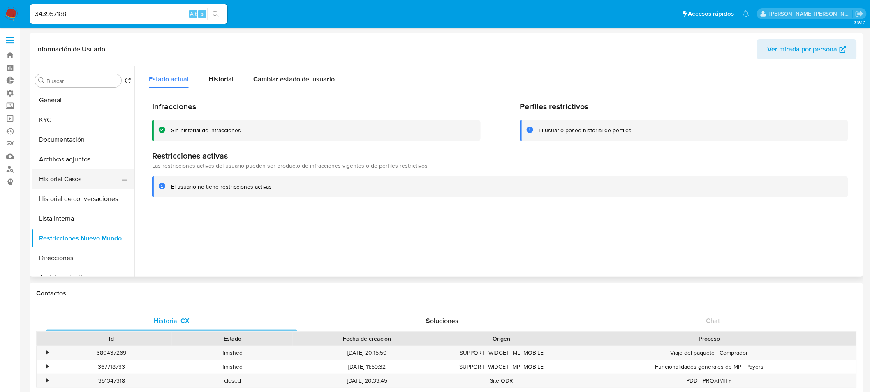
click at [71, 184] on button "Historial Casos" at bounding box center [80, 179] width 96 height 20
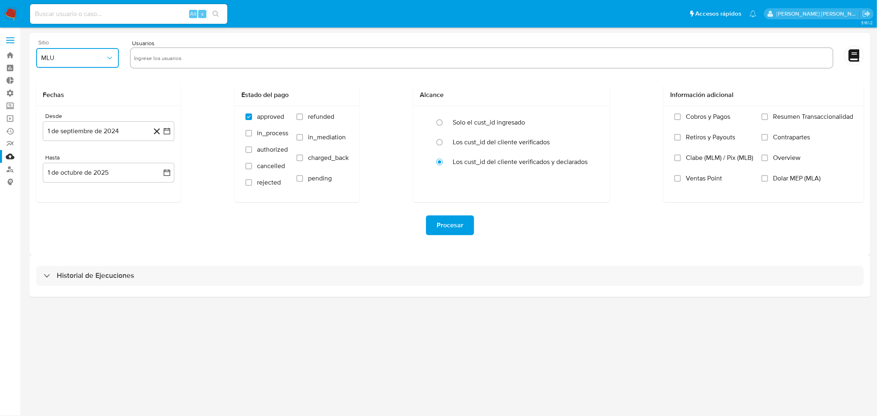
click at [96, 67] on button "MLU" at bounding box center [77, 58] width 83 height 20
drag, startPoint x: 97, startPoint y: 85, endPoint x: 115, endPoint y: 72, distance: 22.1
click at [97, 84] on div "MLA" at bounding box center [76, 80] width 68 height 20
click at [170, 64] on input "text" at bounding box center [481, 57] width 695 height 13
type input "11805290"
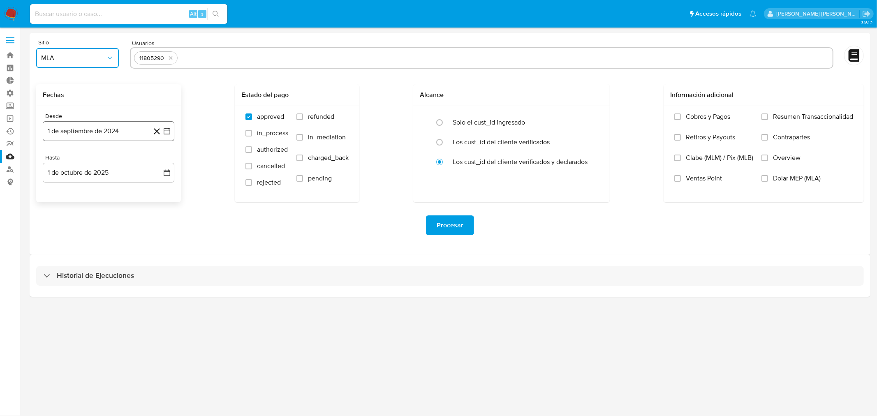
click at [83, 132] on button "1 de septiembre de 2024" at bounding box center [109, 131] width 132 height 20
drag, startPoint x: 74, startPoint y: 225, endPoint x: 72, endPoint y: 207, distance: 18.7
click at [74, 225] on button "10" at bounding box center [75, 223] width 13 height 13
click at [67, 171] on button "1 de octubre de 2025" at bounding box center [109, 173] width 132 height 20
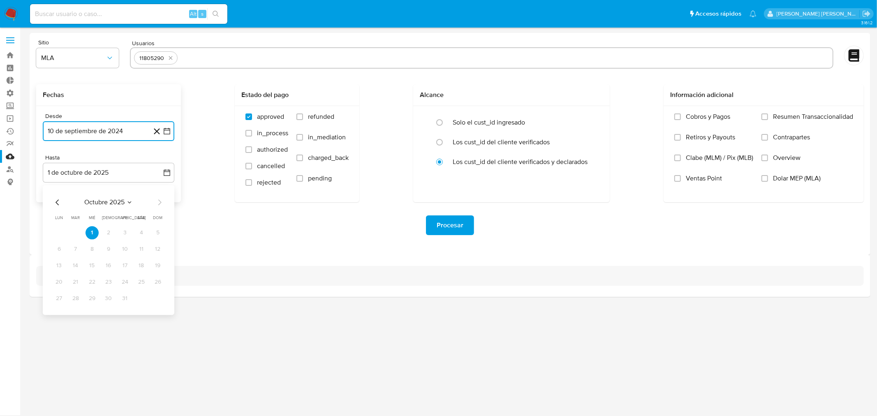
click at [53, 199] on icon "Mes anterior" at bounding box center [58, 202] width 10 height 10
click at [113, 265] on button "18" at bounding box center [108, 265] width 13 height 13
click at [351, 225] on div "Procesar" at bounding box center [449, 225] width 827 height 20
click at [786, 177] on span "Dolar MEP (MLA)" at bounding box center [797, 178] width 48 height 8
click at [768, 177] on input "Dolar MEP (MLA)" at bounding box center [764, 178] width 7 height 7
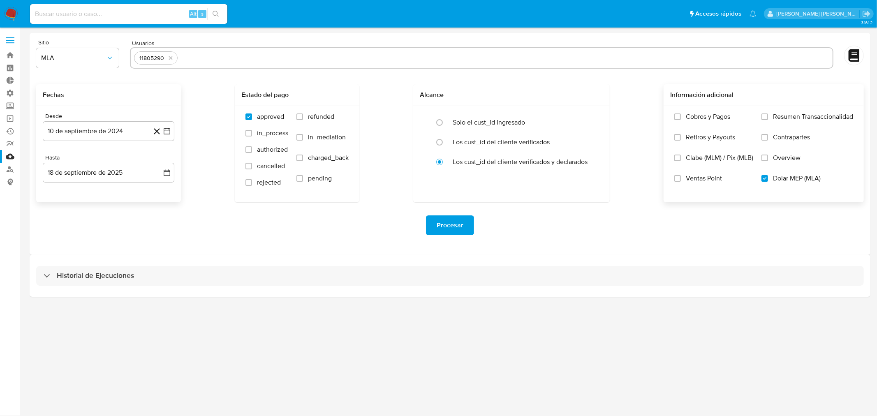
click at [452, 222] on span "Procesar" at bounding box center [449, 225] width 27 height 18
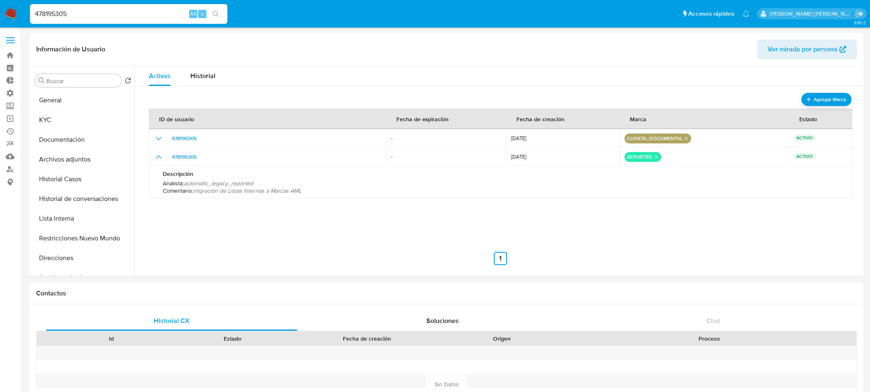
select select "10"
click at [109, 13] on input "478195305" at bounding box center [128, 14] width 197 height 11
paste input "133917920"
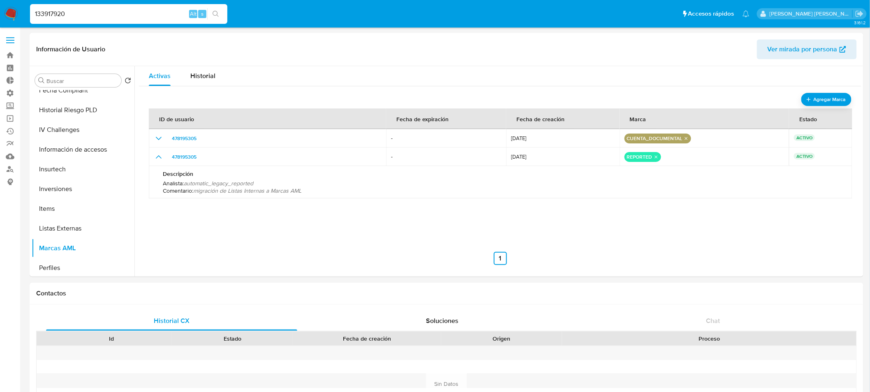
type input "133917920"
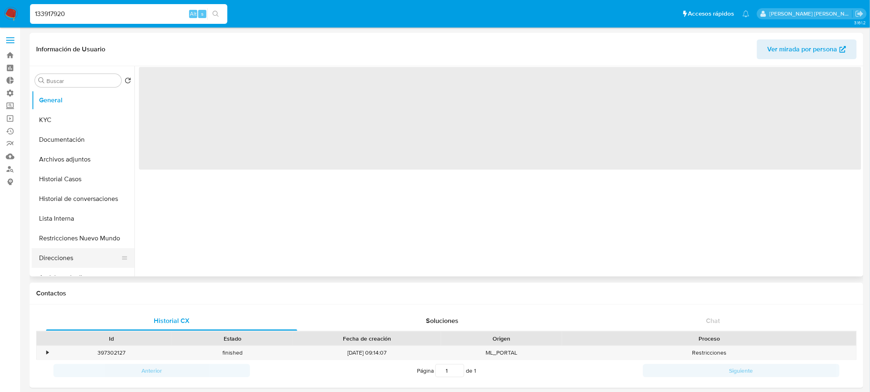
select select "10"
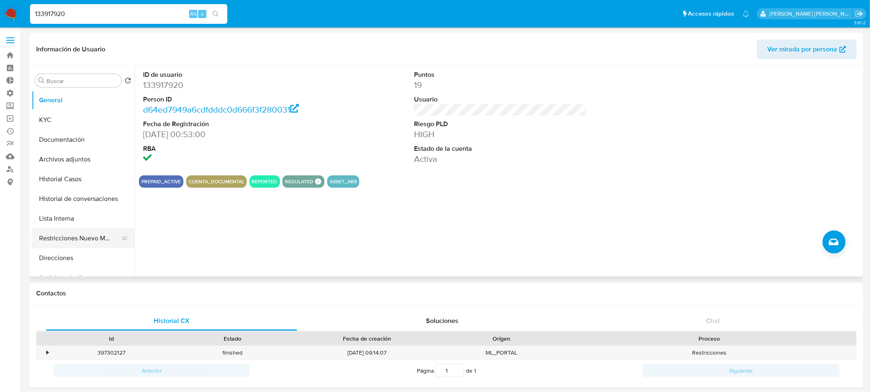
click at [79, 241] on button "Restricciones Nuevo Mundo" at bounding box center [80, 239] width 96 height 20
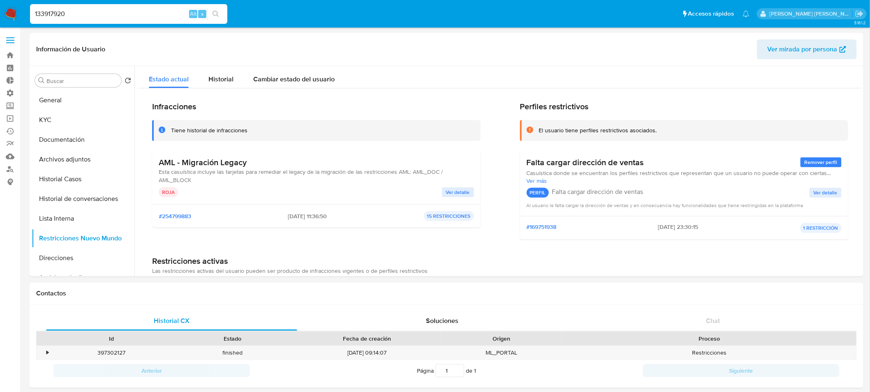
click at [119, 12] on input "133917920" at bounding box center [128, 14] width 197 height 11
click at [119, 11] on input "133917920" at bounding box center [128, 14] width 197 height 11
paste input "8183586"
type input "18183586"
click at [213, 13] on icon "search-icon" at bounding box center [215, 14] width 7 height 7
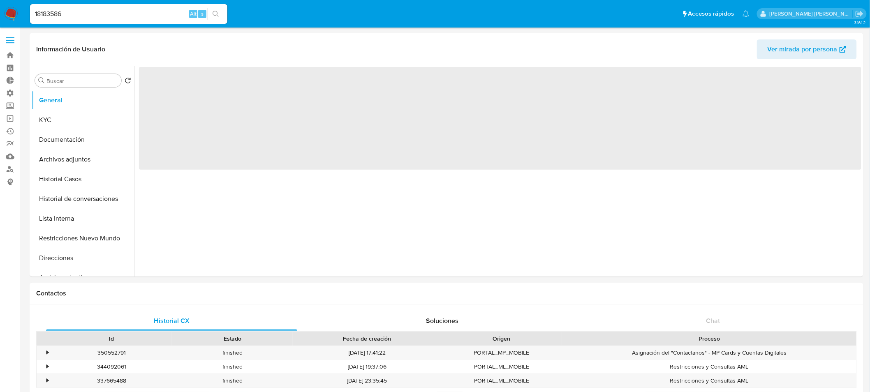
select select "10"
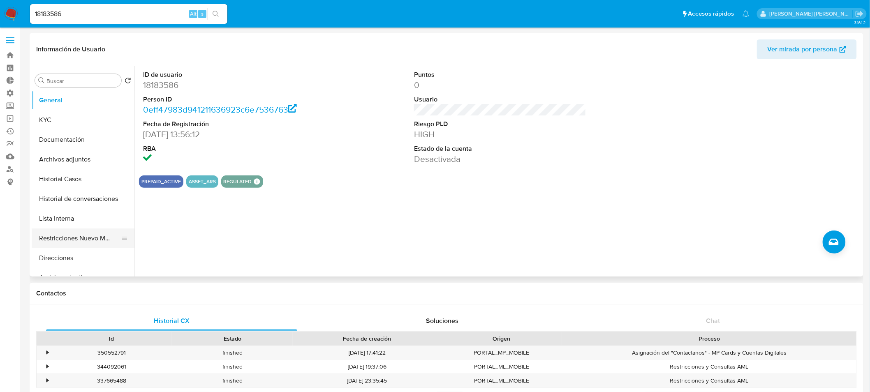
click at [85, 237] on button "Restricciones Nuevo Mundo" at bounding box center [80, 239] width 96 height 20
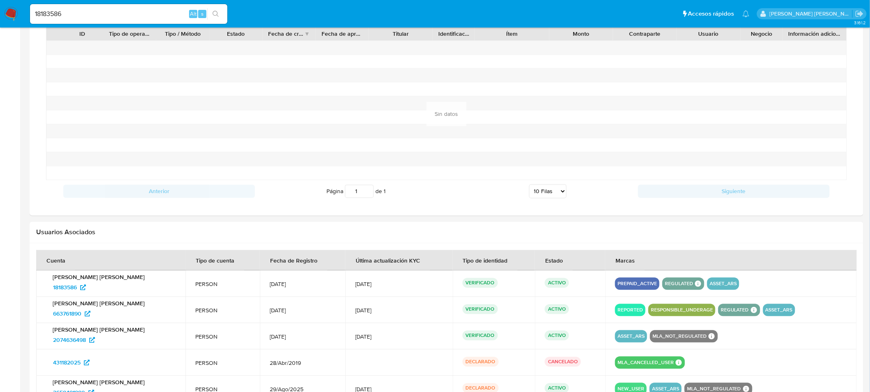
scroll to position [678, 0]
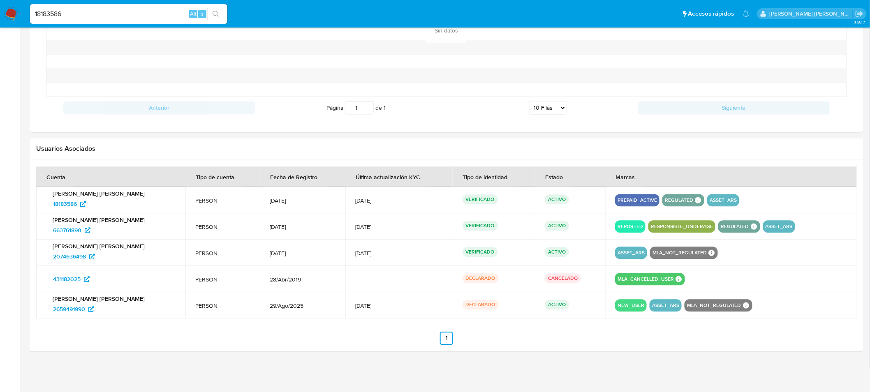
drag, startPoint x: 625, startPoint y: 224, endPoint x: 636, endPoint y: 224, distance: 11.1
click at [636, 224] on td at bounding box center [731, 226] width 252 height 26
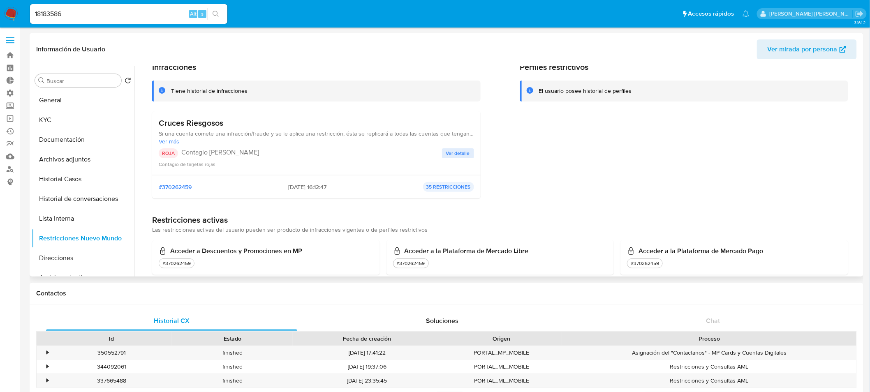
scroll to position [0, 0]
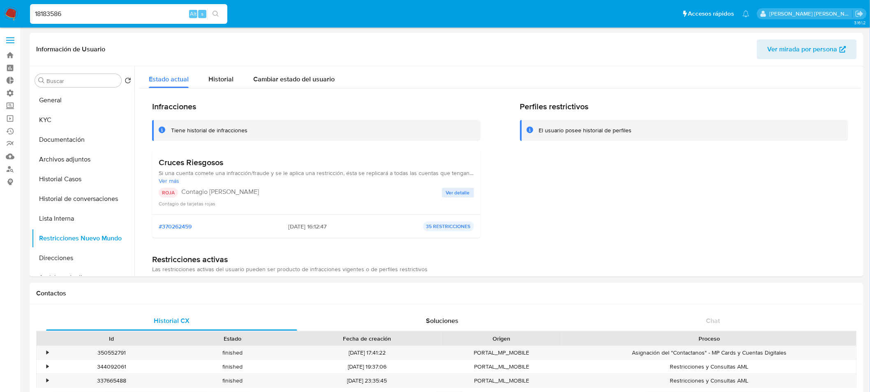
click at [86, 13] on input "18183586" at bounding box center [128, 14] width 197 height 11
paste input "2071518144"
type input "2071518144"
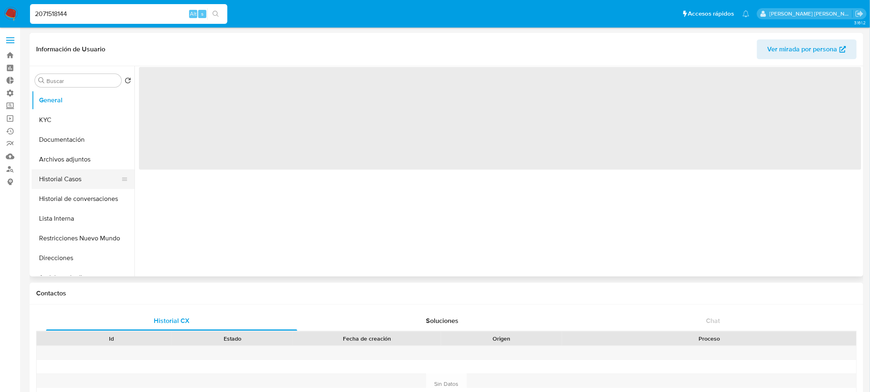
select select "10"
click at [74, 180] on button "Historial Casos" at bounding box center [80, 179] width 96 height 20
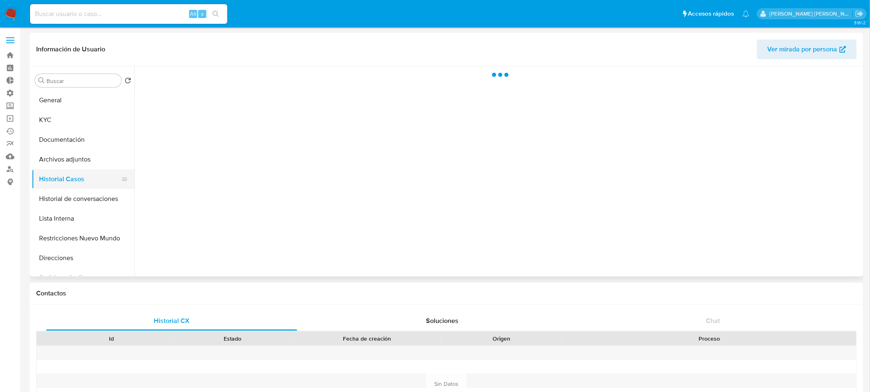
select select "10"
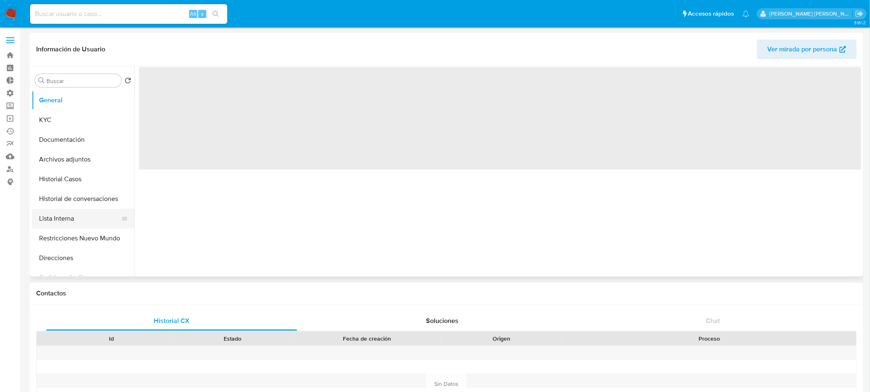
select select "10"
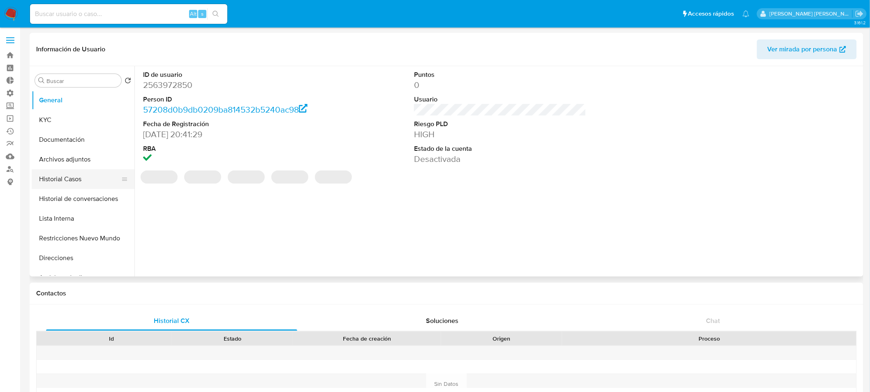
click at [75, 174] on button "Historial Casos" at bounding box center [80, 179] width 96 height 20
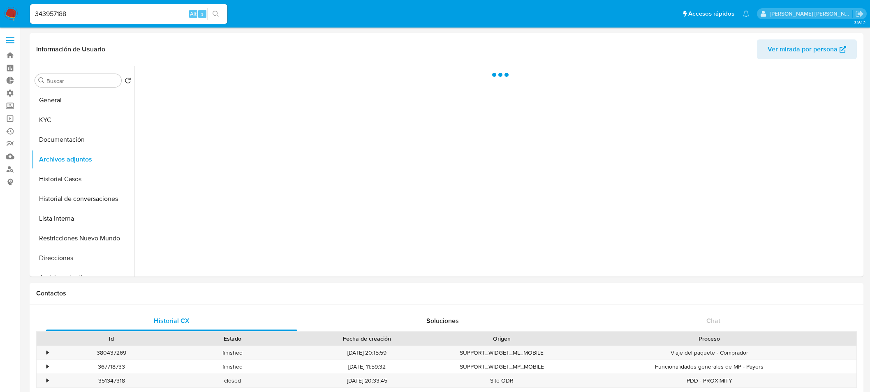
select select "10"
click at [97, 7] on div "343957188 Alt s" at bounding box center [128, 14] width 197 height 20
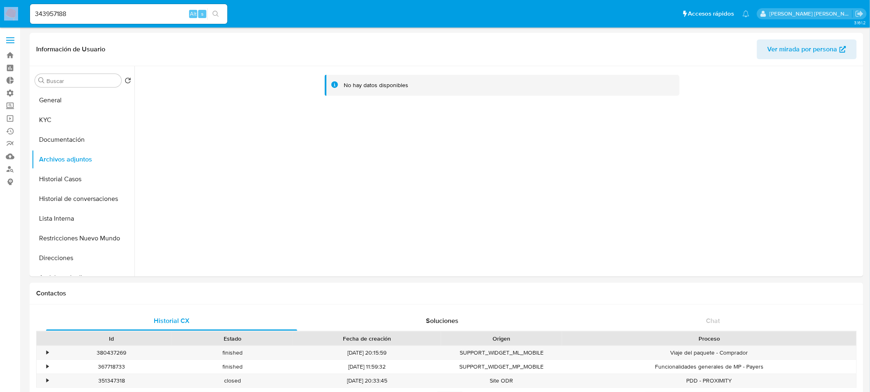
drag, startPoint x: 97, startPoint y: 7, endPoint x: 95, endPoint y: 13, distance: 5.6
click at [97, 9] on div "343957188 Alt s" at bounding box center [128, 14] width 197 height 20
click at [95, 12] on input "343957188" at bounding box center [128, 14] width 197 height 11
paste input "80338169"
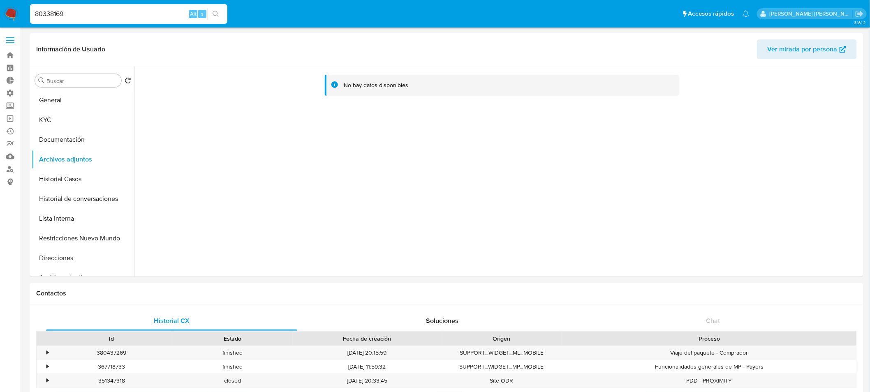
type input "80338169"
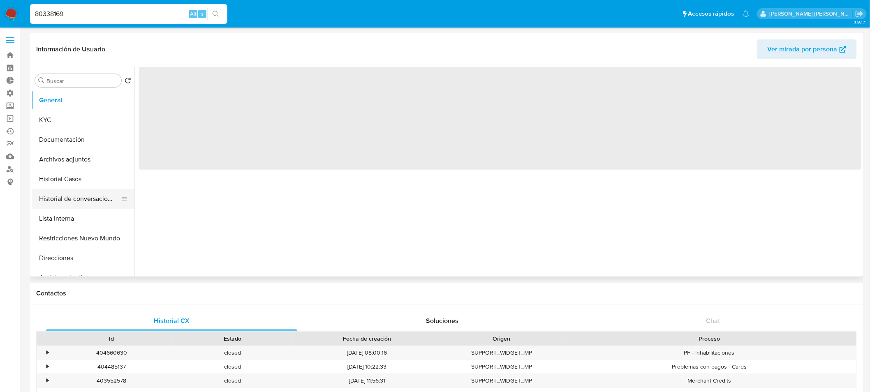
select select "10"
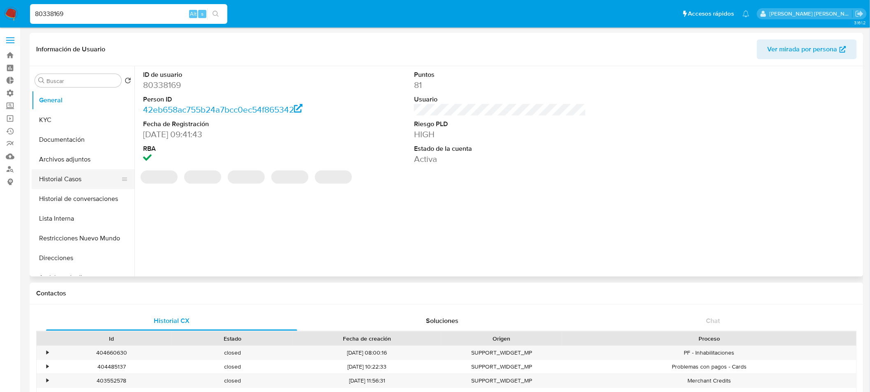
click at [79, 178] on button "Historial Casos" at bounding box center [80, 179] width 96 height 20
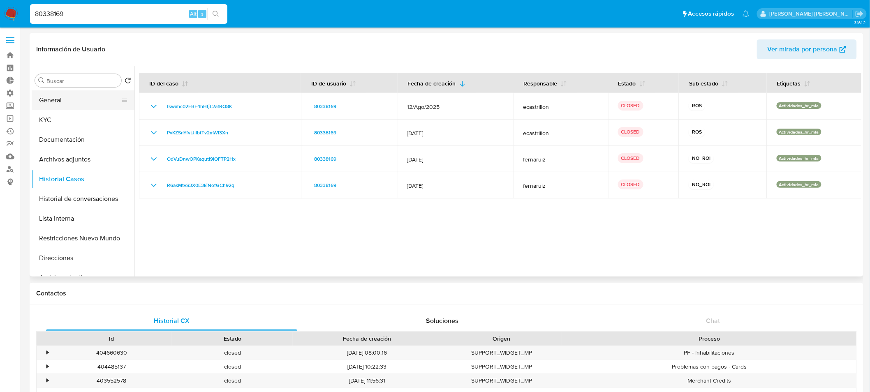
click at [62, 97] on button "General" at bounding box center [80, 100] width 96 height 20
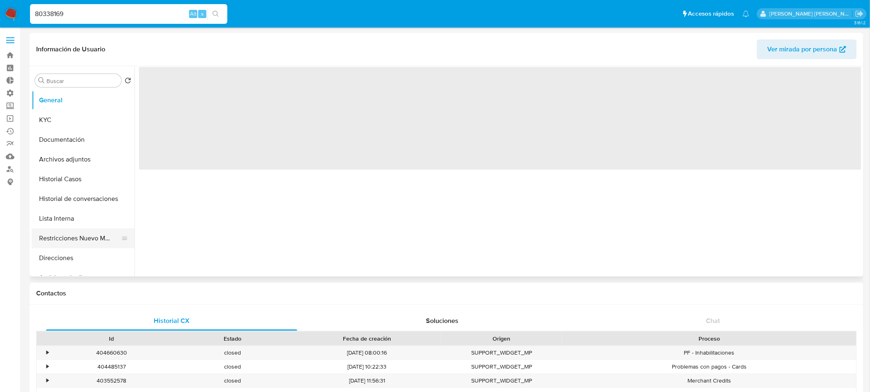
click at [81, 240] on button "Restricciones Nuevo Mundo" at bounding box center [80, 239] width 96 height 20
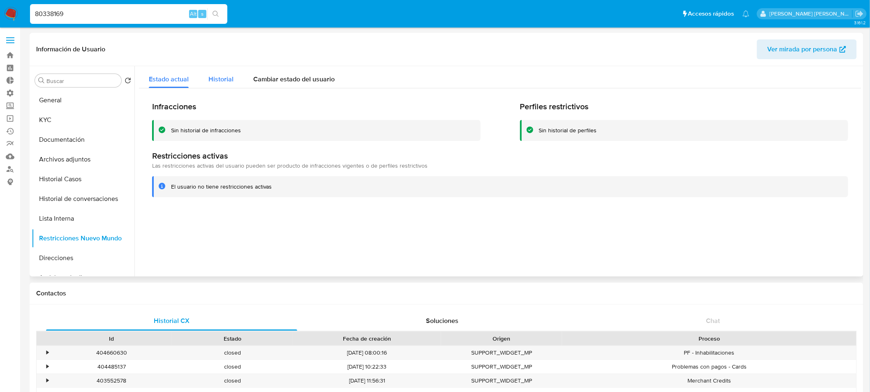
click at [231, 79] on span "Historial" at bounding box center [220, 78] width 25 height 9
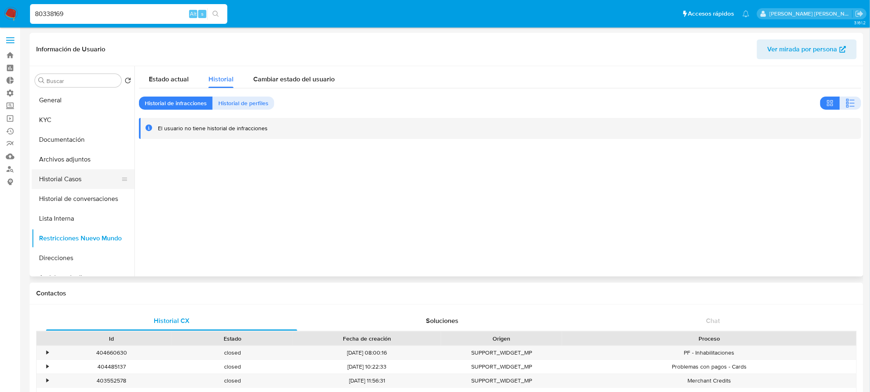
click at [69, 181] on button "Historial Casos" at bounding box center [80, 179] width 96 height 20
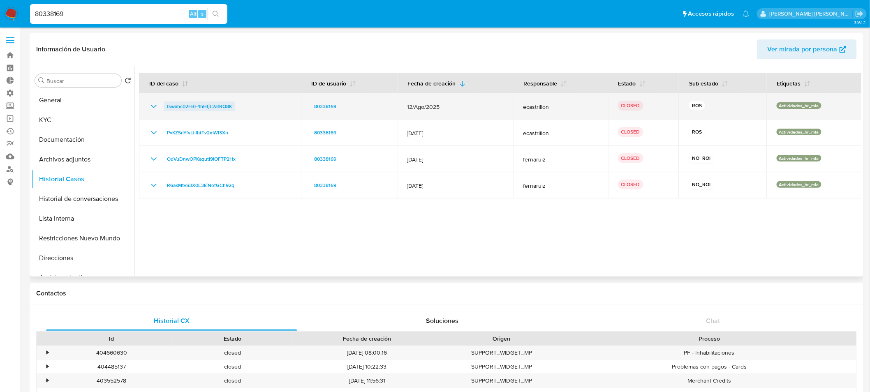
click at [196, 107] on span "fswahc02FBF4hHtjL2afRQ8K" at bounding box center [199, 107] width 65 height 10
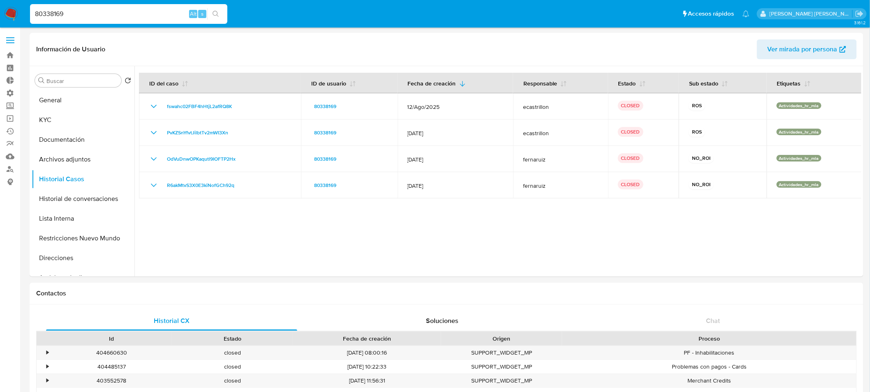
click at [105, 18] on div "80338169 Alt s" at bounding box center [128, 14] width 197 height 20
click at [104, 17] on input "80338169" at bounding box center [128, 14] width 197 height 11
click at [104, 16] on input "80338169" at bounding box center [128, 14] width 197 height 11
paste input "776844466"
type input "776844466"
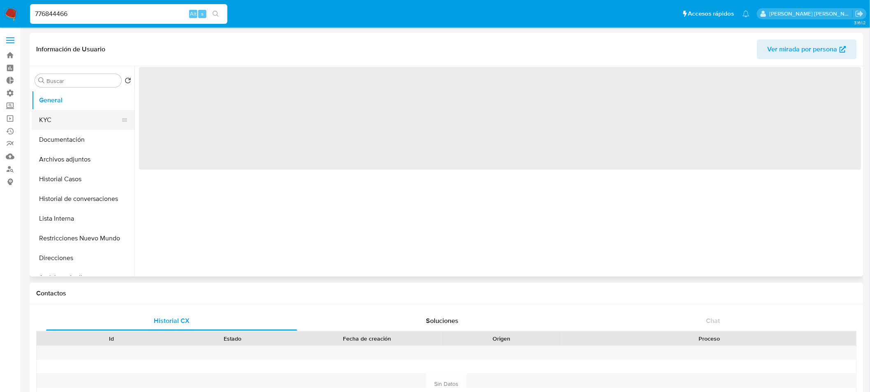
select select "10"
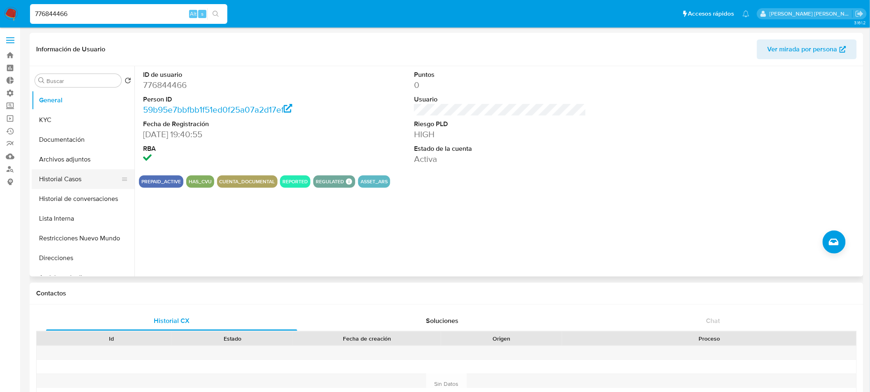
click at [77, 178] on button "Historial Casos" at bounding box center [80, 179] width 96 height 20
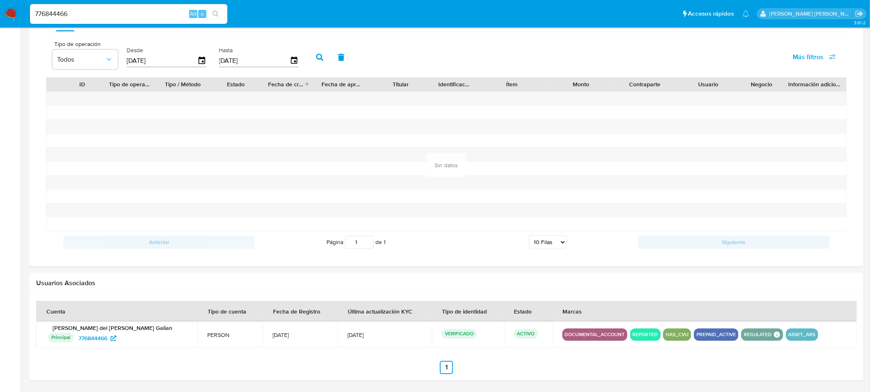
scroll to position [555, 0]
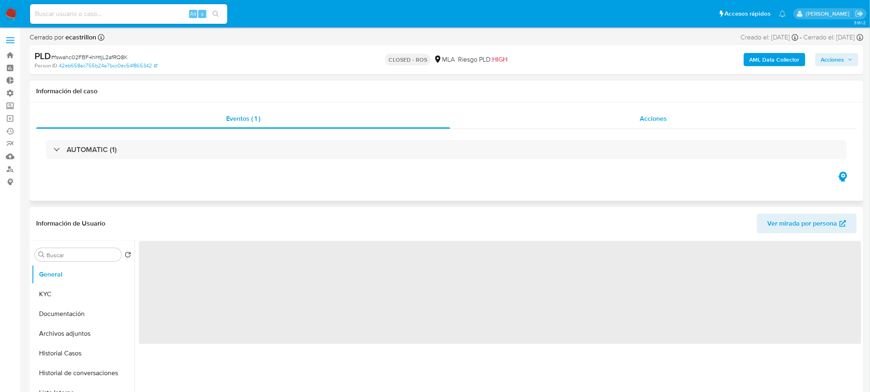
click at [614, 117] on div "Acciones" at bounding box center [653, 119] width 407 height 20
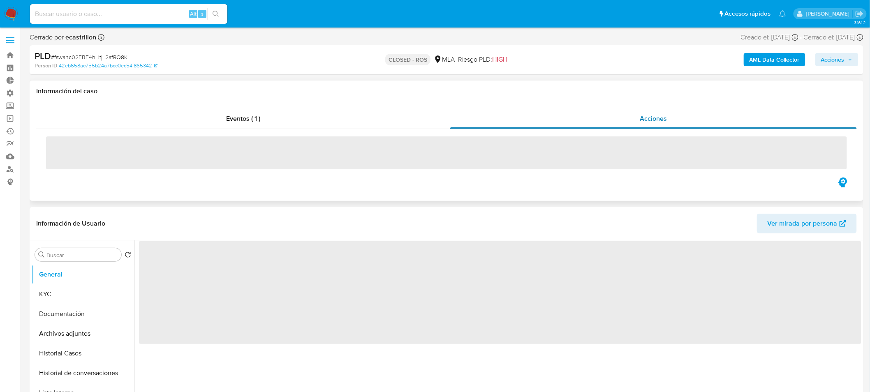
select select "10"
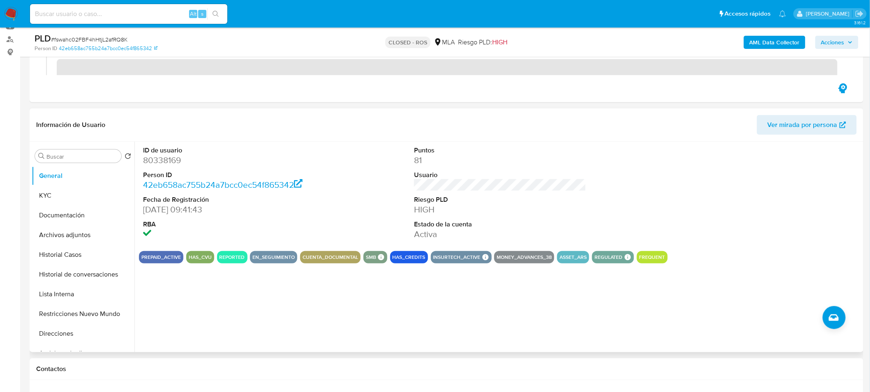
scroll to position [182, 0]
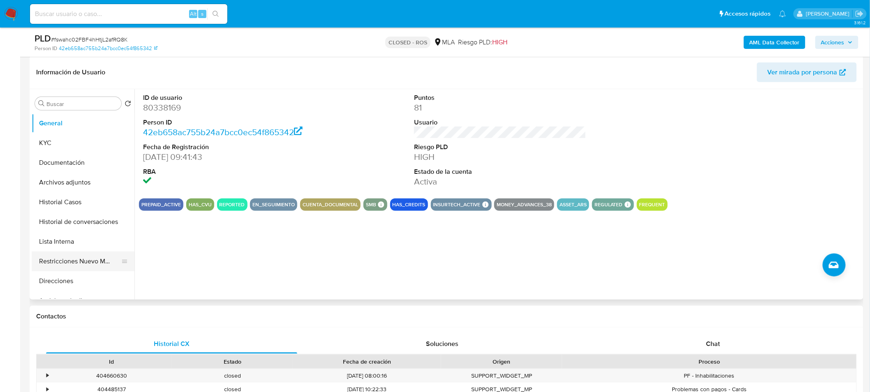
click at [95, 264] on button "Restricciones Nuevo Mundo" at bounding box center [80, 262] width 96 height 20
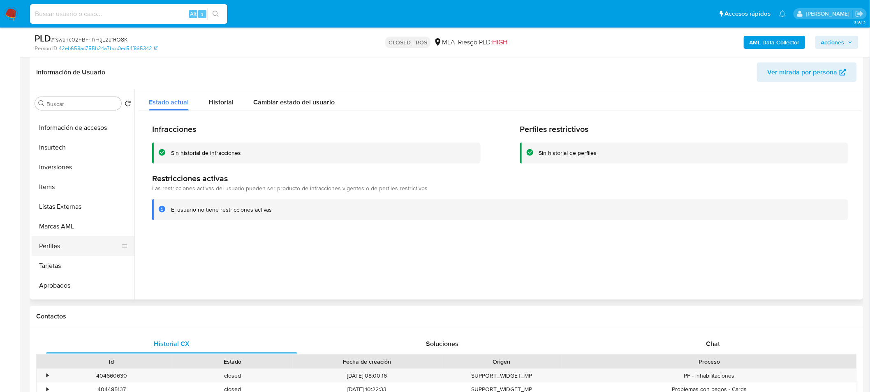
scroll to position [411, 0]
click at [90, 227] on button "Marcas AML" at bounding box center [80, 225] width 96 height 20
